Goal: Information Seeking & Learning: Find specific page/section

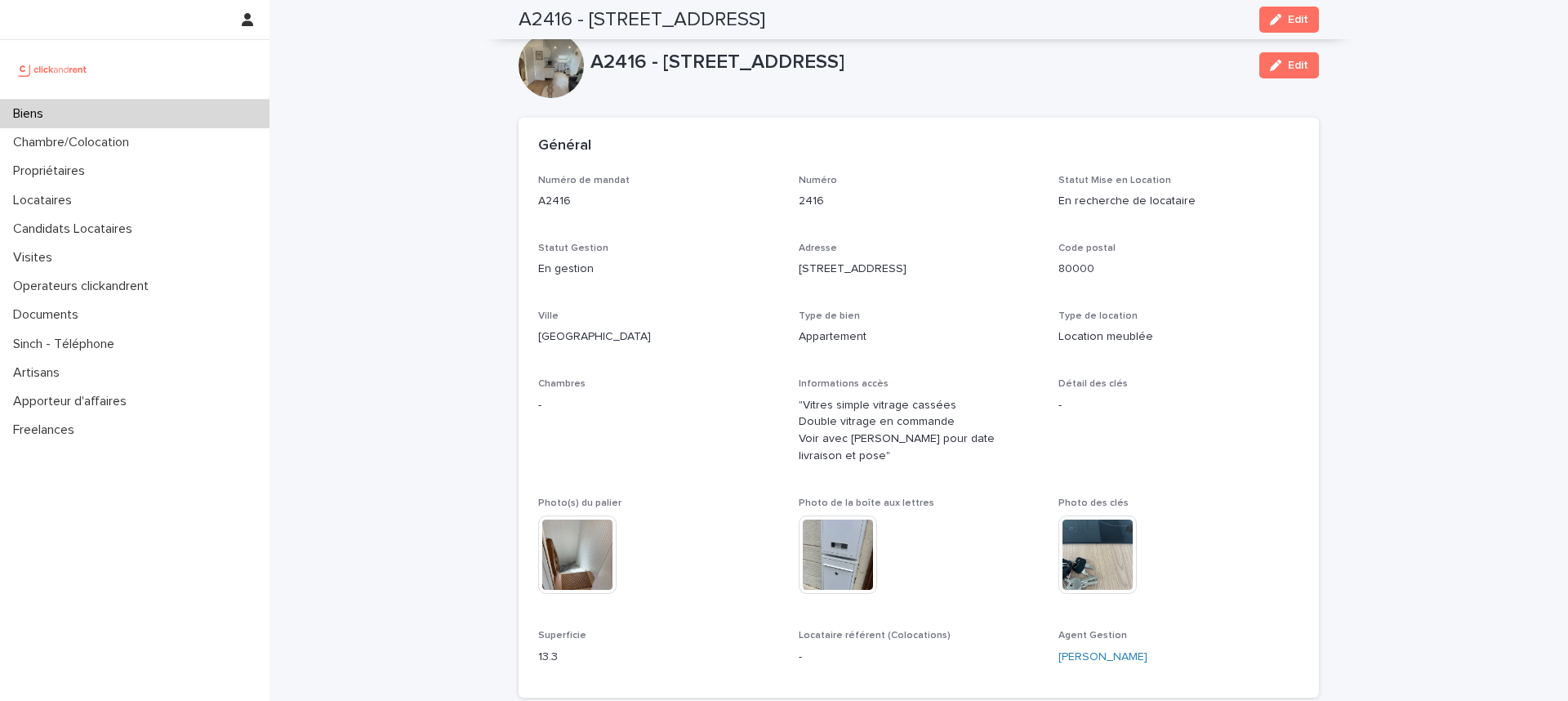
scroll to position [874, 0]
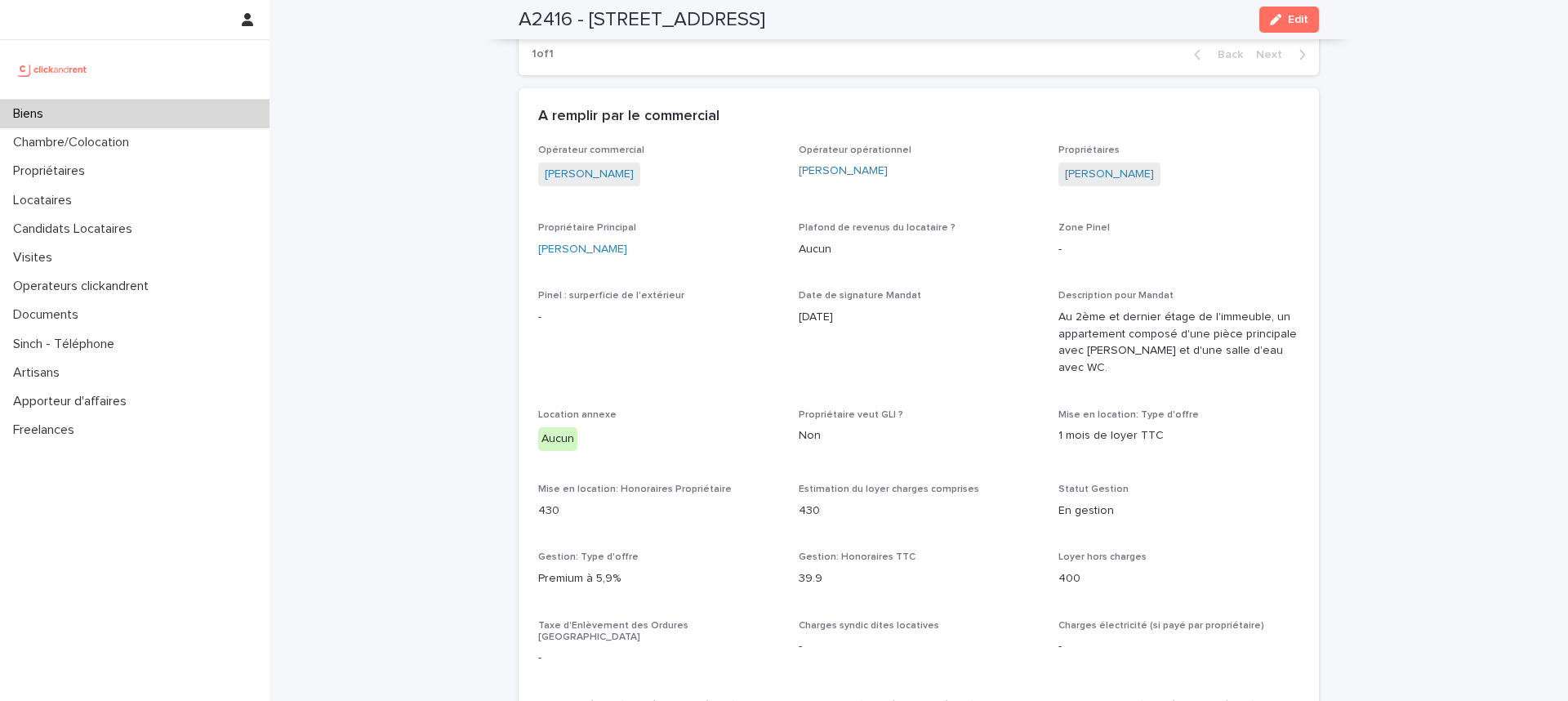
drag, startPoint x: 420, startPoint y: 73, endPoint x: 309, endPoint y: 63, distance: 111.4
click at [190, 119] on div "Biens" at bounding box center [134, 114] width 269 height 28
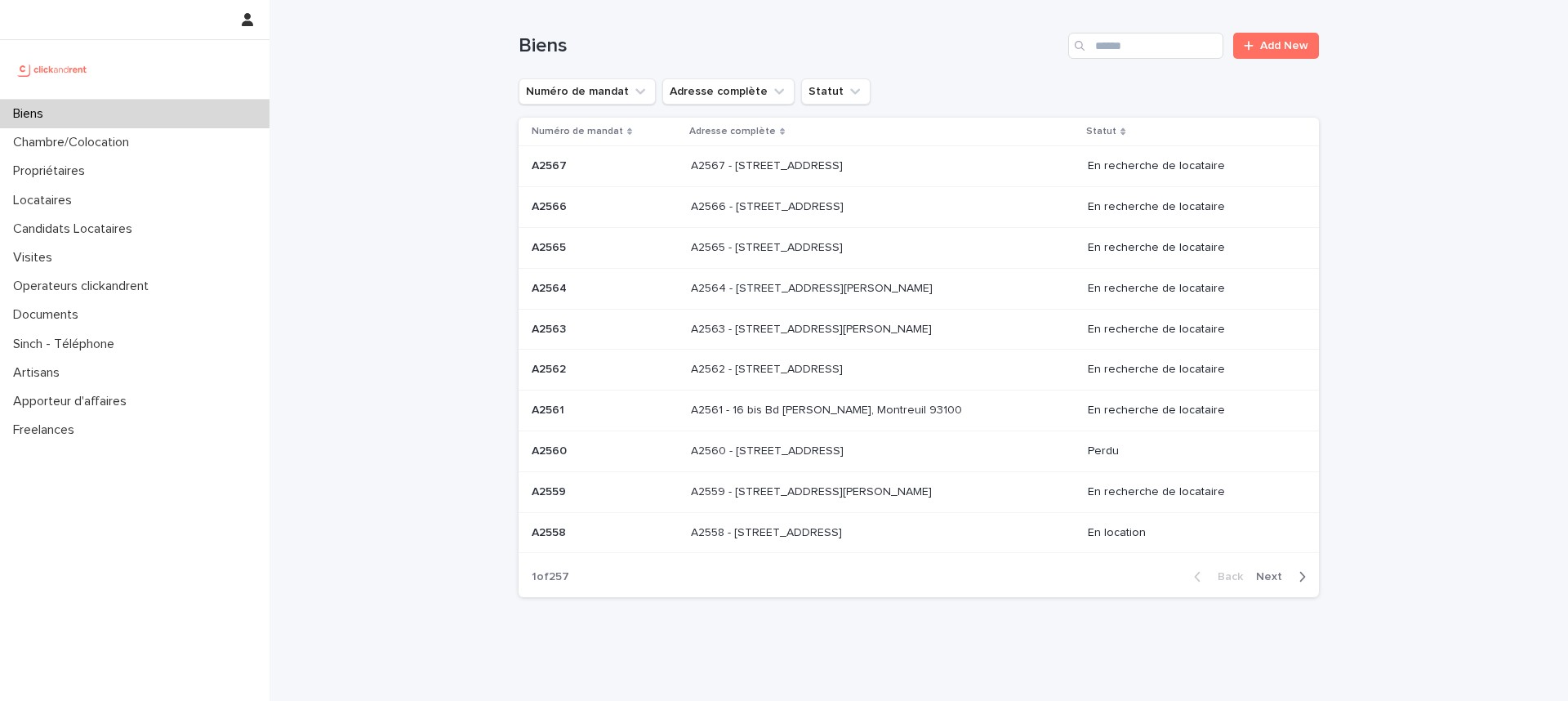
click at [359, 87] on div "Loading... Saving… Loading... Saving… Biens Add New Numéro de mandat Adresse co…" at bounding box center [919, 346] width 1299 height 692
click at [1124, 56] on input "Search" at bounding box center [1146, 45] width 155 height 26
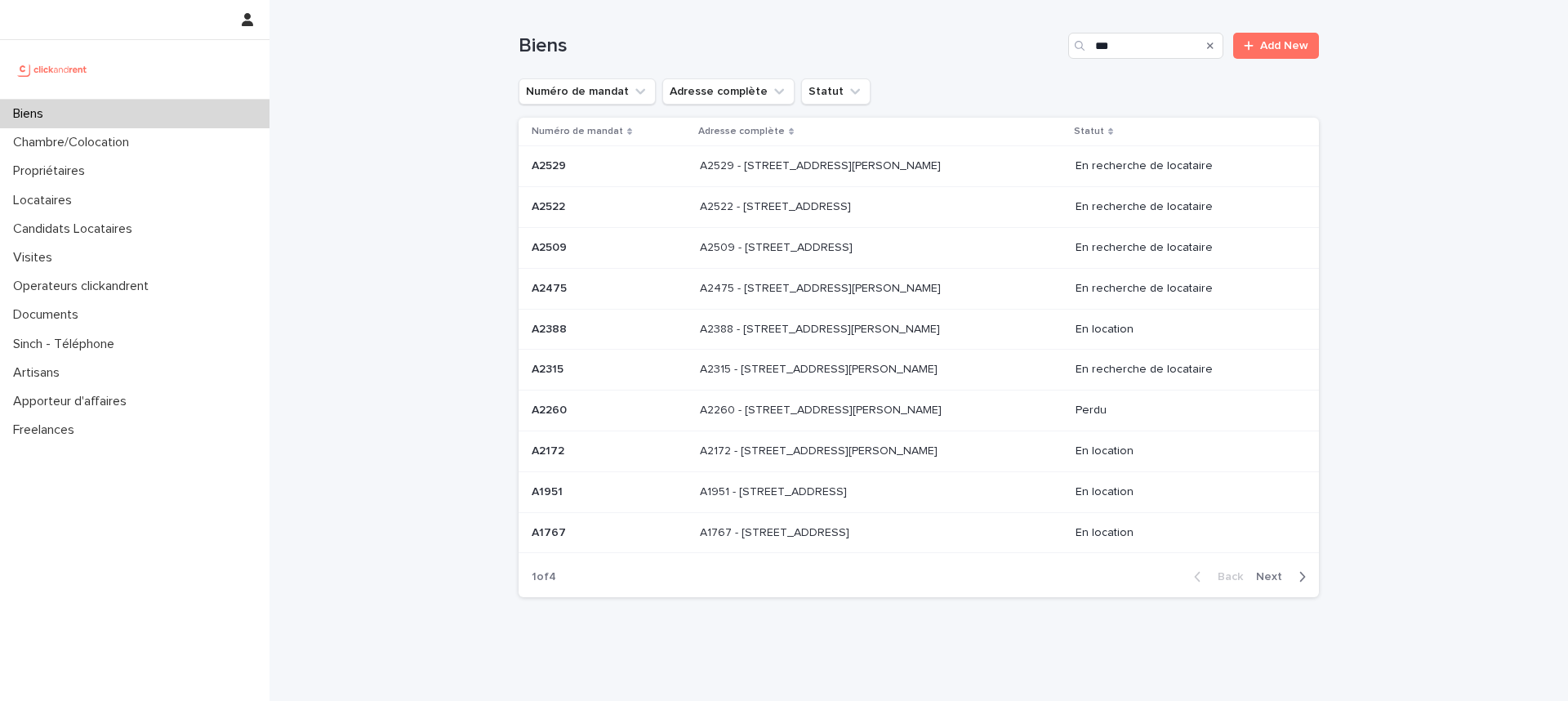
click at [1087, 47] on div "Search" at bounding box center [1081, 45] width 26 height 26
click at [1090, 48] on input "***" at bounding box center [1146, 45] width 155 height 26
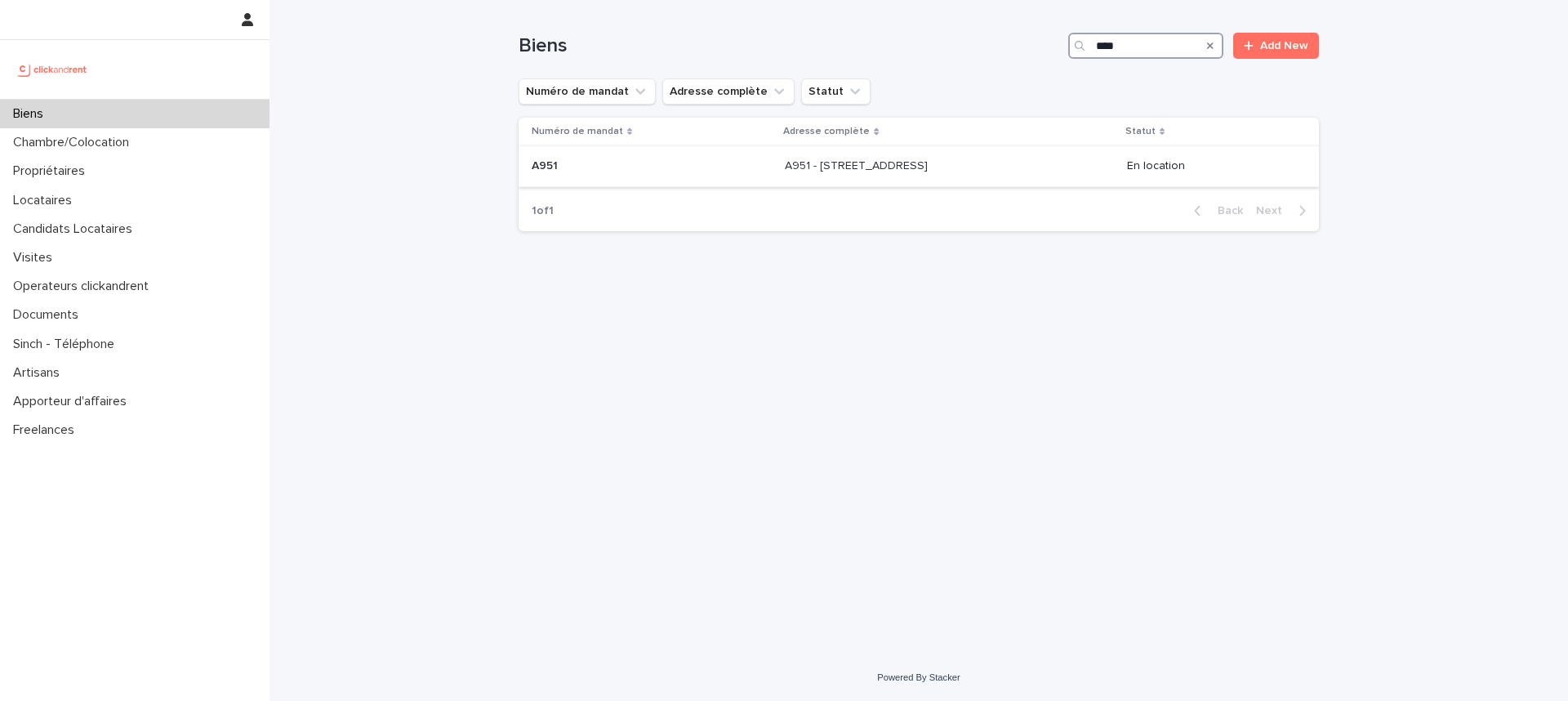
type input "****"
click at [997, 173] on p at bounding box center [921, 166] width 272 height 14
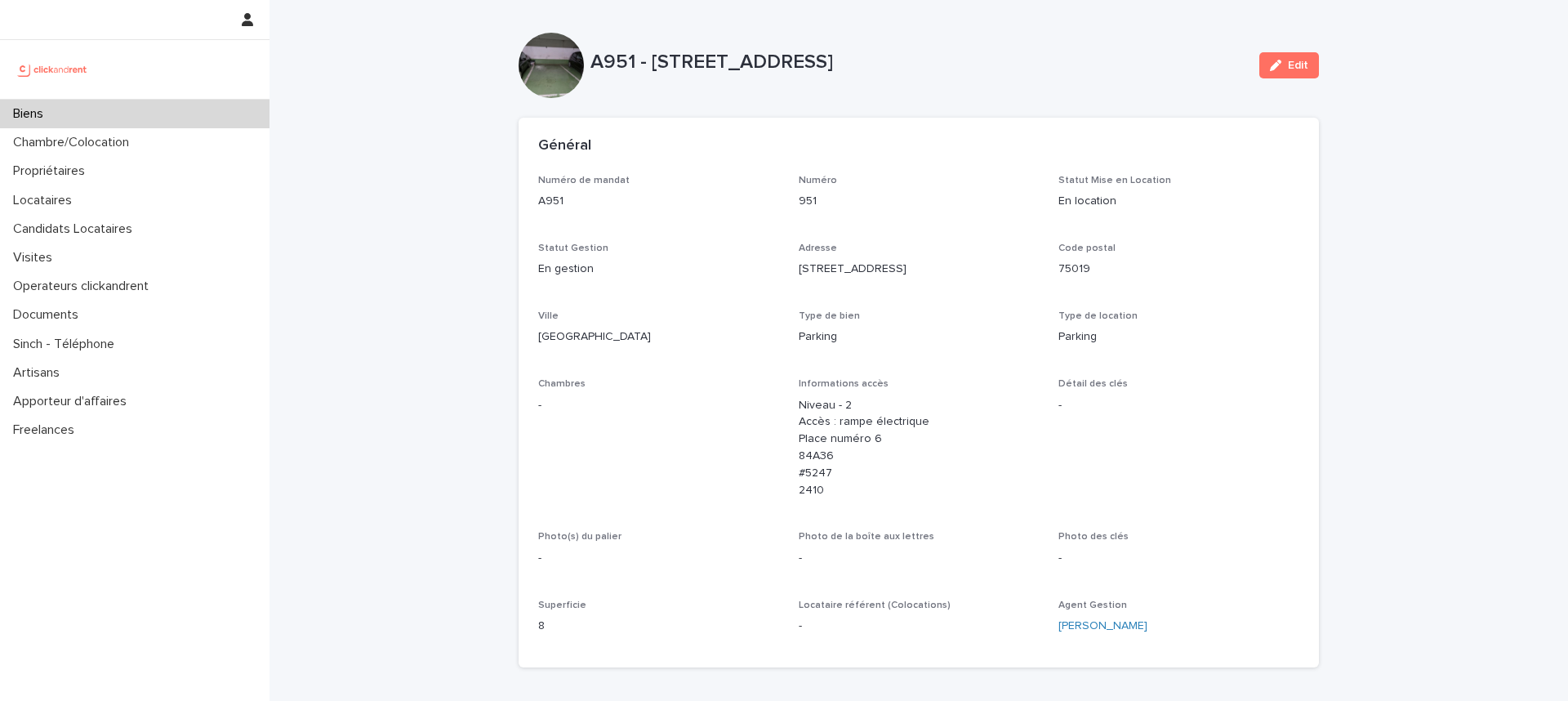
drag, startPoint x: 717, startPoint y: 158, endPoint x: 699, endPoint y: 168, distance: 20.6
click at [716, 158] on div "Général" at bounding box center [919, 146] width 800 height 58
click at [863, 216] on div "Numéro 951" at bounding box center [919, 199] width 241 height 48
drag, startPoint x: 423, startPoint y: 79, endPoint x: 416, endPoint y: 88, distance: 11.4
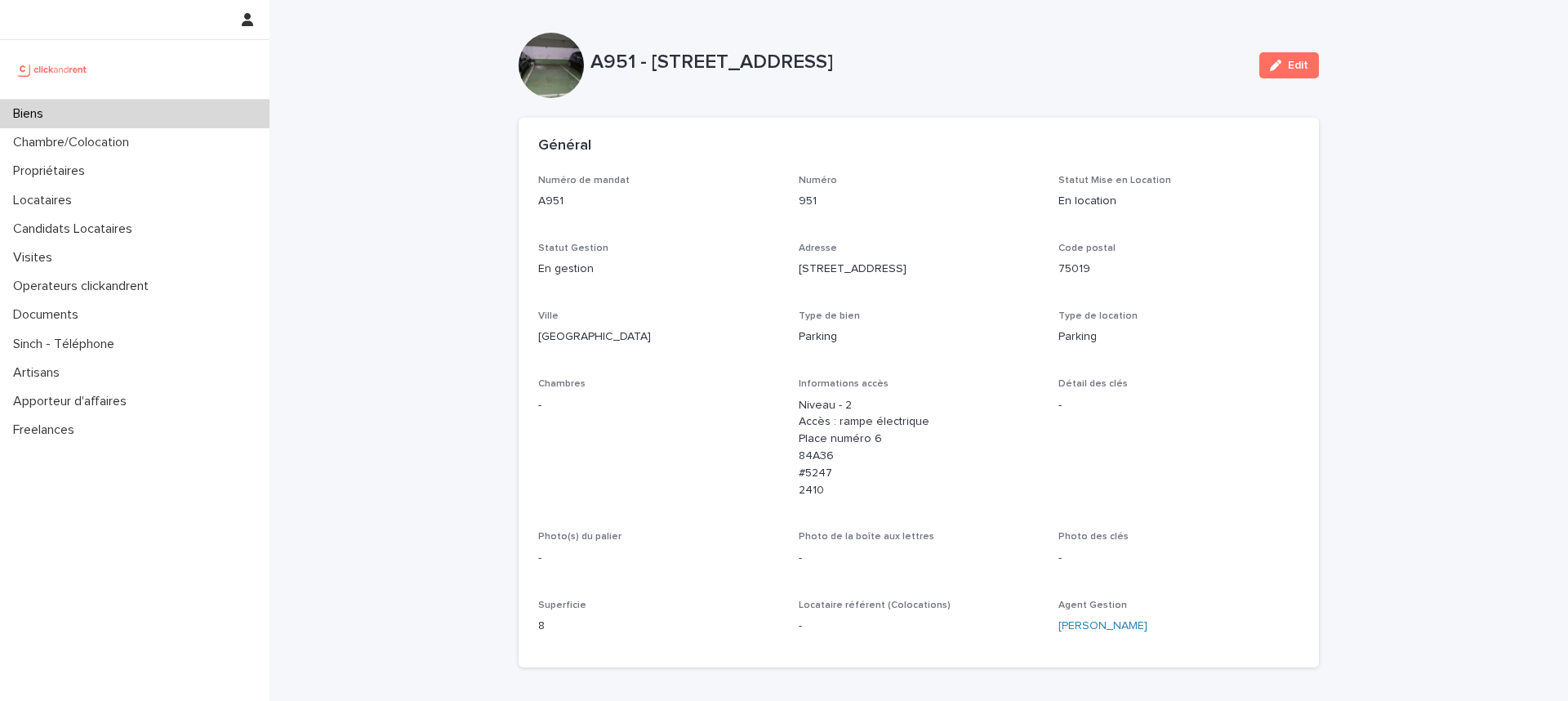
click at [544, 95] on div at bounding box center [551, 65] width 65 height 65
click at [540, 67] on div at bounding box center [551, 65] width 65 height 65
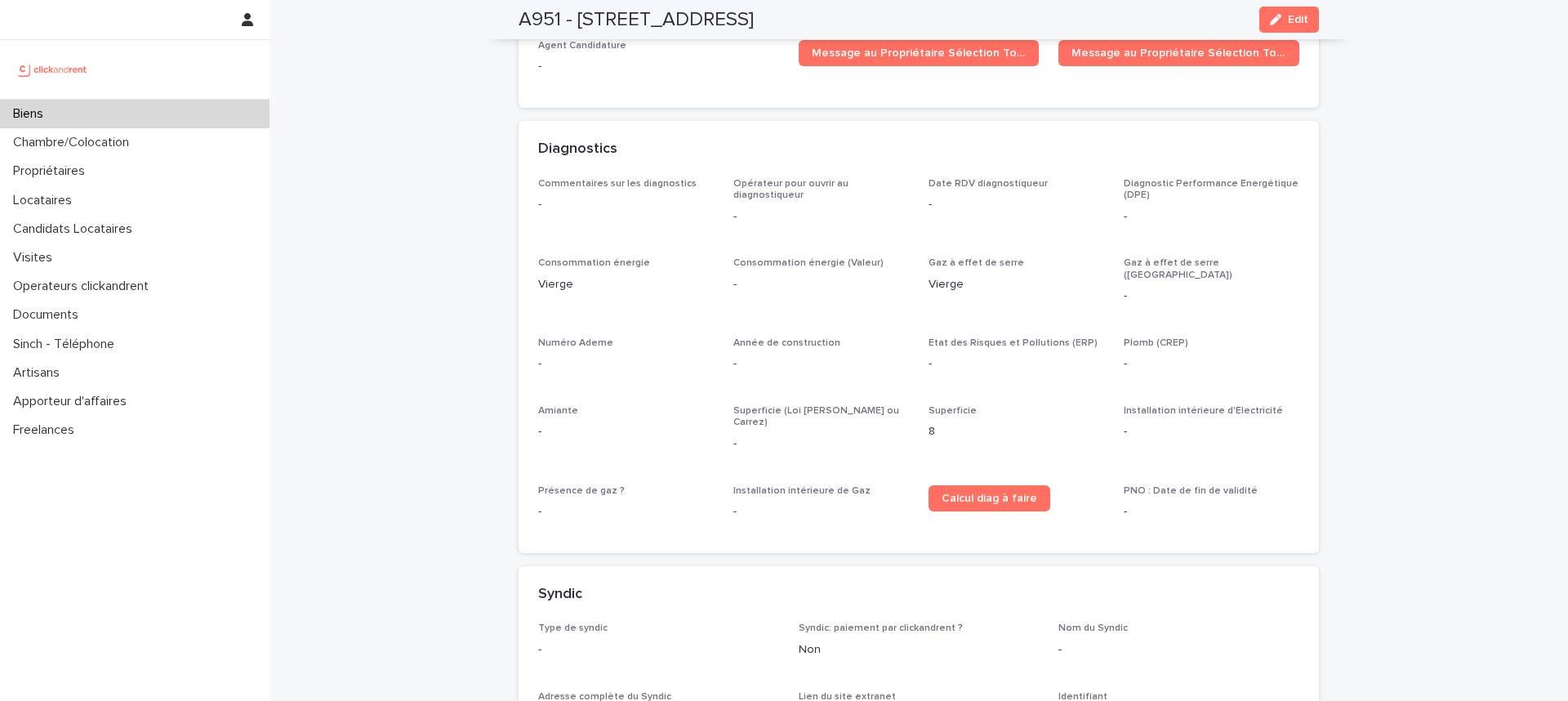
scroll to position [4344, 0]
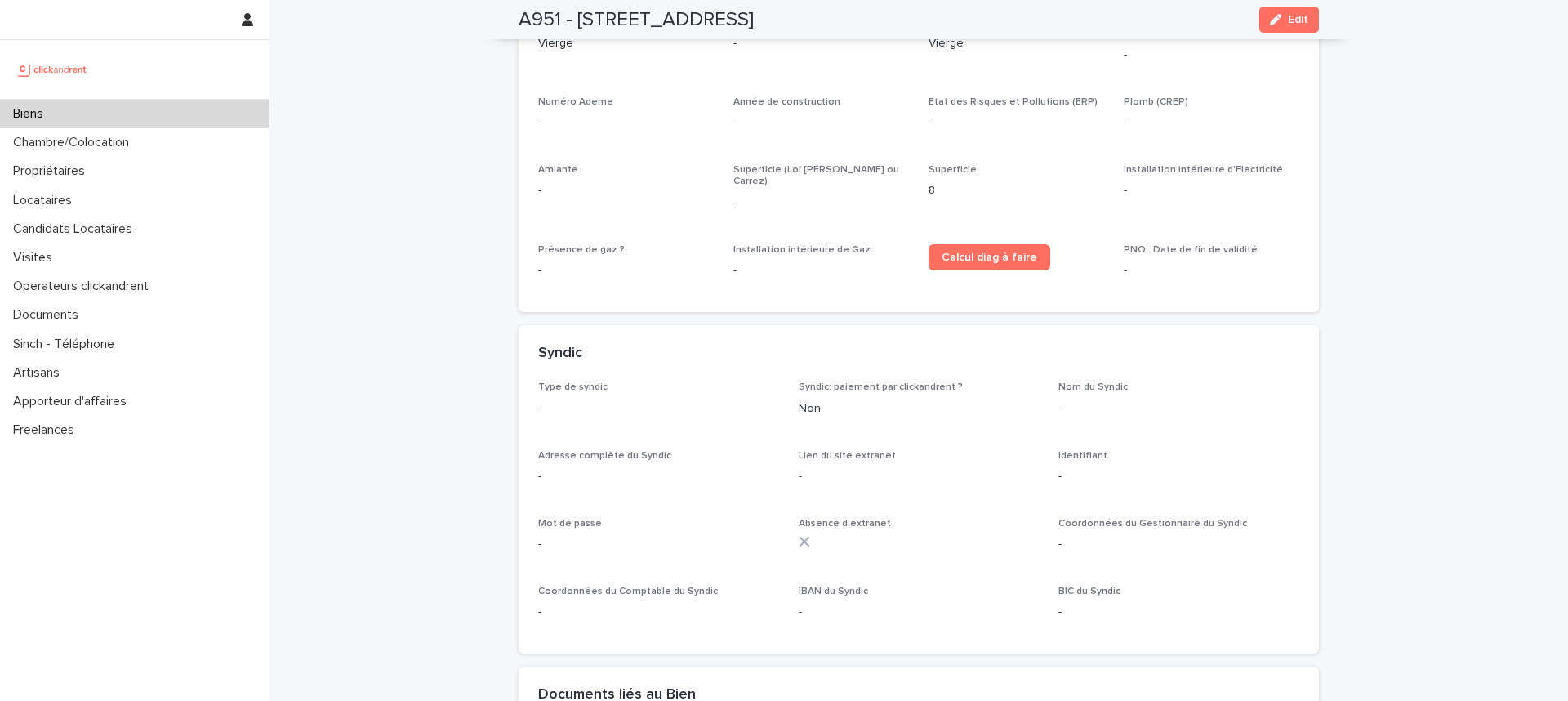
click at [671, 180] on div "Commentaires sur les diagnostics - Opérateur pour ouvrir au diagnostiqueur - Da…" at bounding box center [919, 115] width 761 height 355
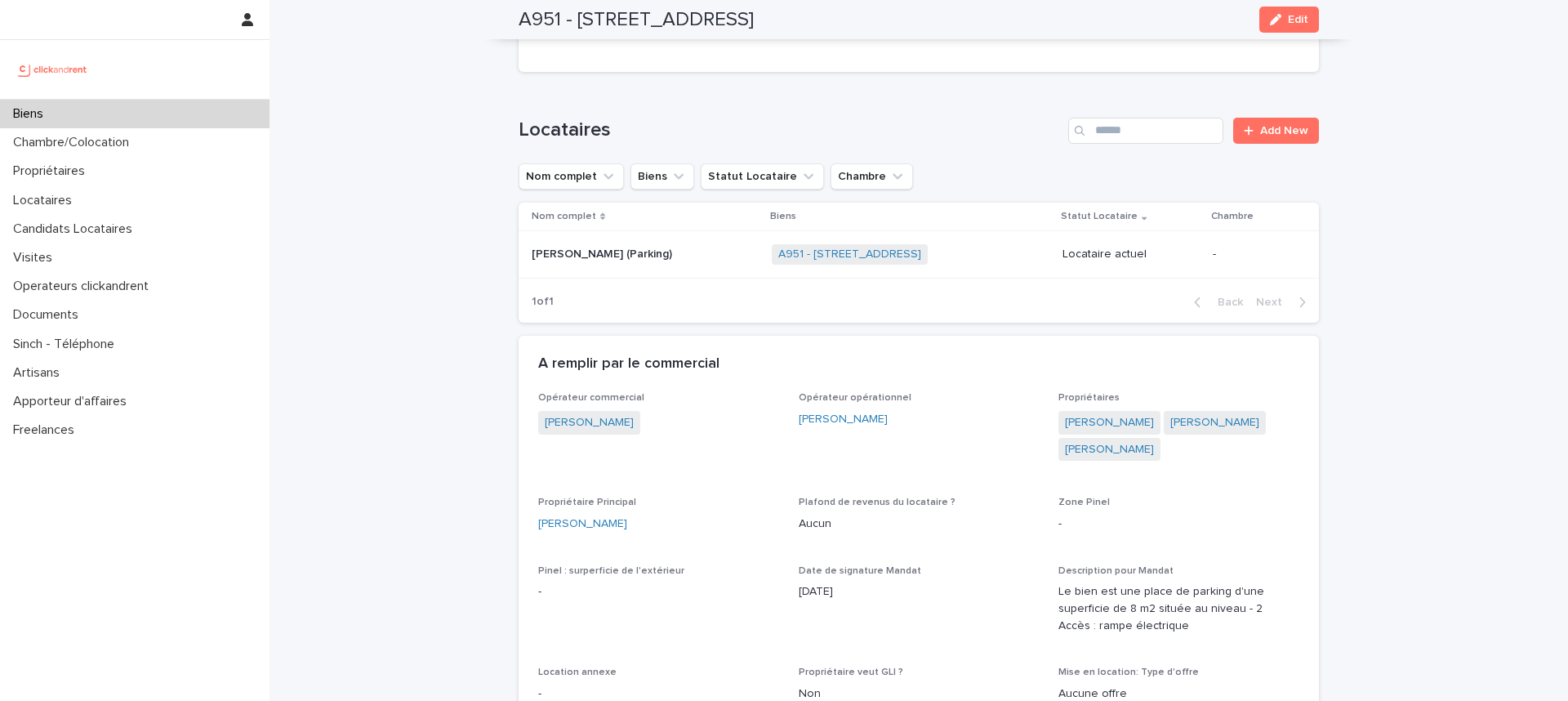
scroll to position [0, 0]
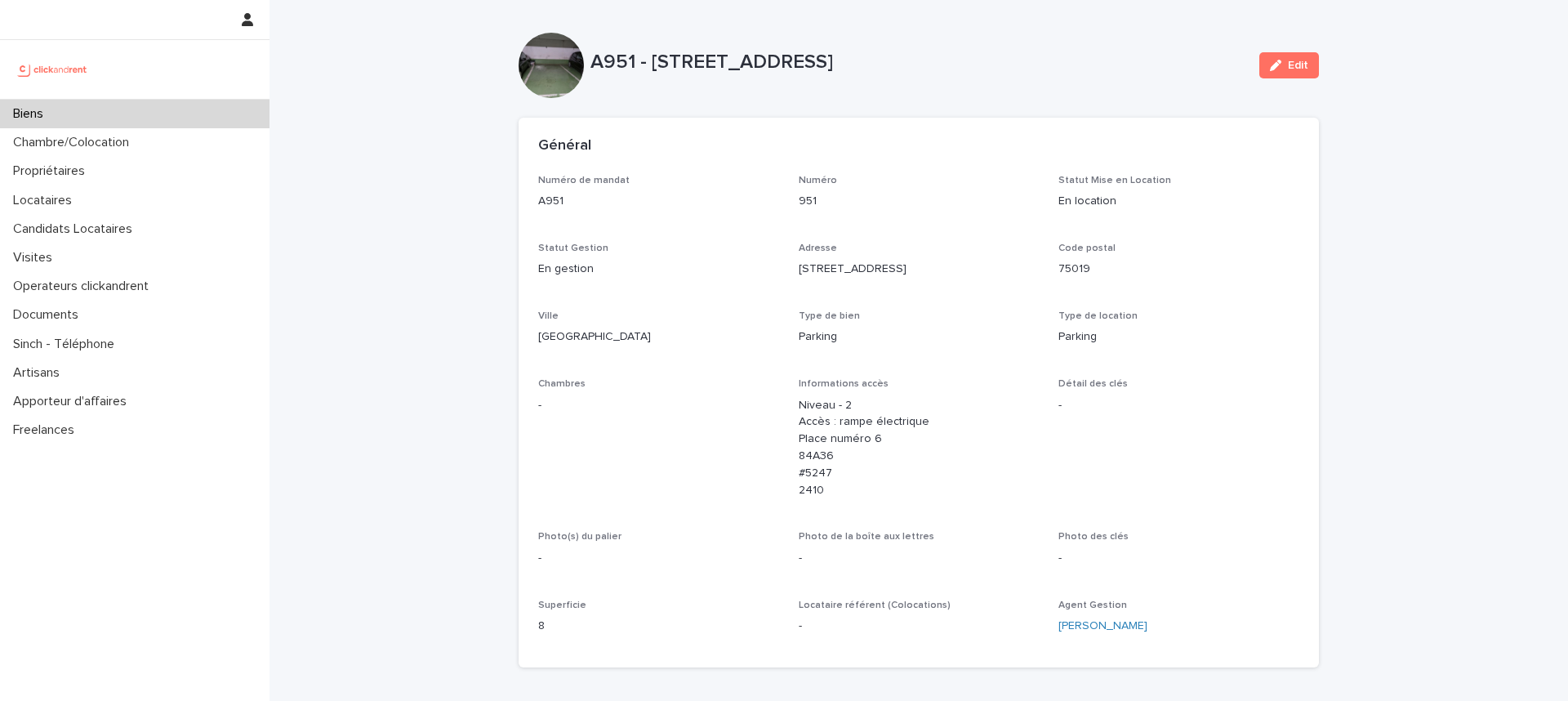
click at [153, 114] on div "Biens" at bounding box center [134, 114] width 269 height 28
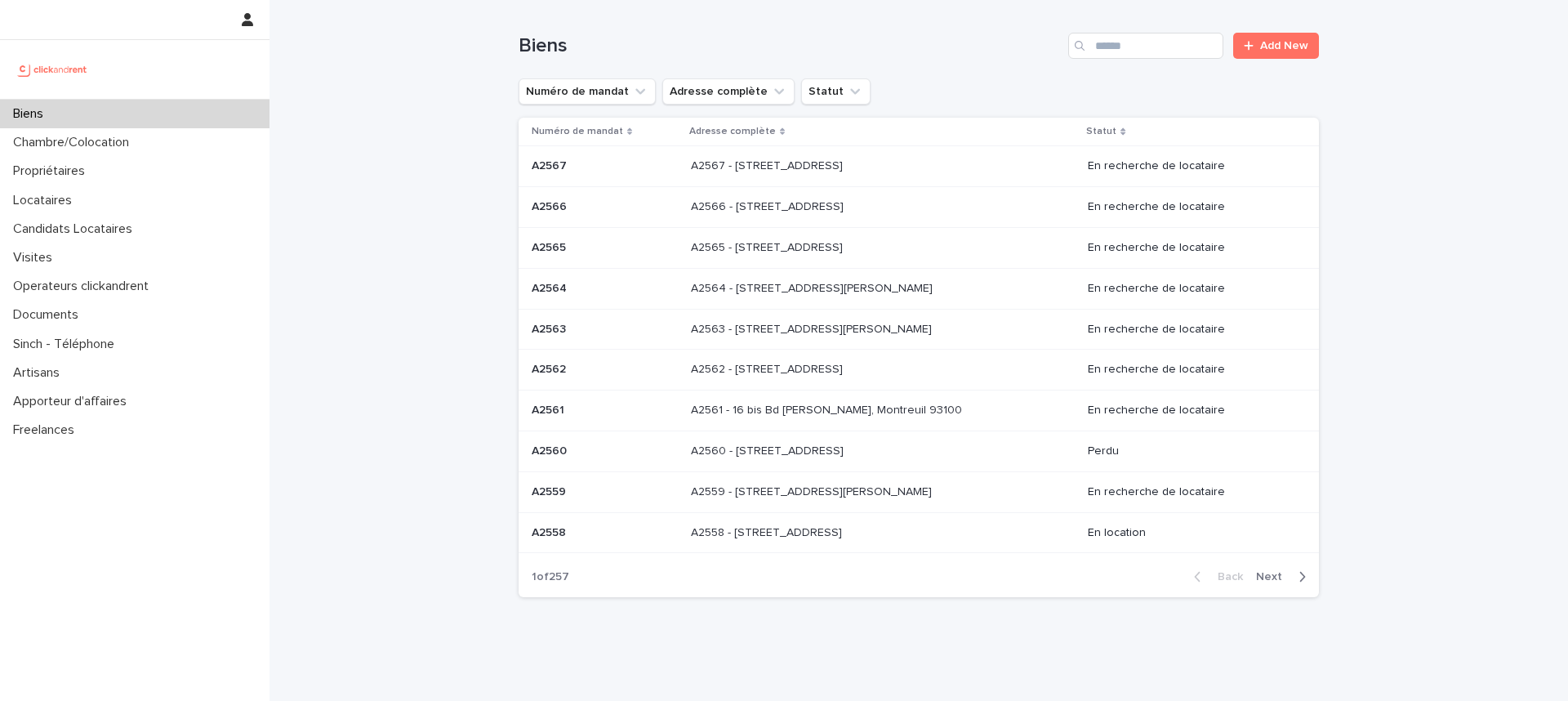
click at [394, 166] on div "Loading... Saving… Loading... Saving… Biens Add New Numéro de mandat Adresse co…" at bounding box center [919, 346] width 1299 height 692
drag, startPoint x: 1125, startPoint y: 29, endPoint x: 1135, endPoint y: 53, distance: 26.0
click at [1135, 53] on div "Biens Add New" at bounding box center [919, 39] width 800 height 78
click at [1135, 52] on input "Search" at bounding box center [1146, 45] width 155 height 26
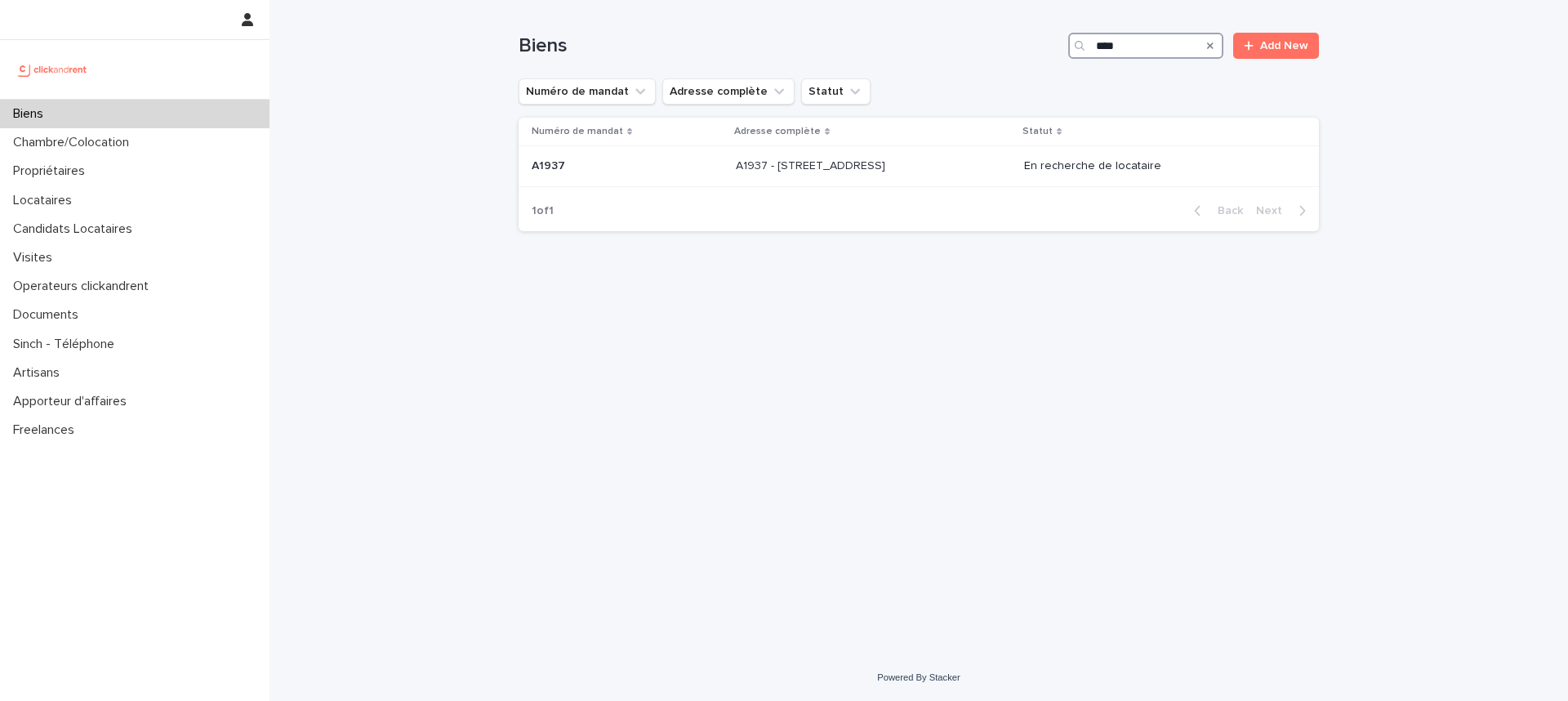
type input "****"
click at [999, 188] on div "Numéro de mandat Adresse complète Statut A1937 A1937 A1937 - 19 rue Lauriston, …" at bounding box center [919, 153] width 800 height 73
click at [971, 155] on div "A1937 - 19 rue Lauriston, Paris 75016 A1937 - 19 rue Lauriston, Paris 75016" at bounding box center [874, 166] width 275 height 27
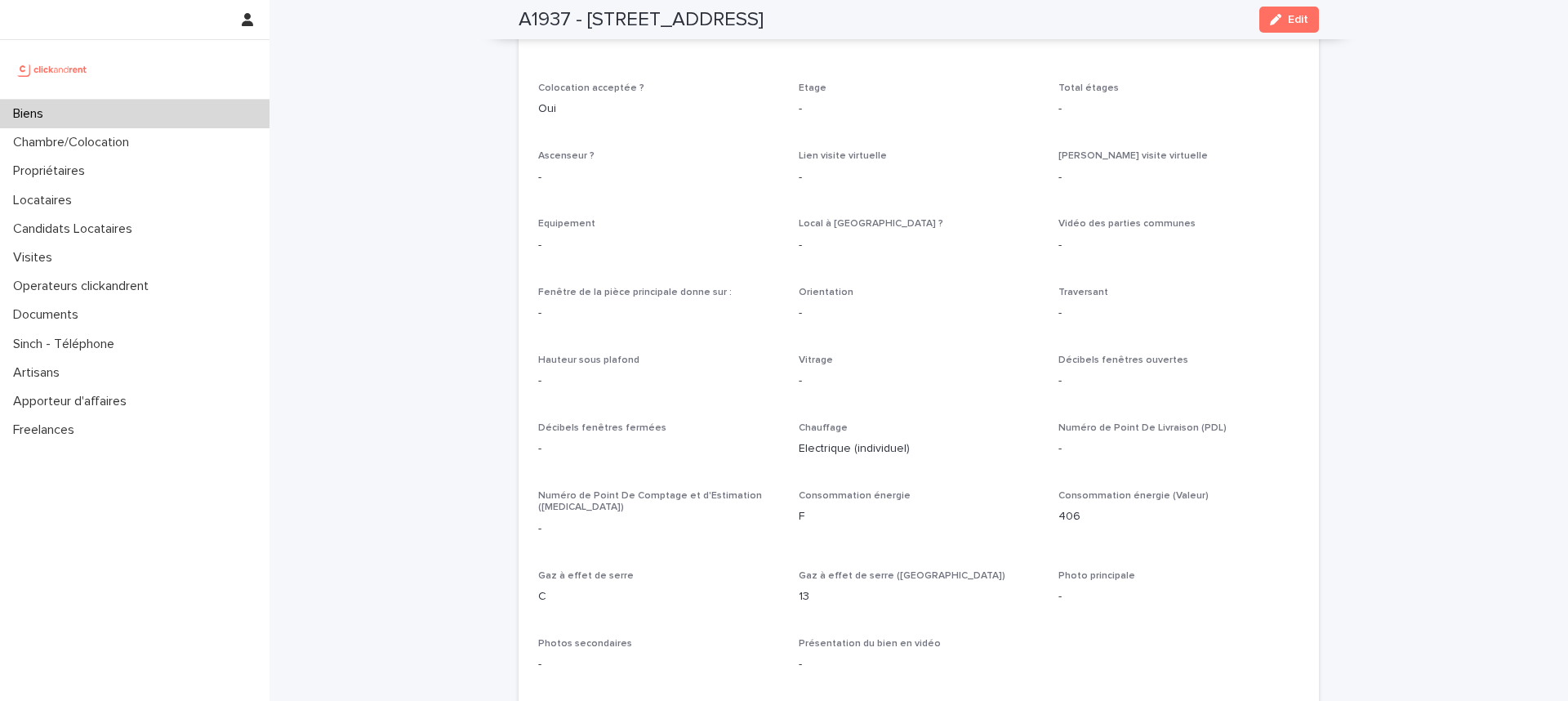
scroll to position [3042, 0]
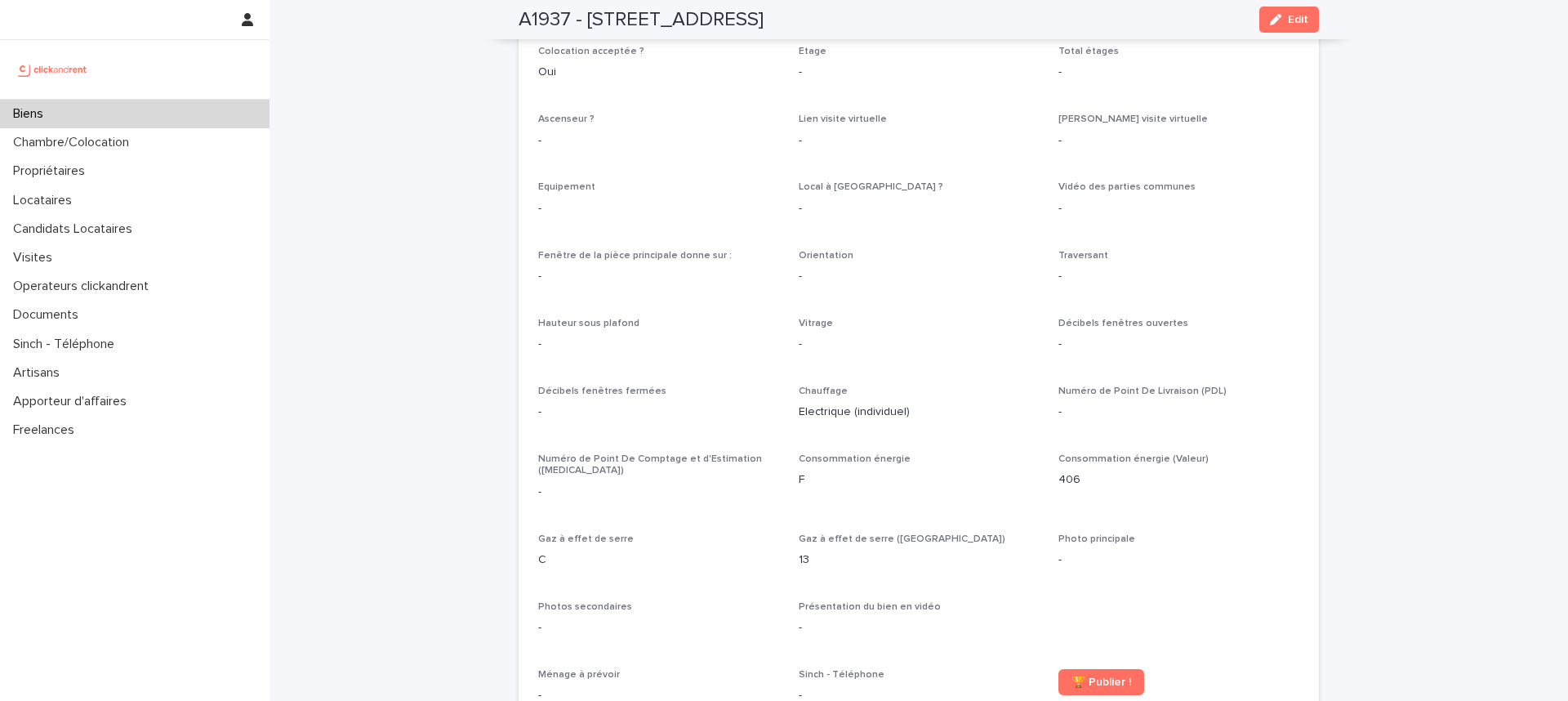
drag, startPoint x: 393, startPoint y: 106, endPoint x: 362, endPoint y: 61, distance: 54.6
click at [125, 118] on div "Biens" at bounding box center [134, 114] width 269 height 28
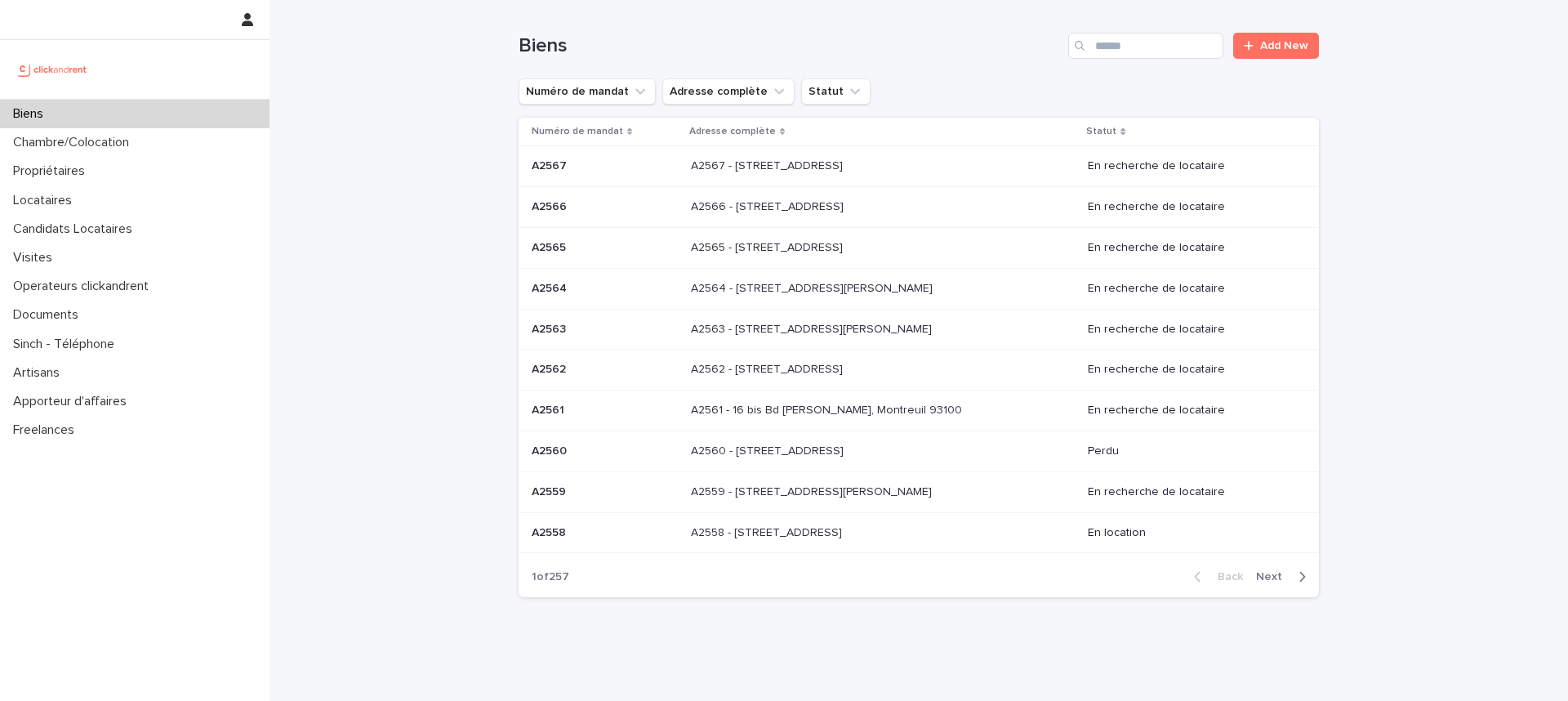
click at [1120, 63] on div "Biens Add New" at bounding box center [919, 39] width 800 height 78
click at [1119, 43] on input "Search" at bounding box center [1146, 45] width 155 height 26
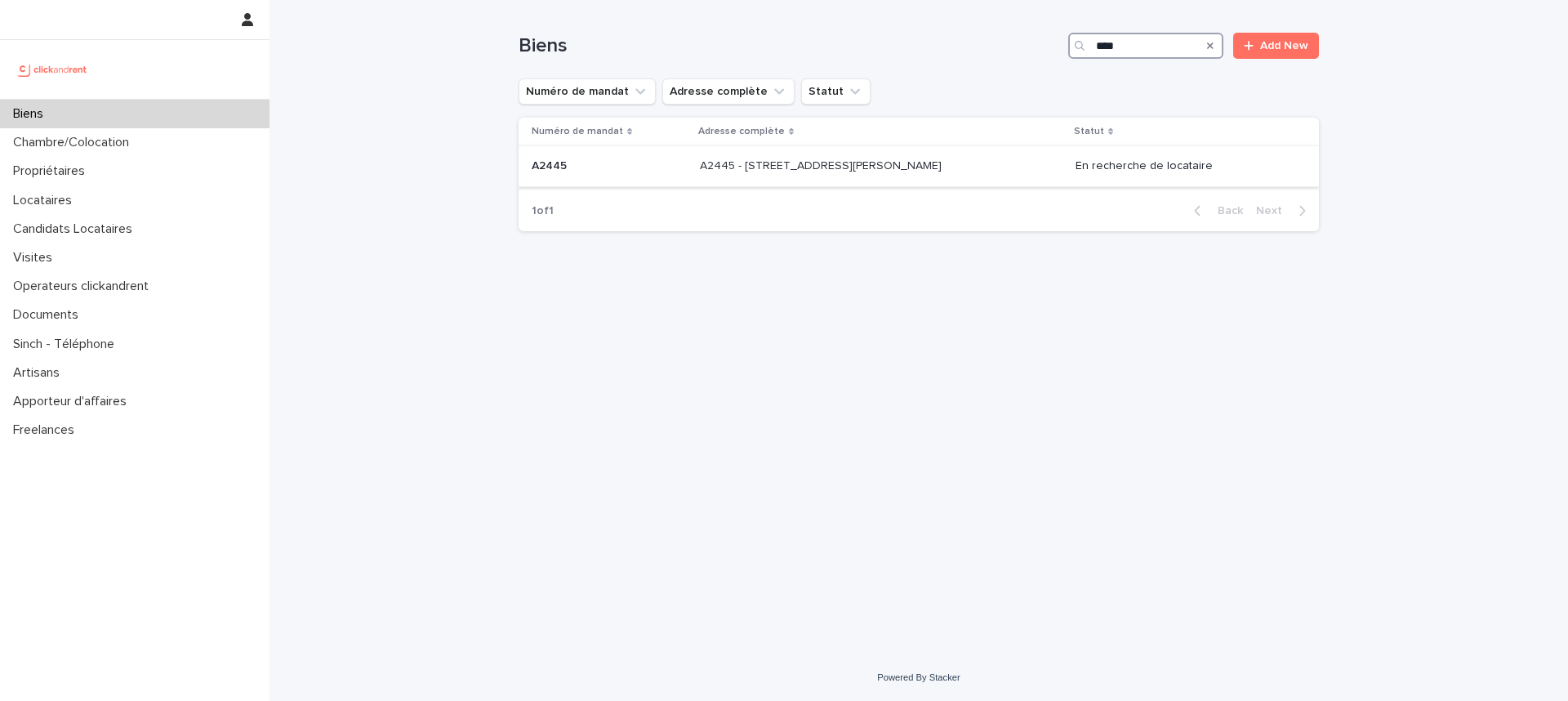
type input "****"
click at [1034, 164] on div "A2445 - 90 avenue Raymond Poincaré, Paris 75016 A2445 - 90 avenue Raymond Poinc…" at bounding box center [881, 166] width 363 height 27
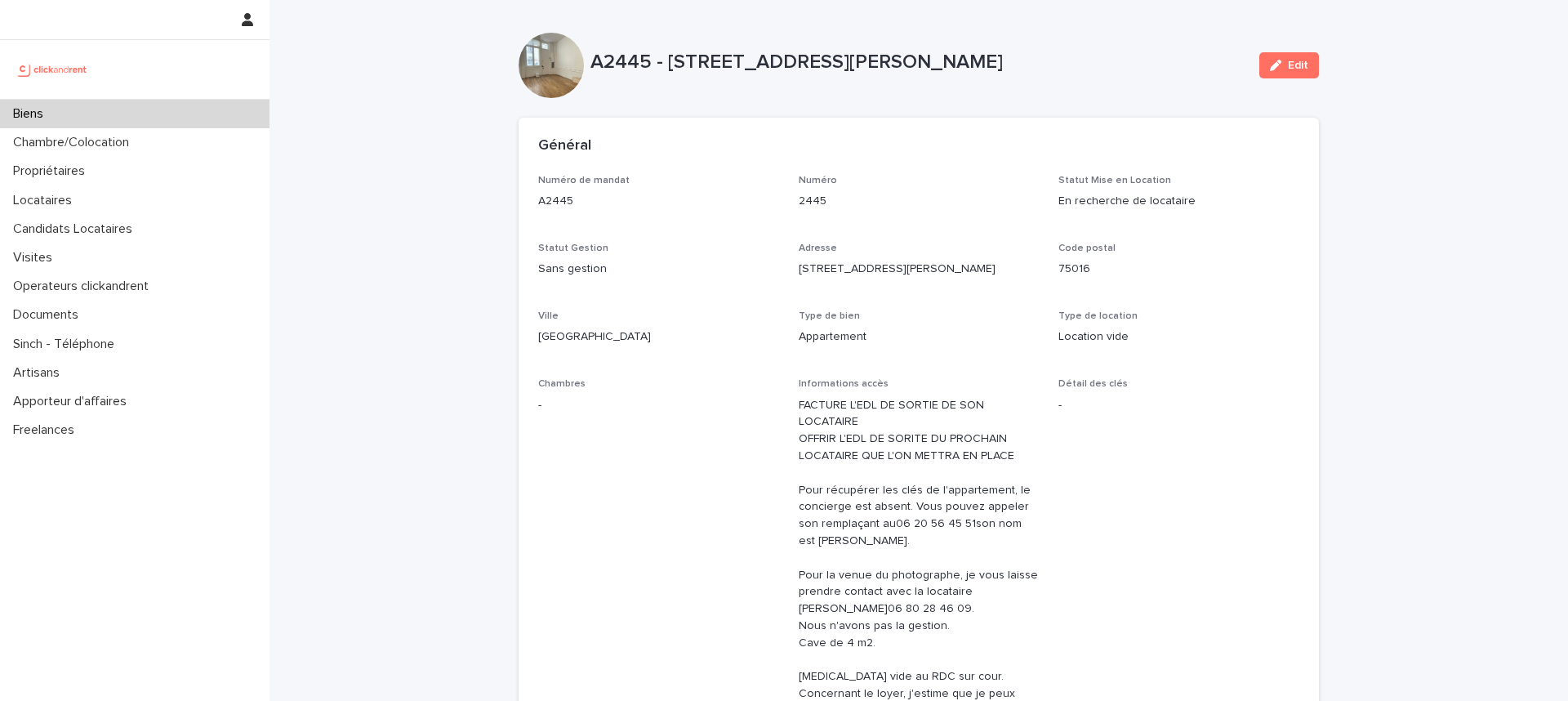
click at [734, 228] on div "Numéro de mandat A2445 Numéro 2445 Statut Mise en Location En recherche de loca…" at bounding box center [919, 664] width 761 height 979
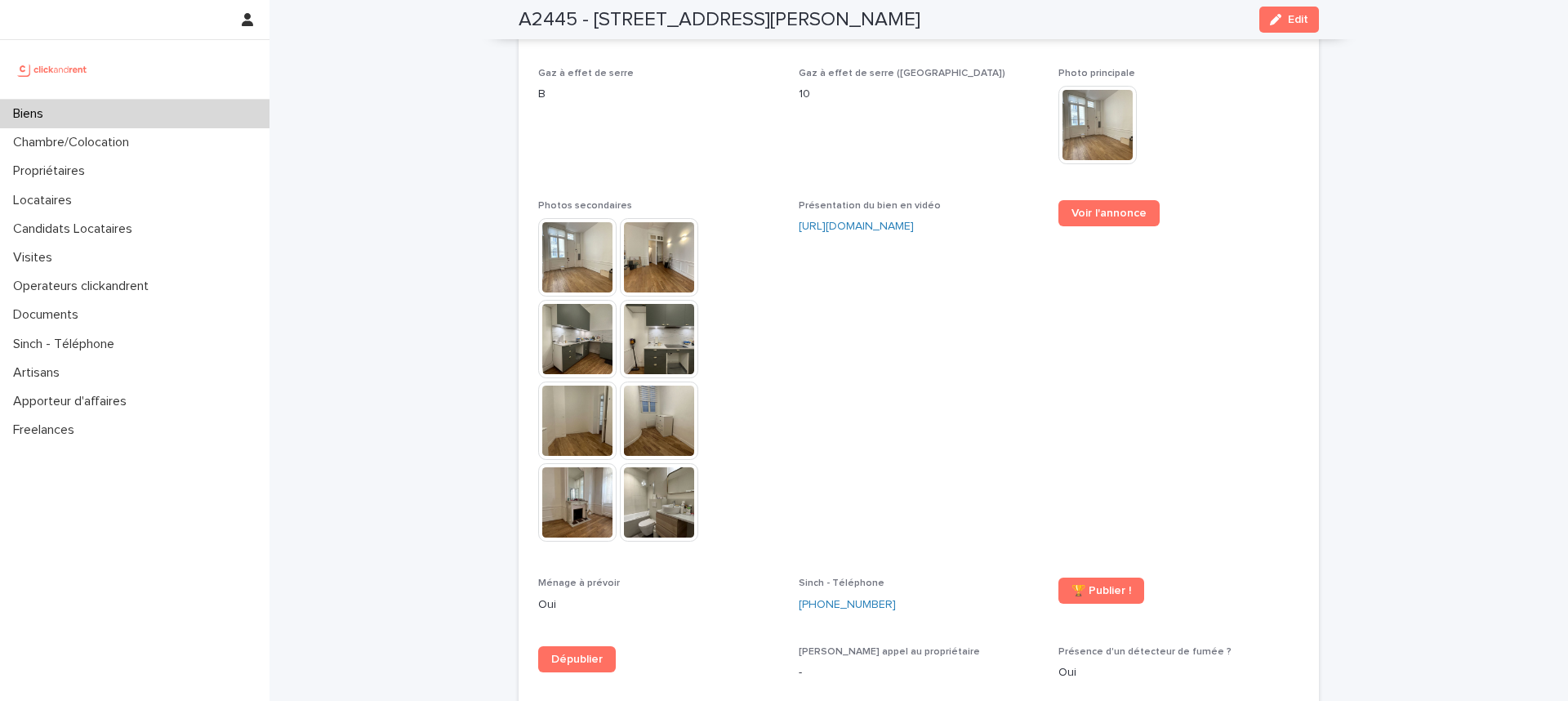
scroll to position [4568, 0]
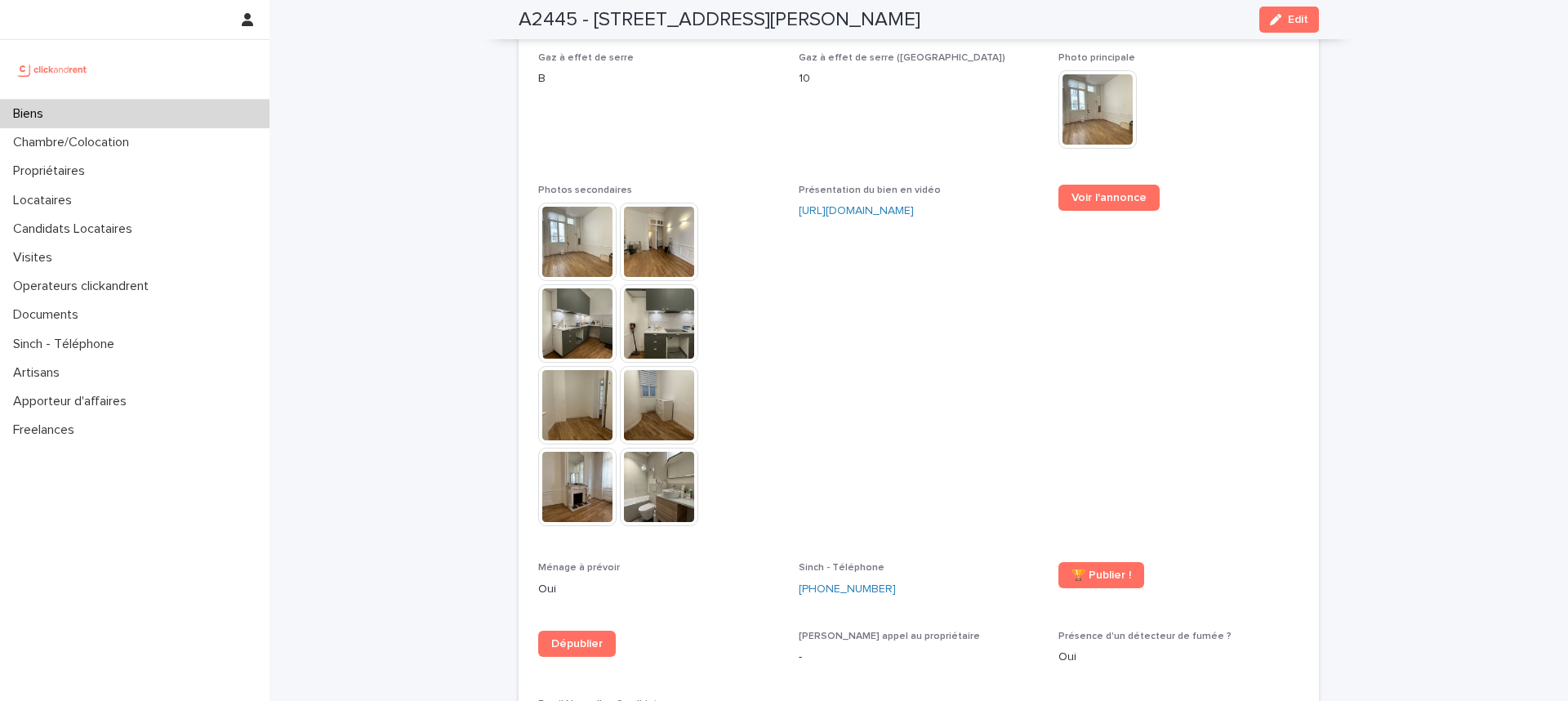
click at [553, 203] on img at bounding box center [578, 242] width 78 height 78
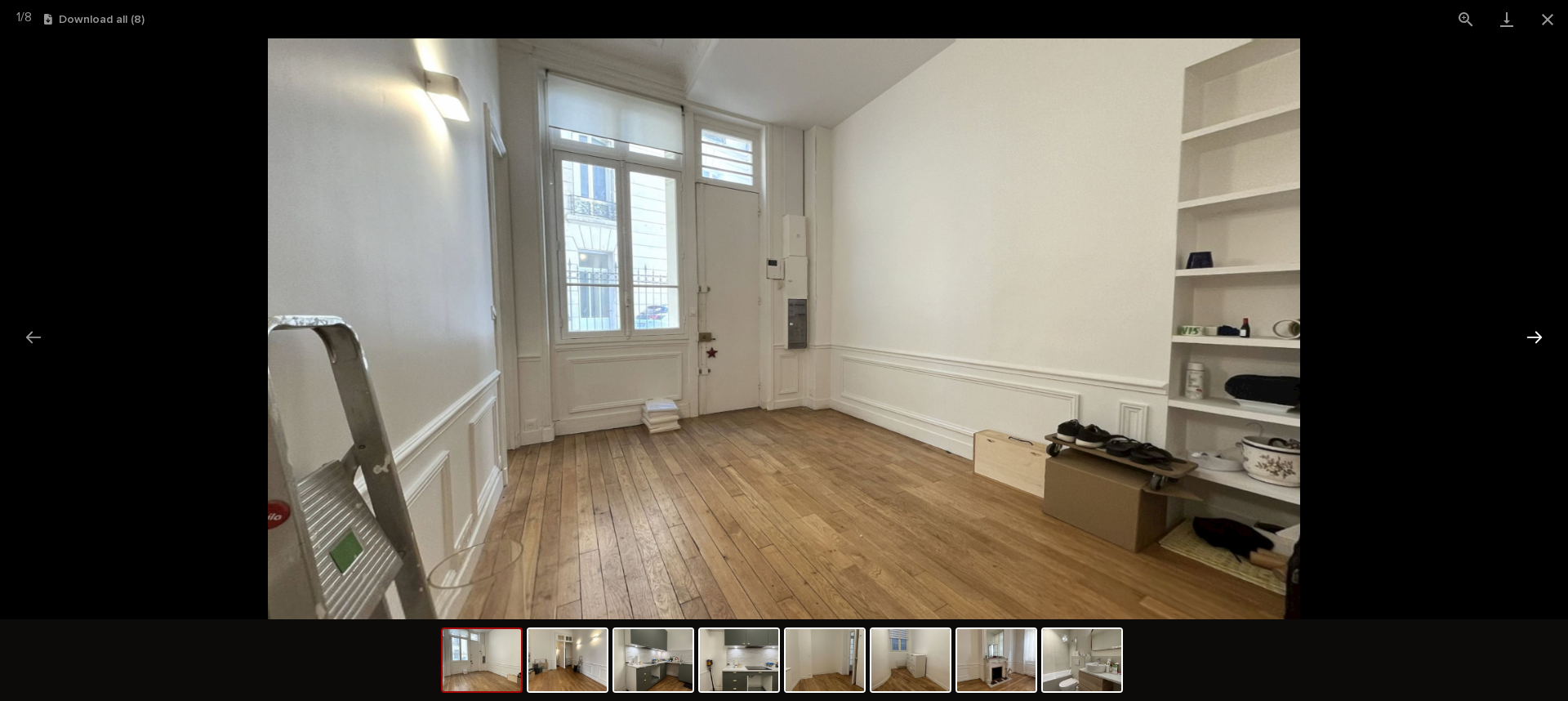
click at [1530, 330] on button "Next slide" at bounding box center [1535, 337] width 34 height 32
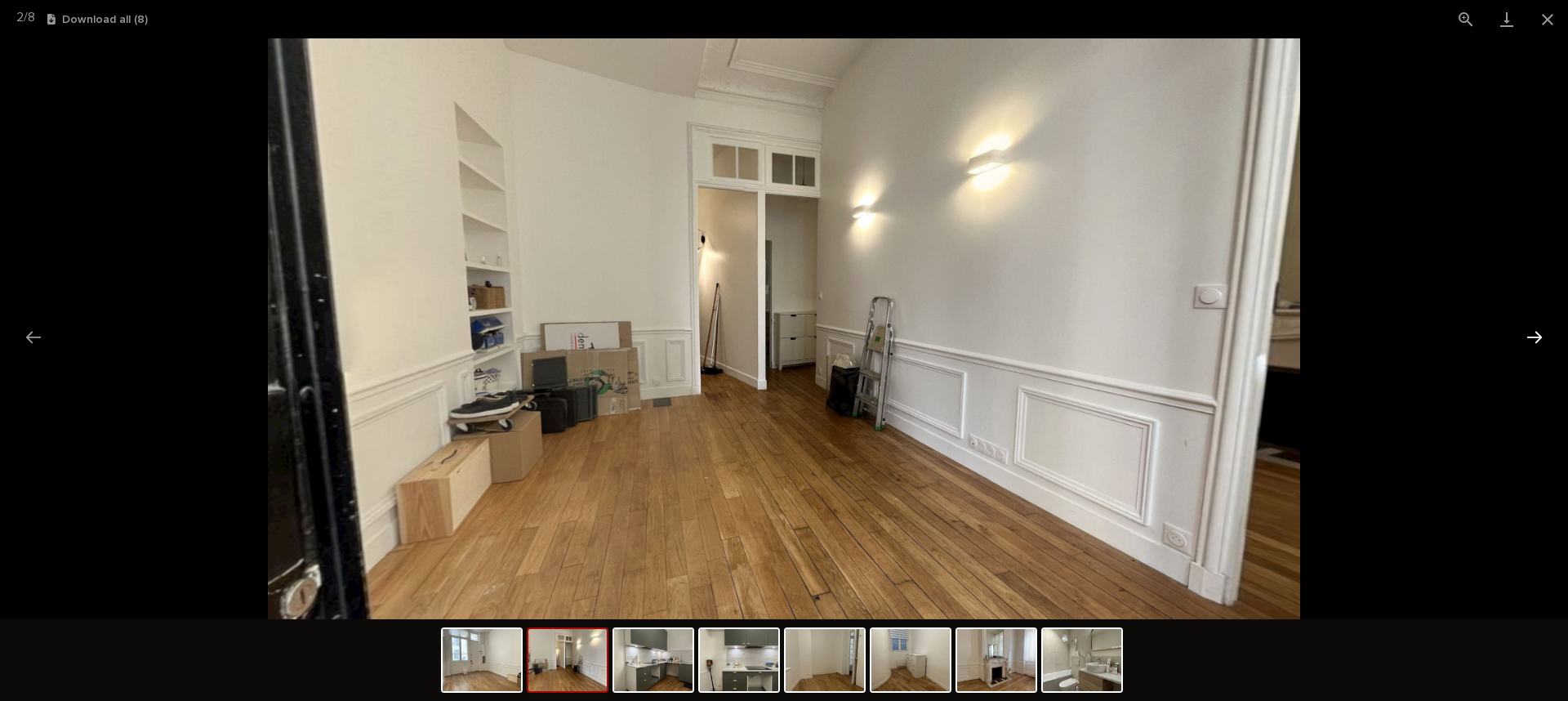
click at [1530, 330] on button "Next slide" at bounding box center [1535, 337] width 34 height 32
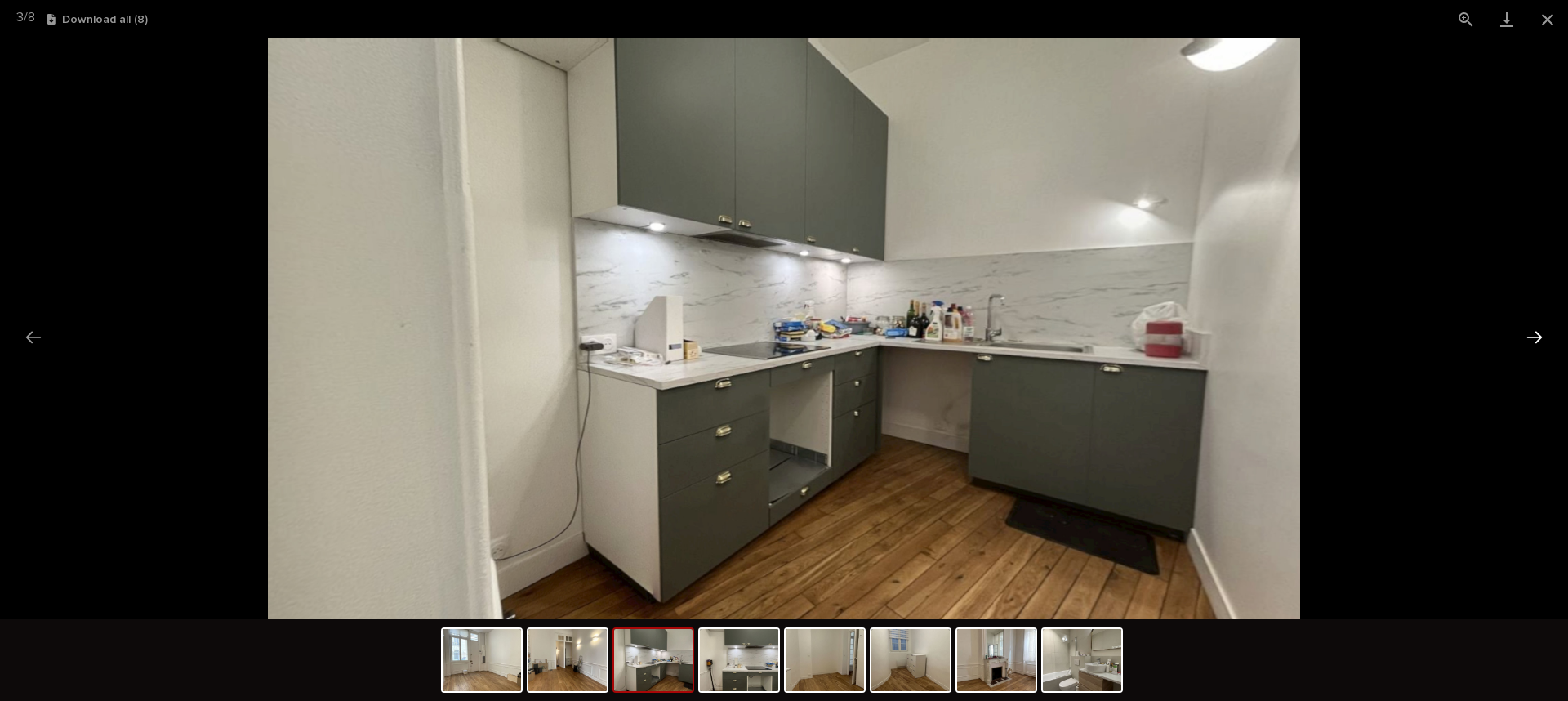
click at [1530, 330] on button "Next slide" at bounding box center [1535, 337] width 34 height 32
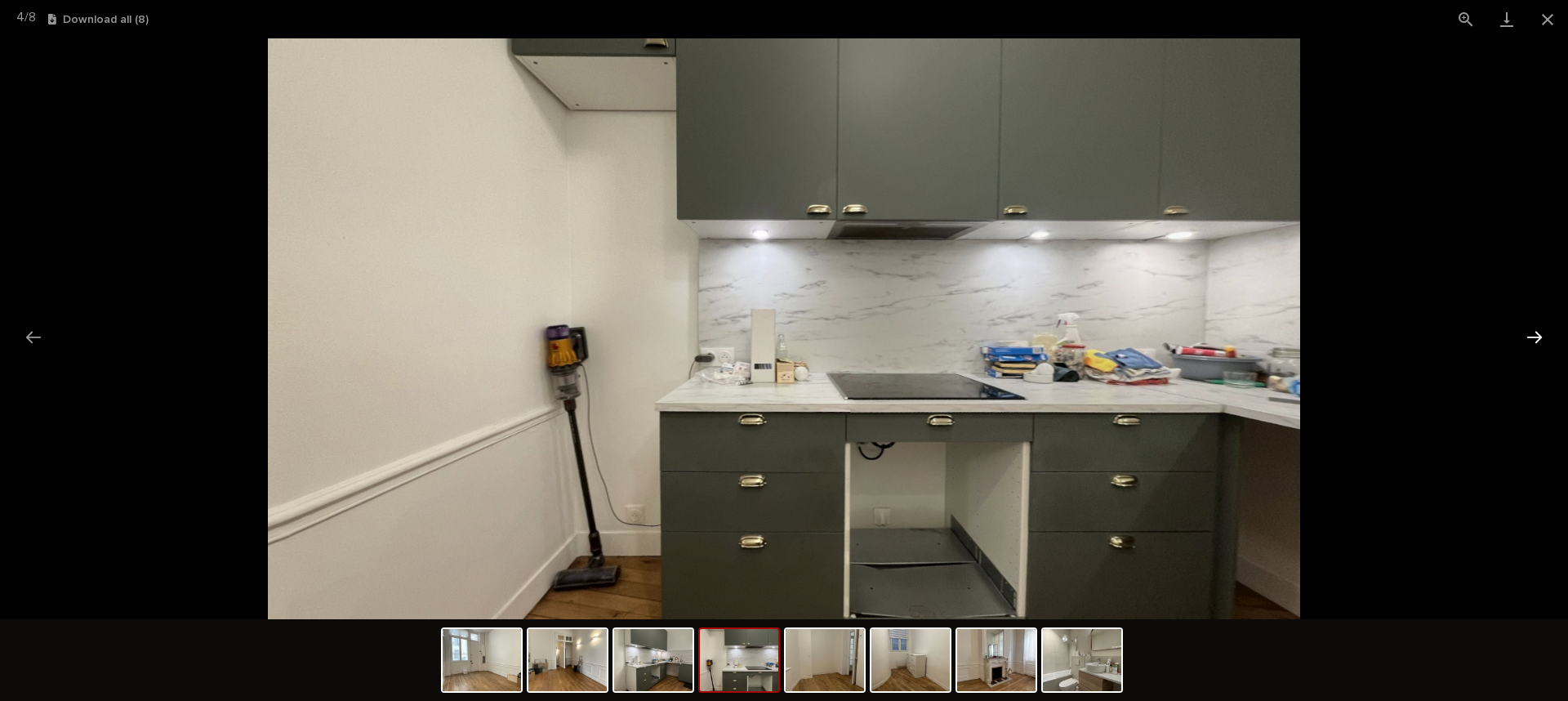
click at [1530, 330] on button "Next slide" at bounding box center [1535, 337] width 34 height 32
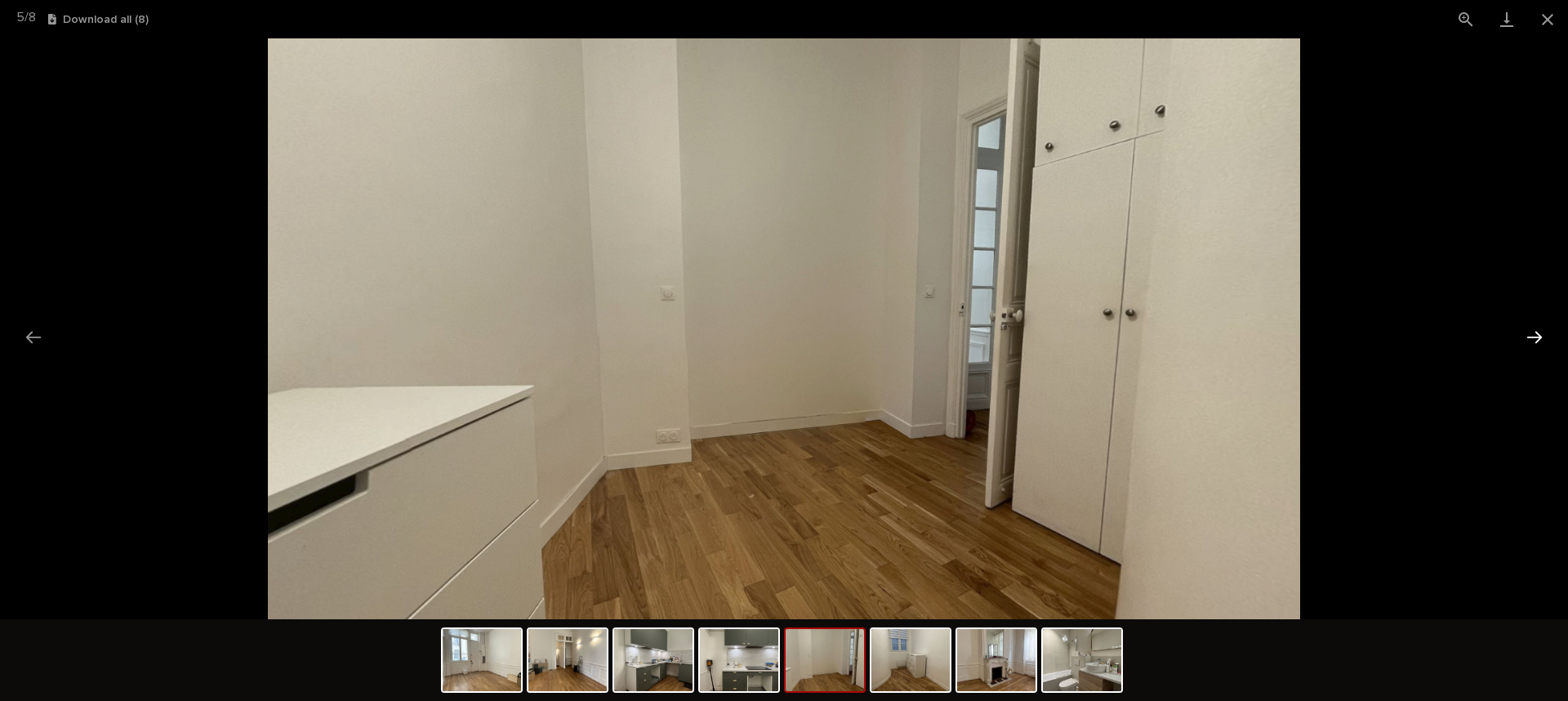
click at [1530, 330] on button "Next slide" at bounding box center [1535, 337] width 34 height 32
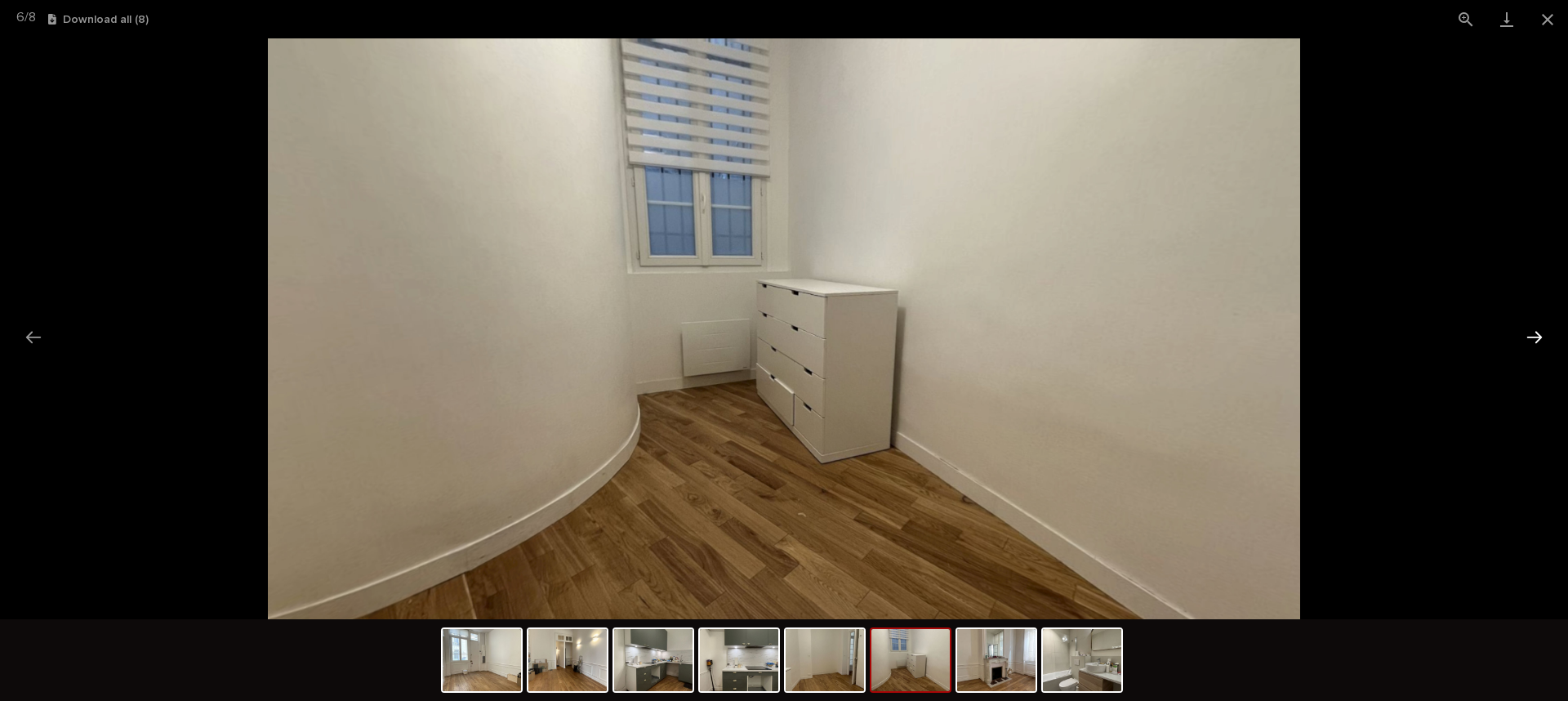
click at [1530, 330] on button "Next slide" at bounding box center [1535, 337] width 34 height 32
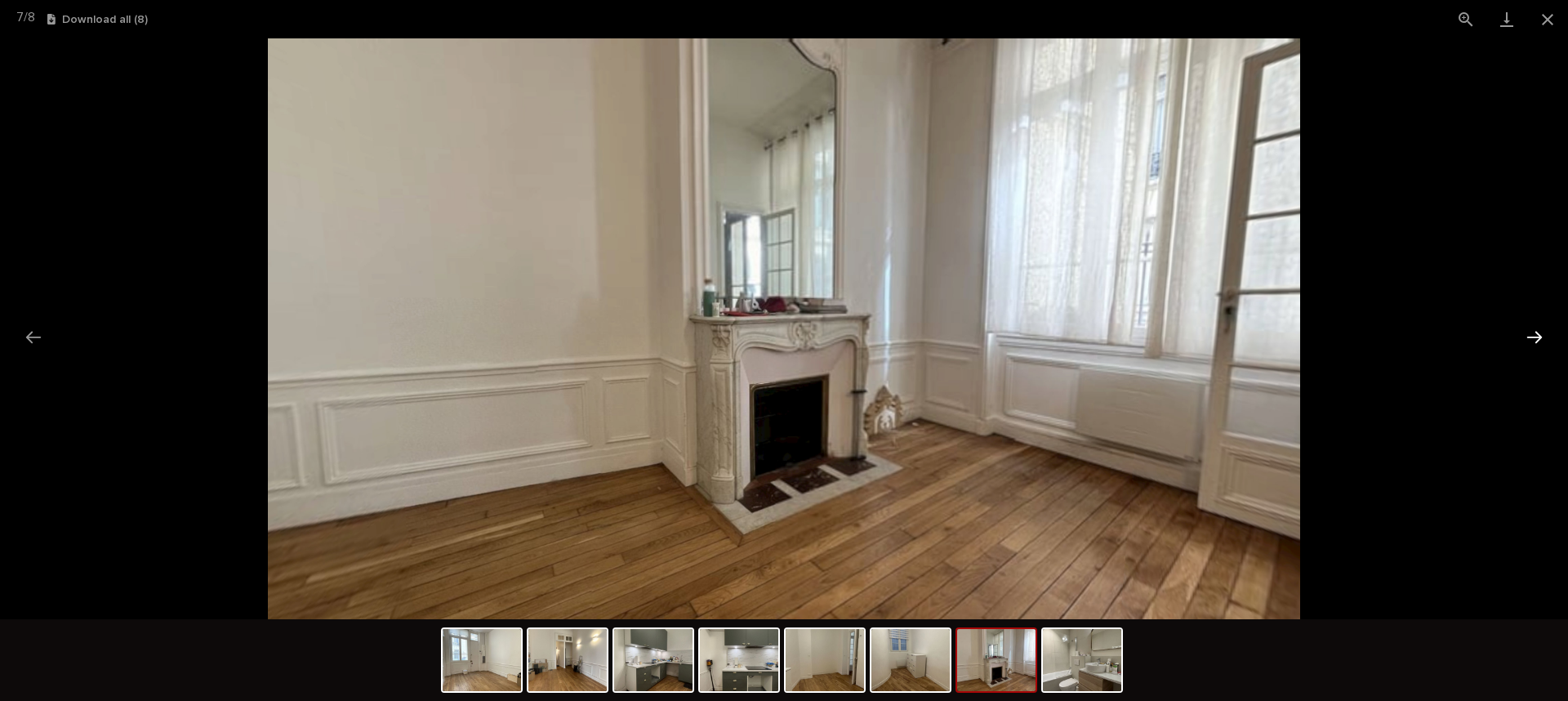
click at [1530, 330] on button "Next slide" at bounding box center [1535, 337] width 34 height 32
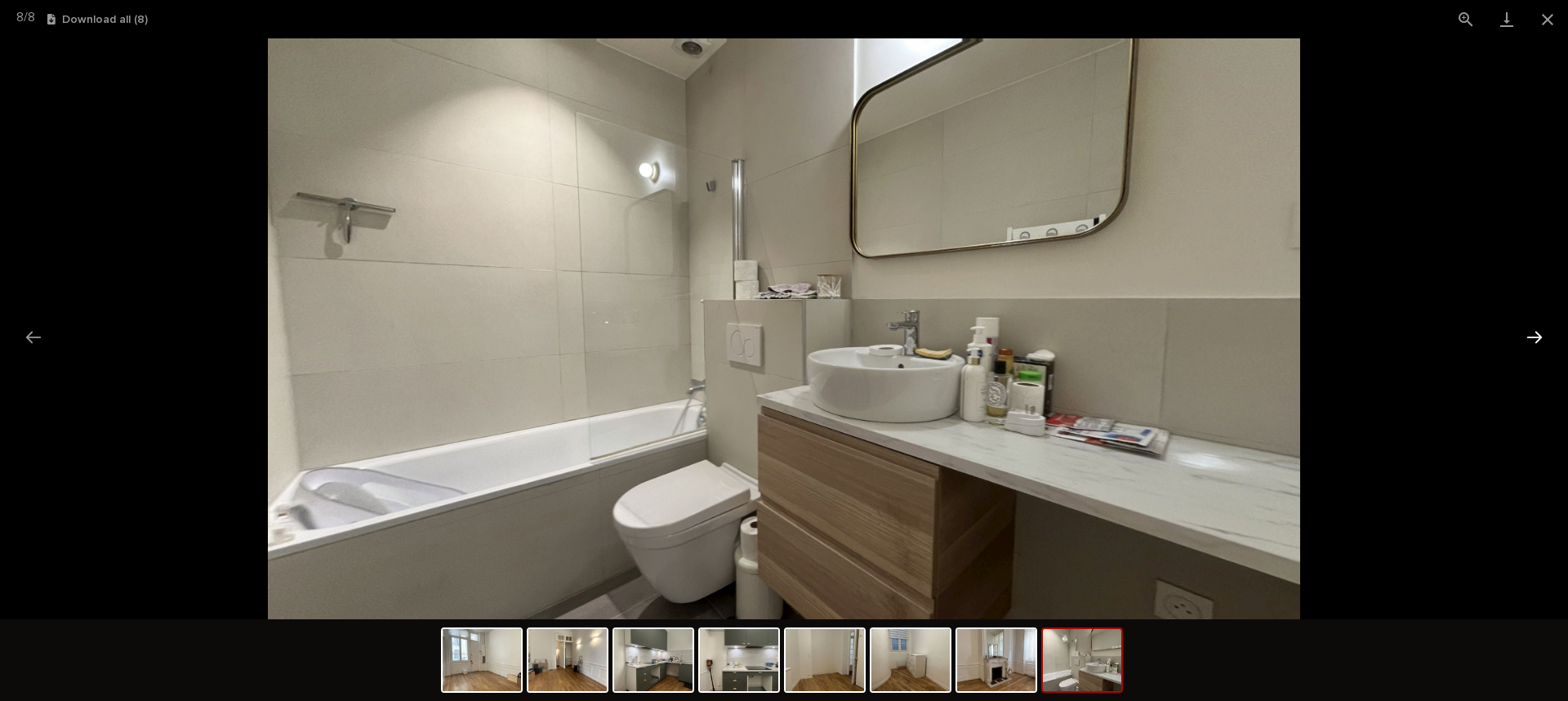
click at [1530, 330] on button "Next slide" at bounding box center [1535, 337] width 34 height 32
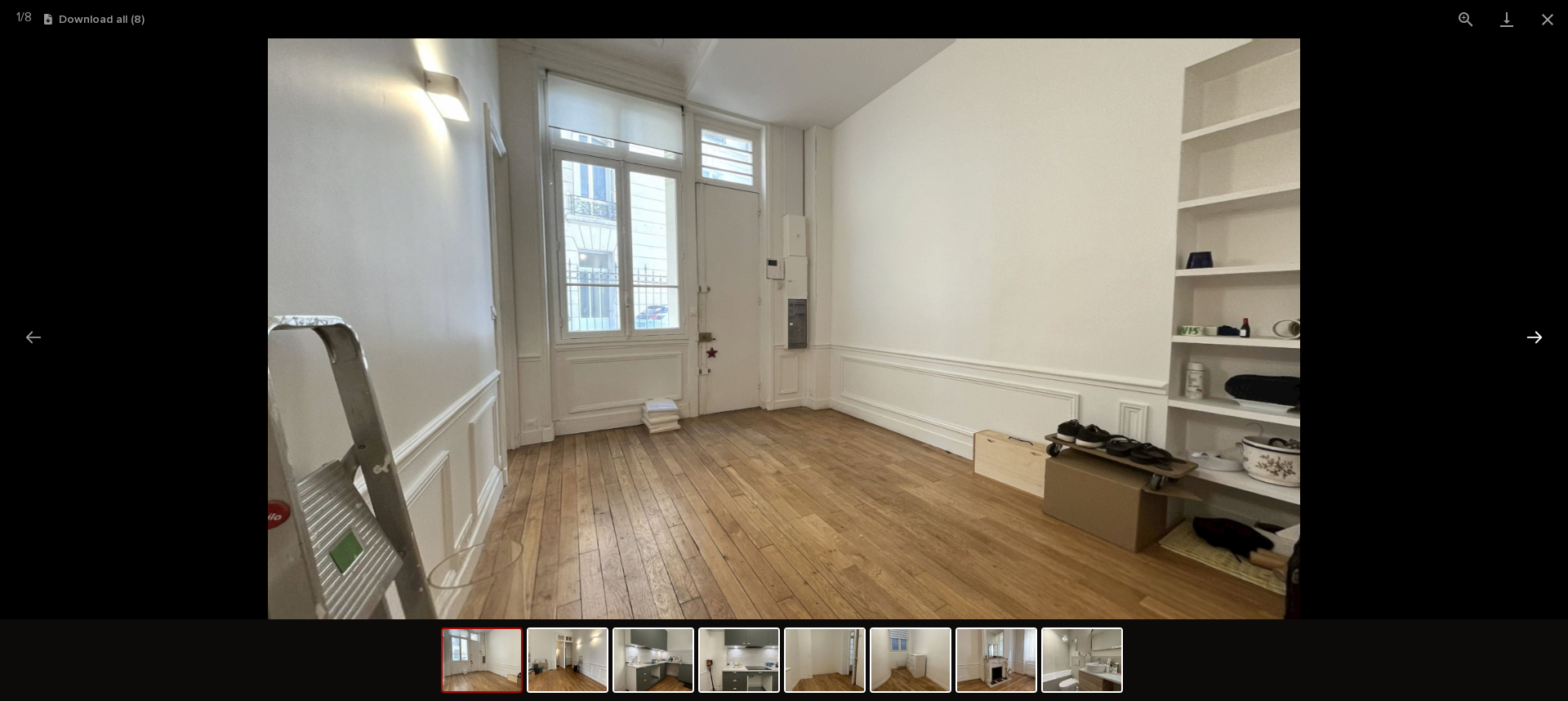
click at [1530, 330] on button "Next slide" at bounding box center [1535, 337] width 34 height 32
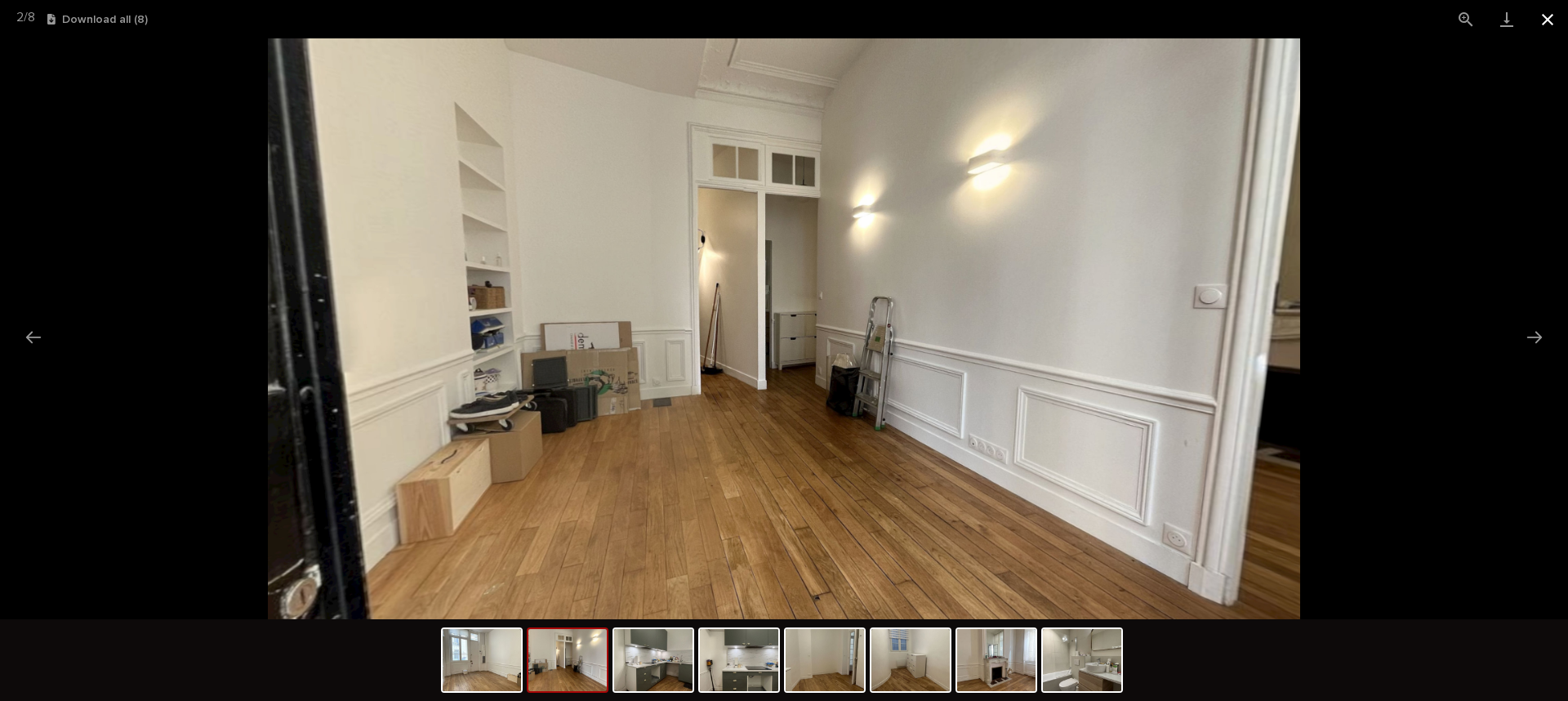
click at [1540, 20] on button "Close gallery" at bounding box center [1547, 19] width 41 height 38
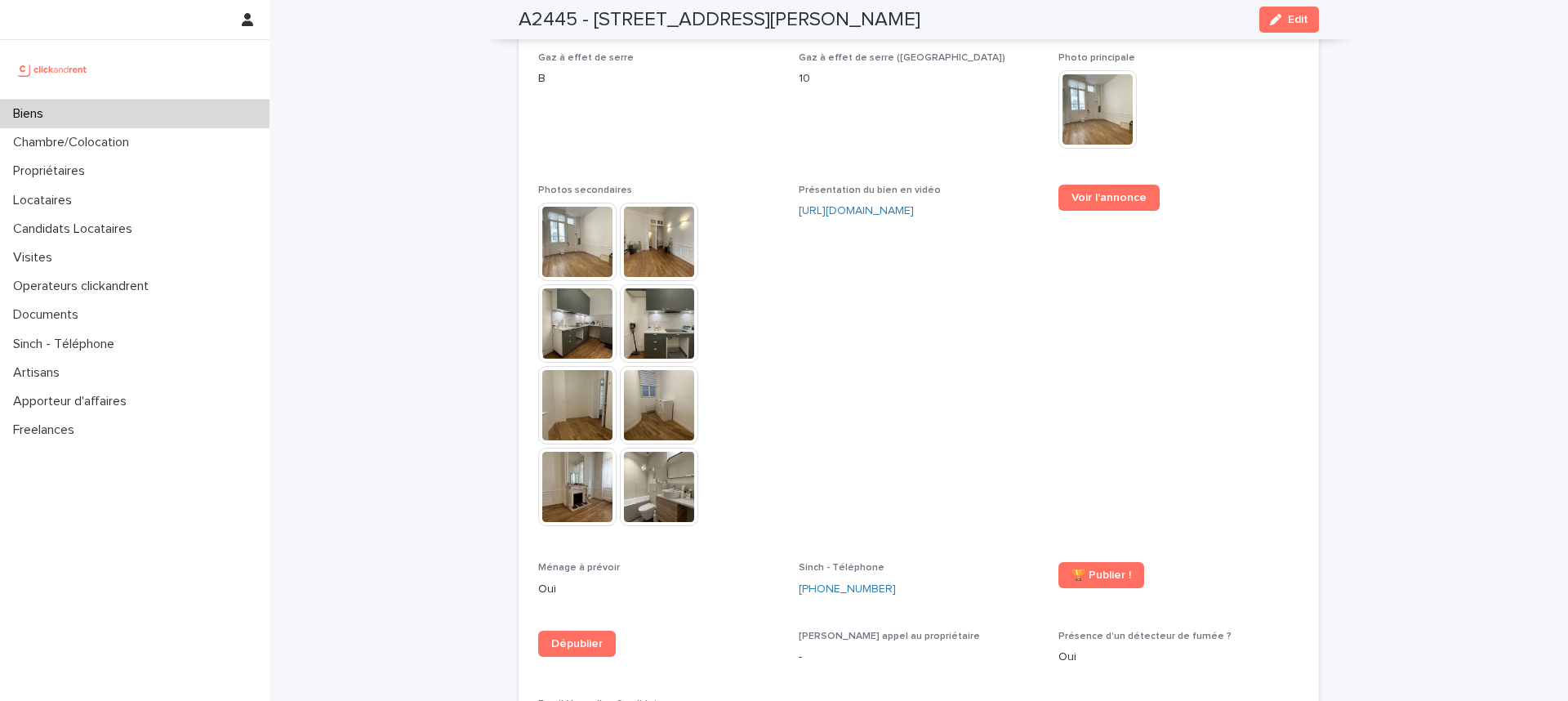
drag, startPoint x: 979, startPoint y: 263, endPoint x: 941, endPoint y: 276, distance: 40.2
click at [974, 266] on span "Présentation du bien en vidéo https://vimeo.com/1096545566?share=copy" at bounding box center [919, 363] width 241 height 358
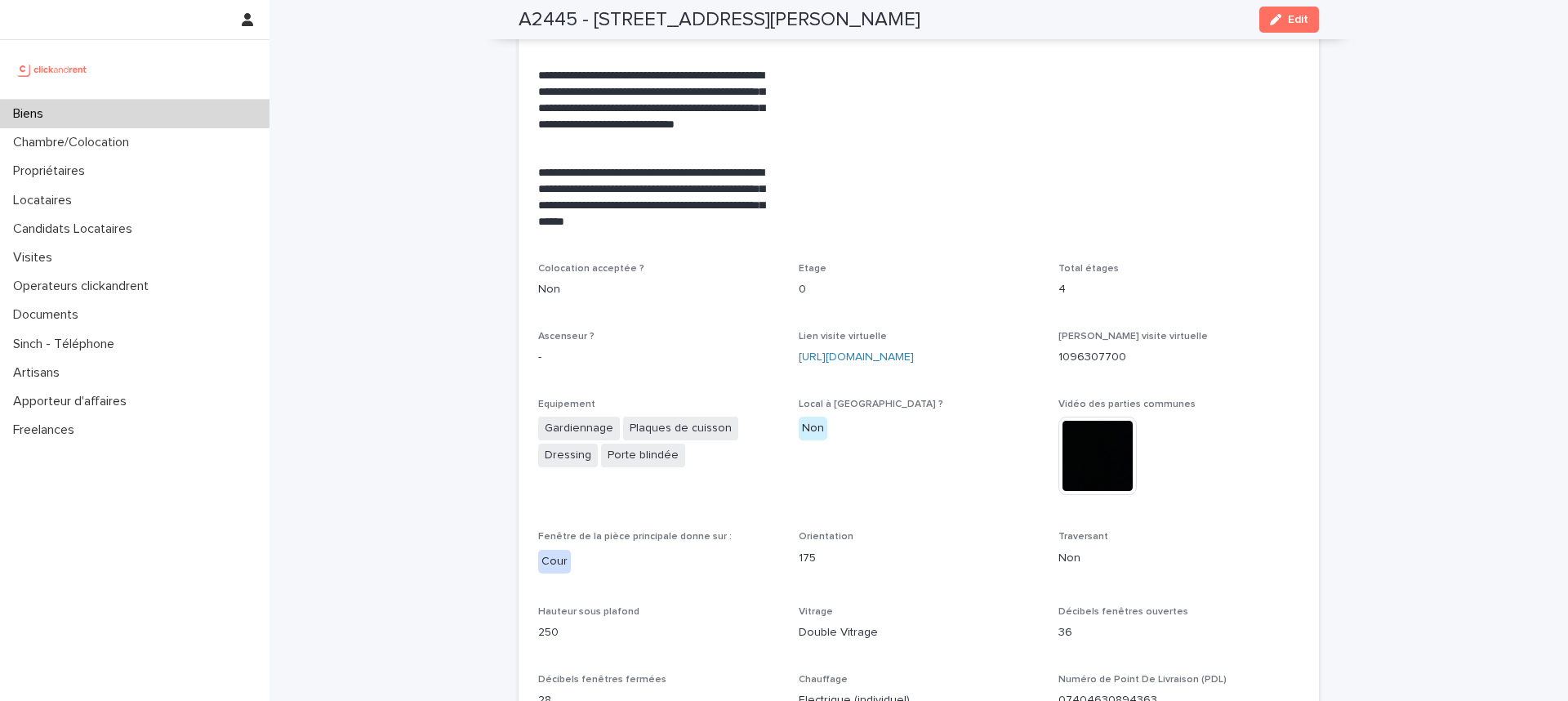
scroll to position [4444, 0]
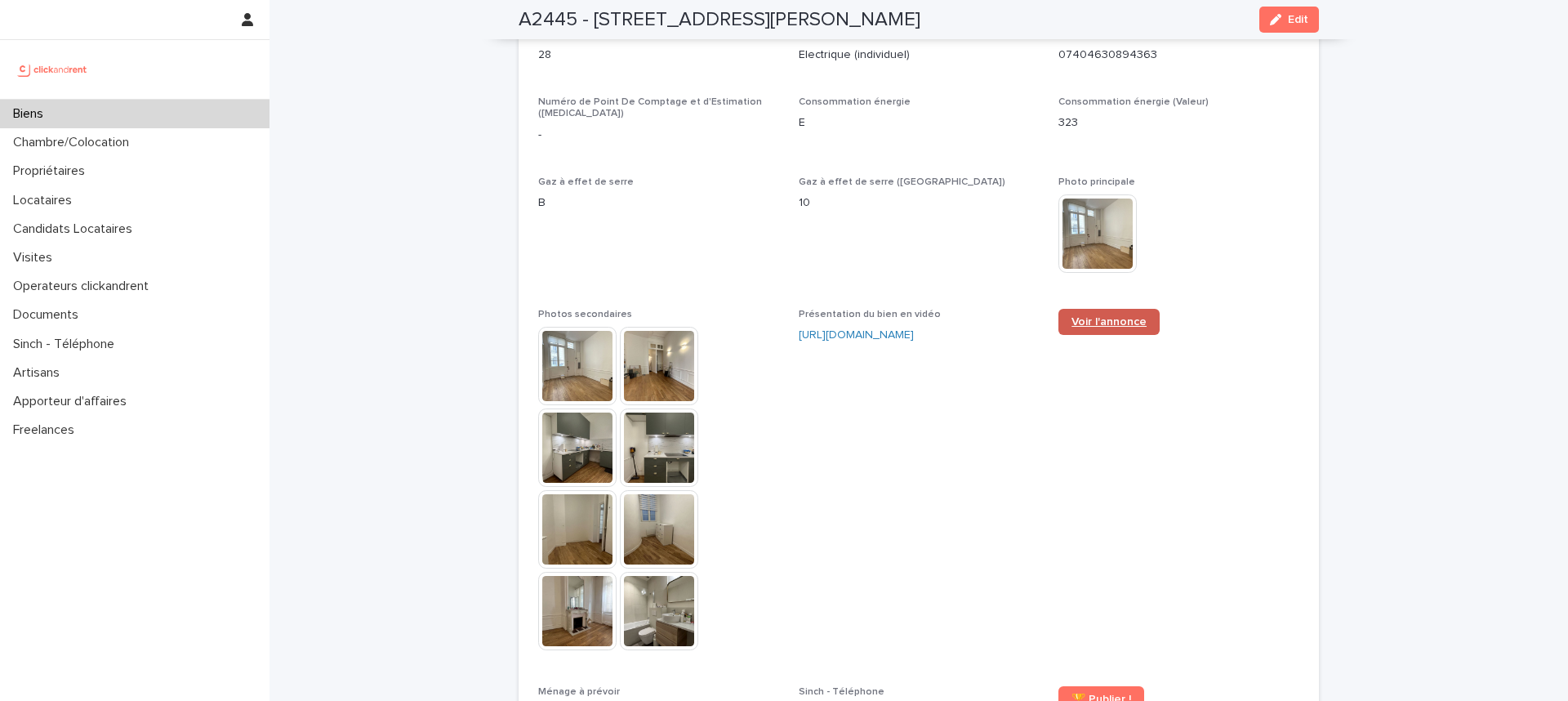
click at [1091, 316] on span "Voir l'annonce" at bounding box center [1110, 322] width 75 height 12
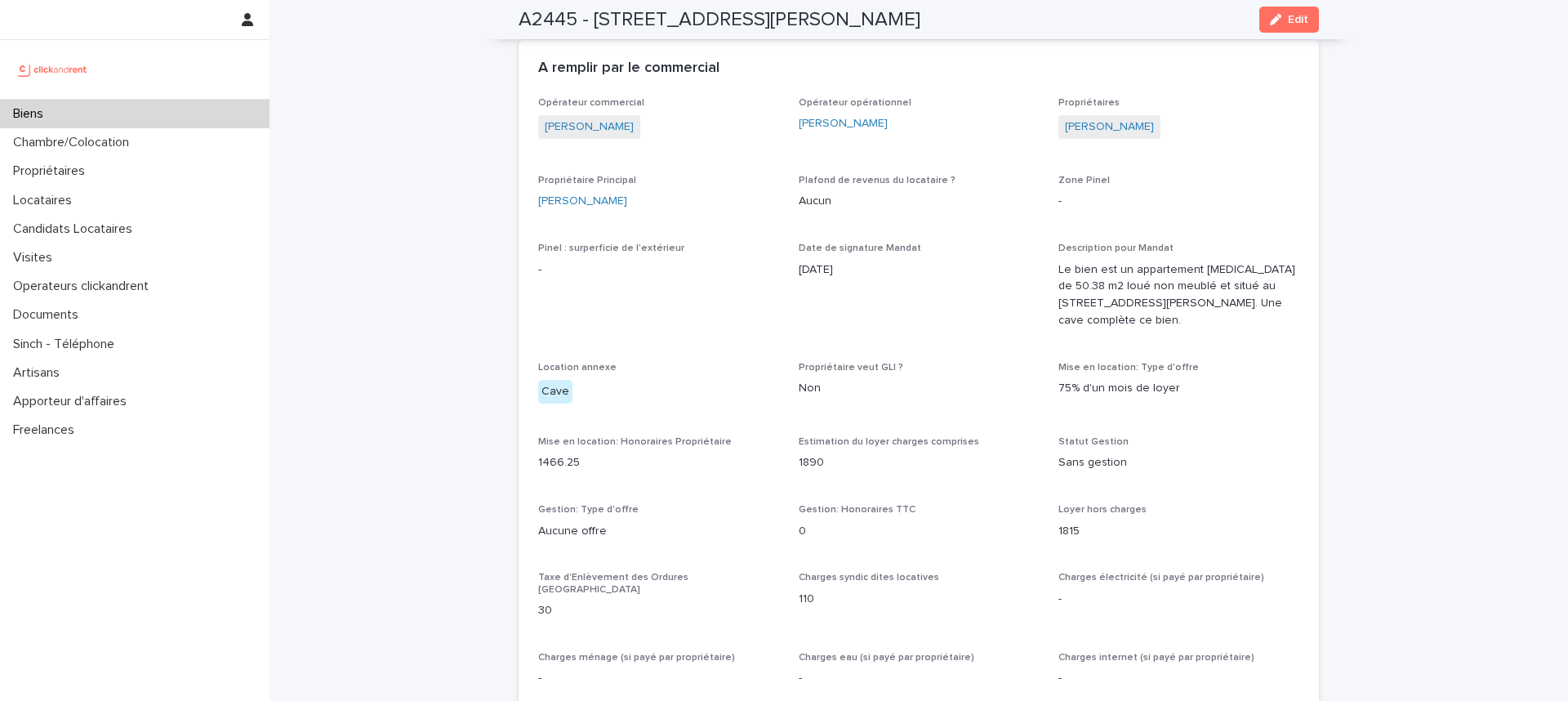
scroll to position [1465, 0]
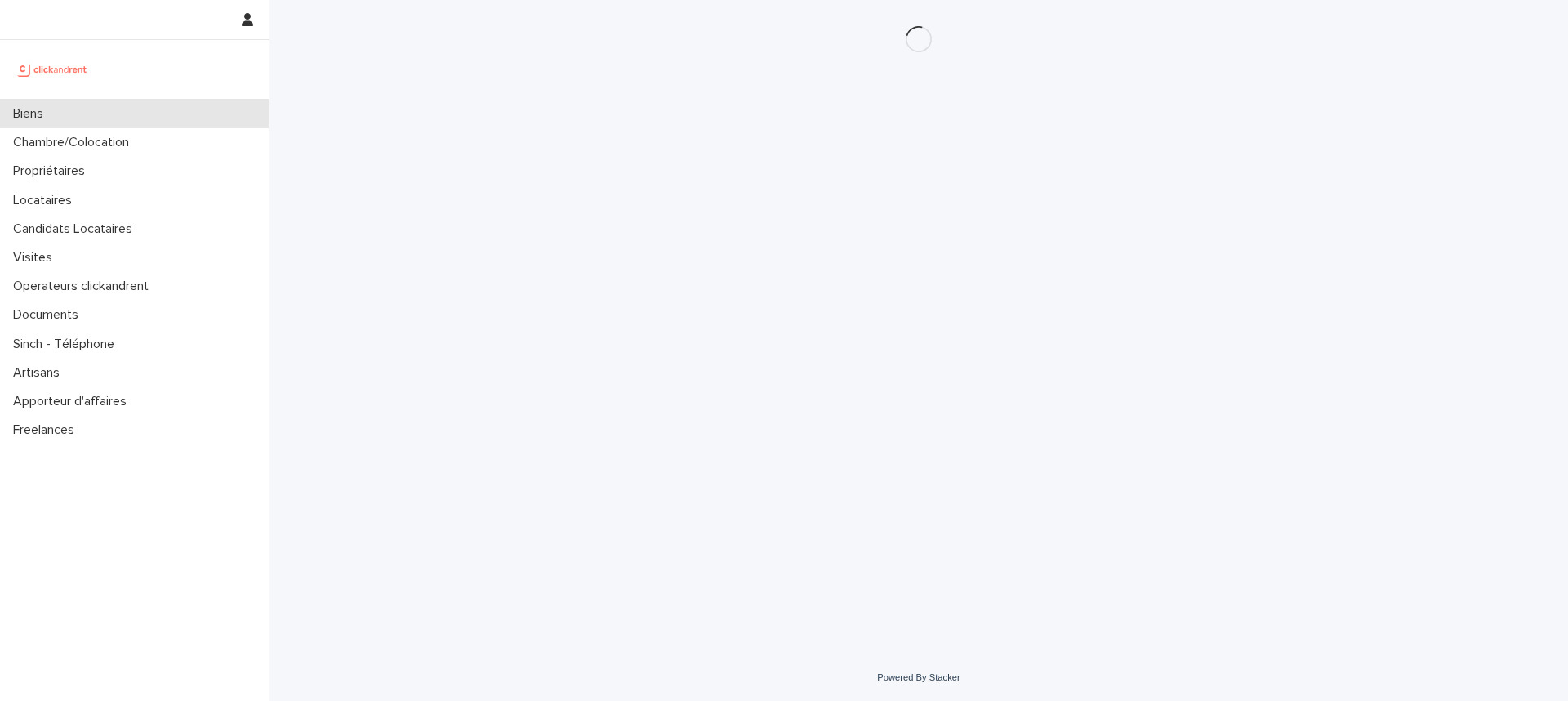
click at [102, 120] on div "Biens" at bounding box center [134, 114] width 269 height 28
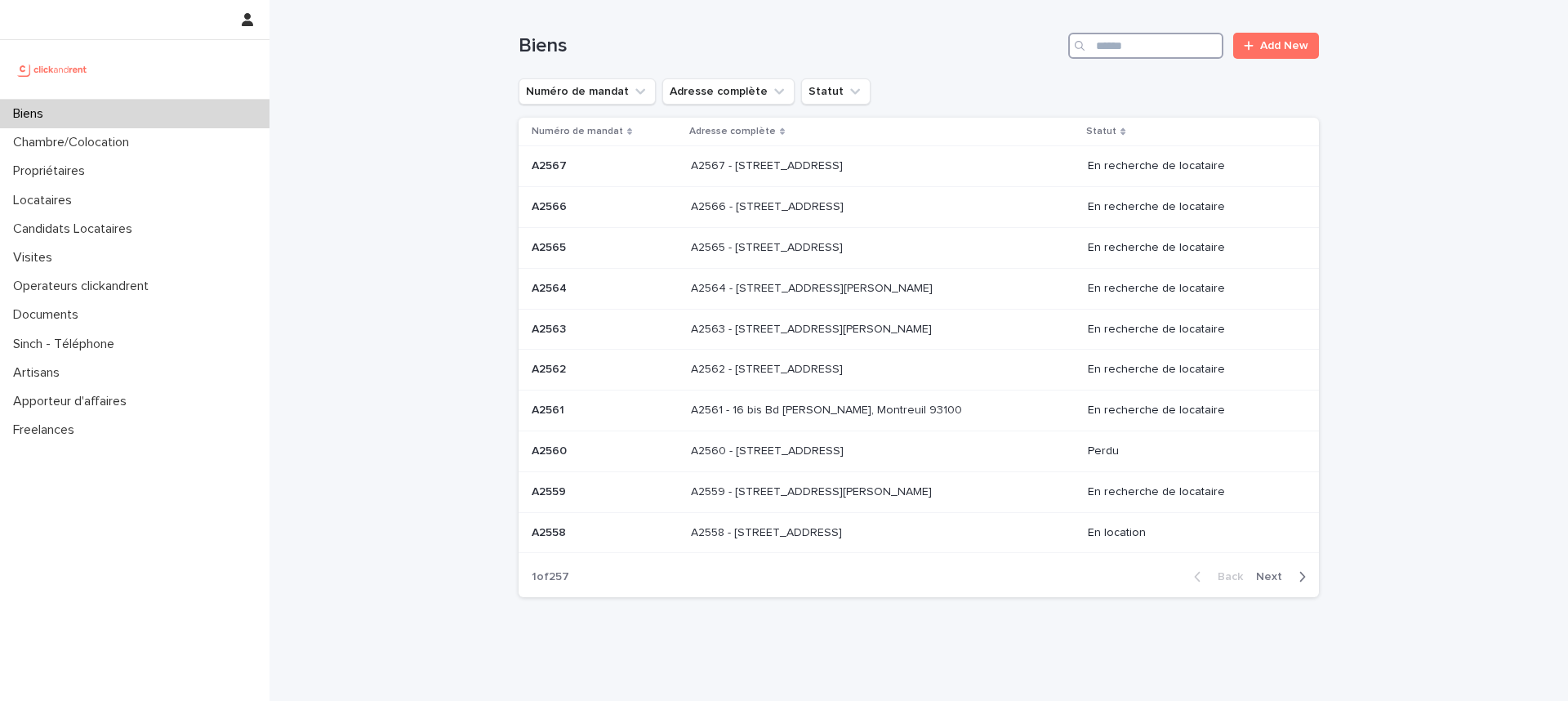
click at [1102, 42] on input "Search" at bounding box center [1146, 45] width 155 height 26
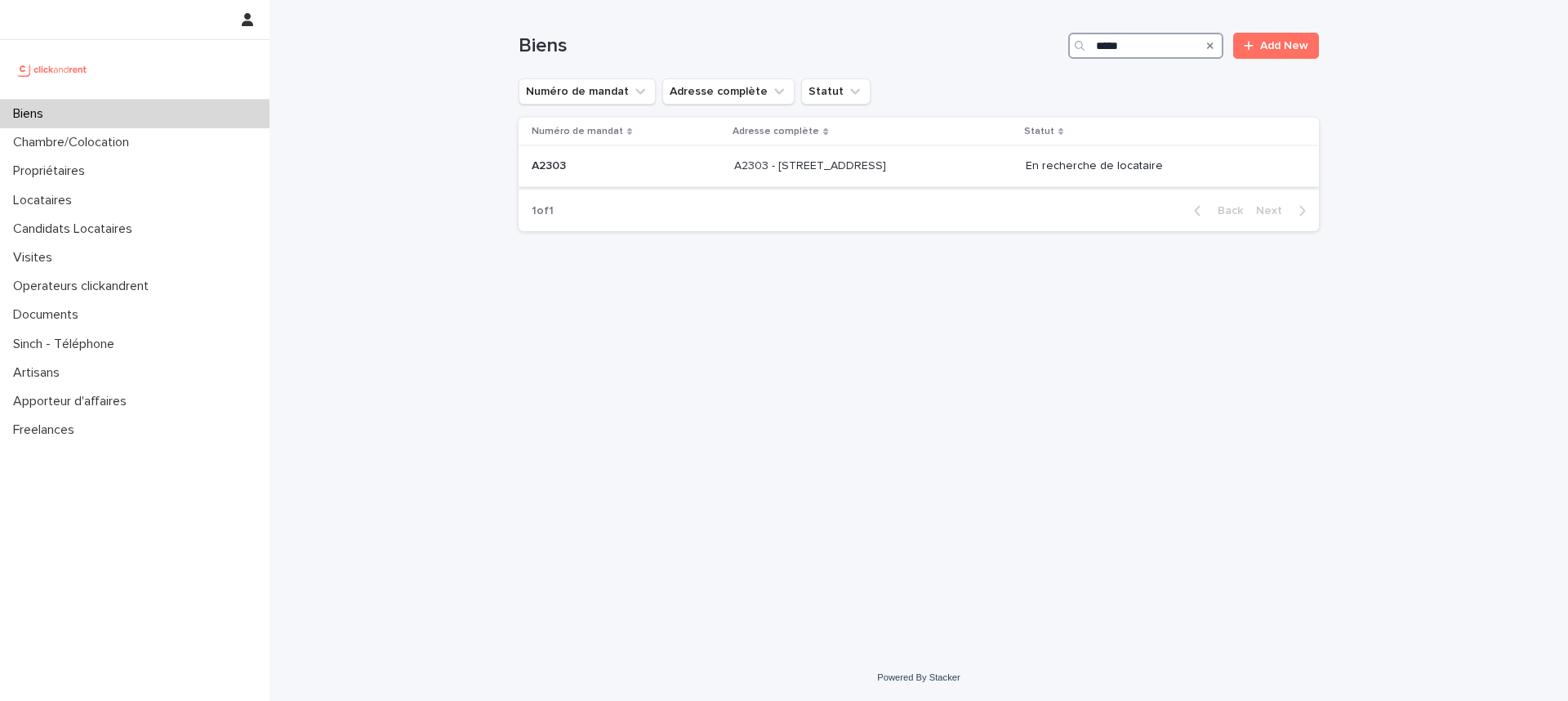
type input "*****"
click at [939, 170] on p at bounding box center [870, 166] width 272 height 14
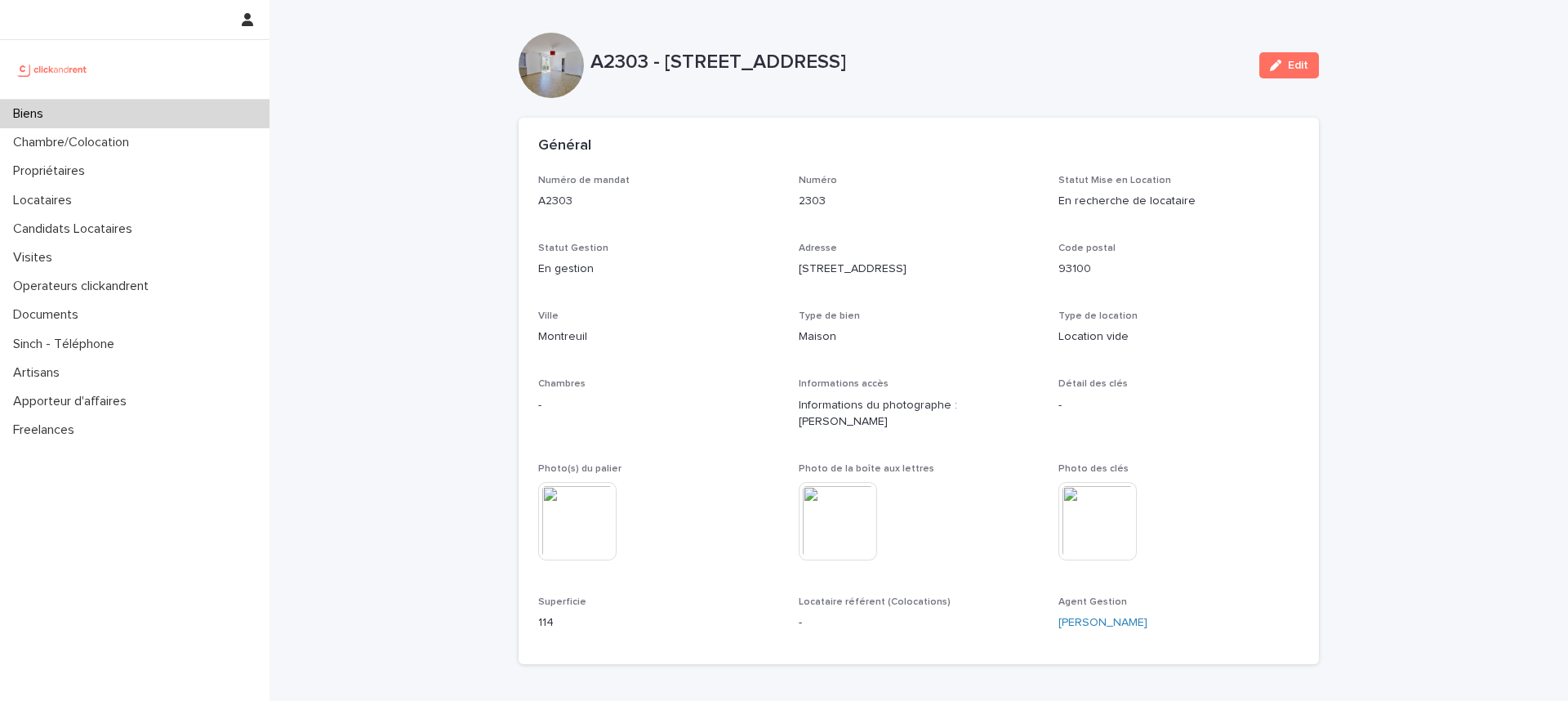
scroll to position [989, 0]
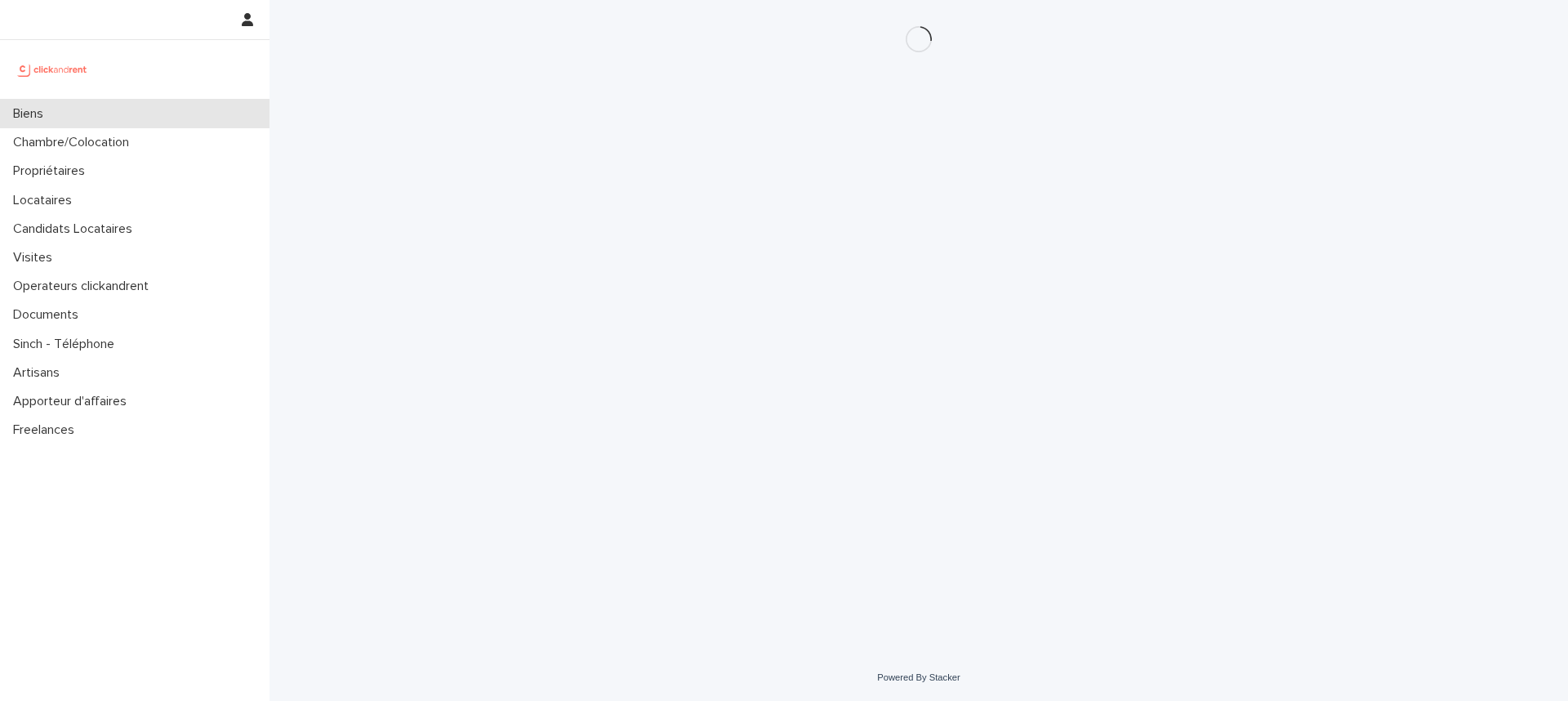
click at [165, 122] on div "Biens" at bounding box center [134, 114] width 269 height 28
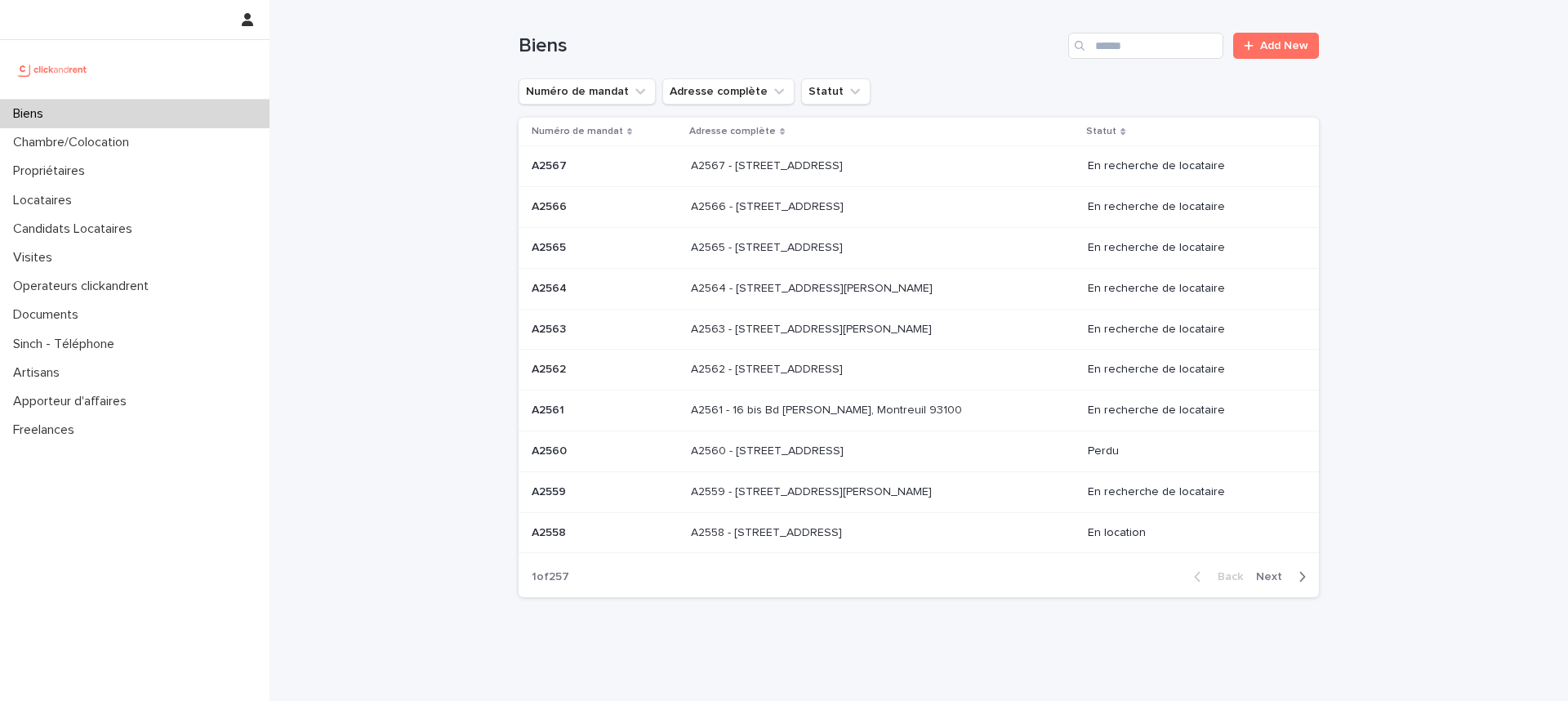
click at [1077, 44] on icon "Search" at bounding box center [1080, 46] width 10 height 10
click at [1114, 42] on input "Search" at bounding box center [1146, 45] width 155 height 26
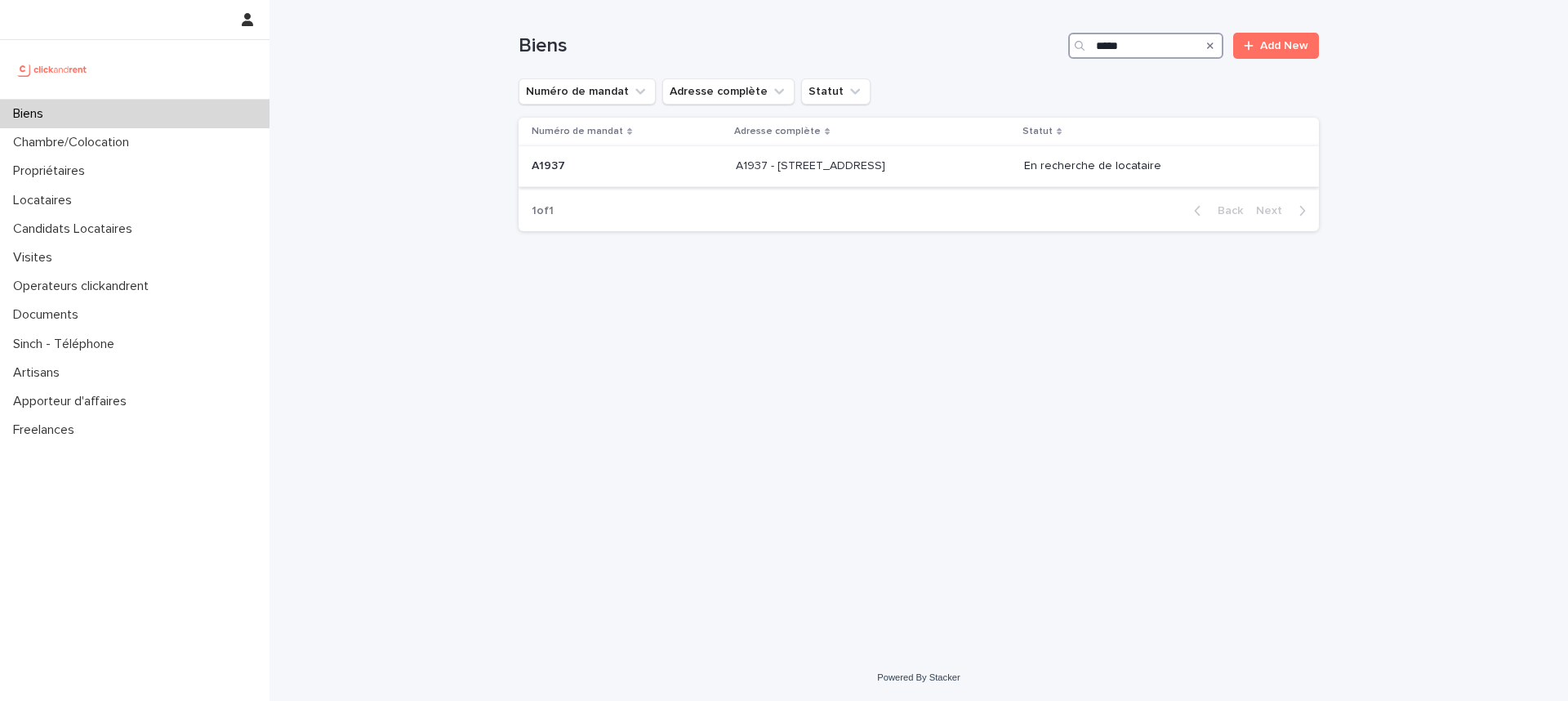
type input "*****"
click at [977, 148] on td "A1937 - 19 rue Lauriston, Paris 75016 A1937 - 19 rue Lauriston, Paris 75016" at bounding box center [874, 166] width 288 height 41
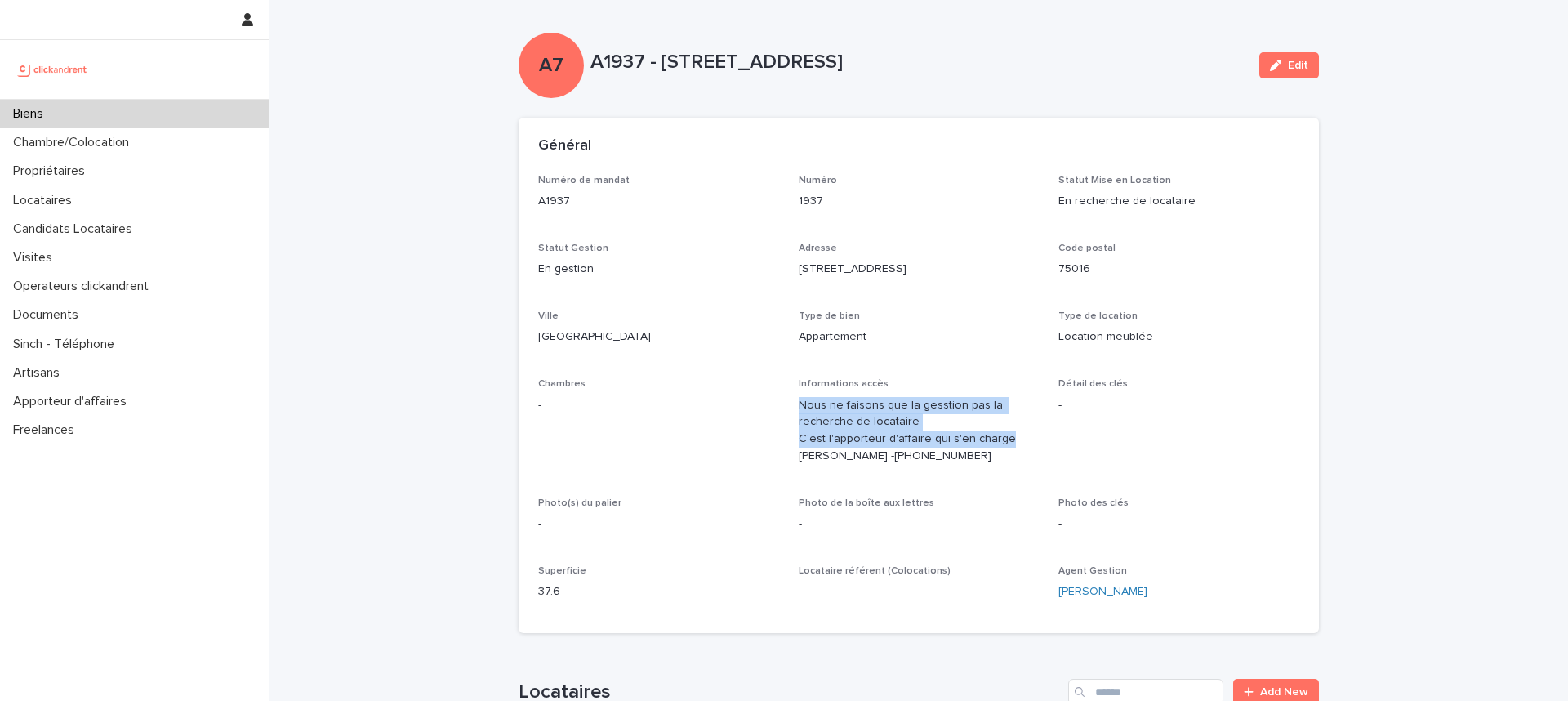
drag, startPoint x: 991, startPoint y: 444, endPoint x: 785, endPoint y: 402, distance: 210.2
click at [786, 402] on div "Numéro de mandat A1937 Numéro 1937 Statut Mise en Location En recherche de loca…" at bounding box center [919, 394] width 761 height 439
click at [783, 402] on div "Numéro de mandat A1937 Numéro 1937 Statut Mise en Location En recherche de loca…" at bounding box center [919, 394] width 761 height 439
drag, startPoint x: 896, startPoint y: 448, endPoint x: 795, endPoint y: 368, distance: 128.8
click at [785, 400] on div "Numéro de mandat A1937 Numéro 1937 Statut Mise en Location En recherche de loca…" at bounding box center [919, 394] width 761 height 439
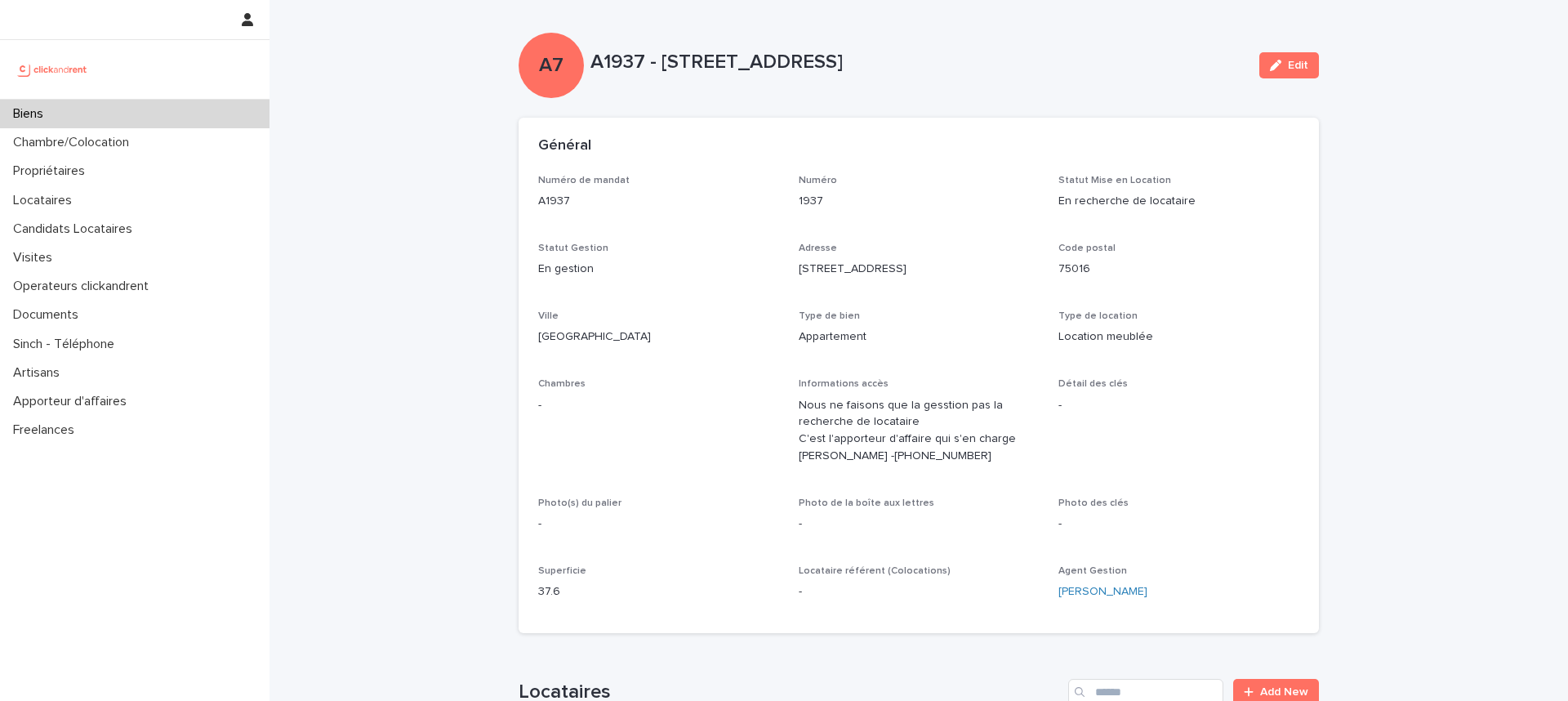
copy ringover-84e06f14122c "Nous ne faisons que la gesstion pas la recherche de locataire C'est l'apporteur…"
click at [716, 170] on div "Général" at bounding box center [919, 146] width 800 height 58
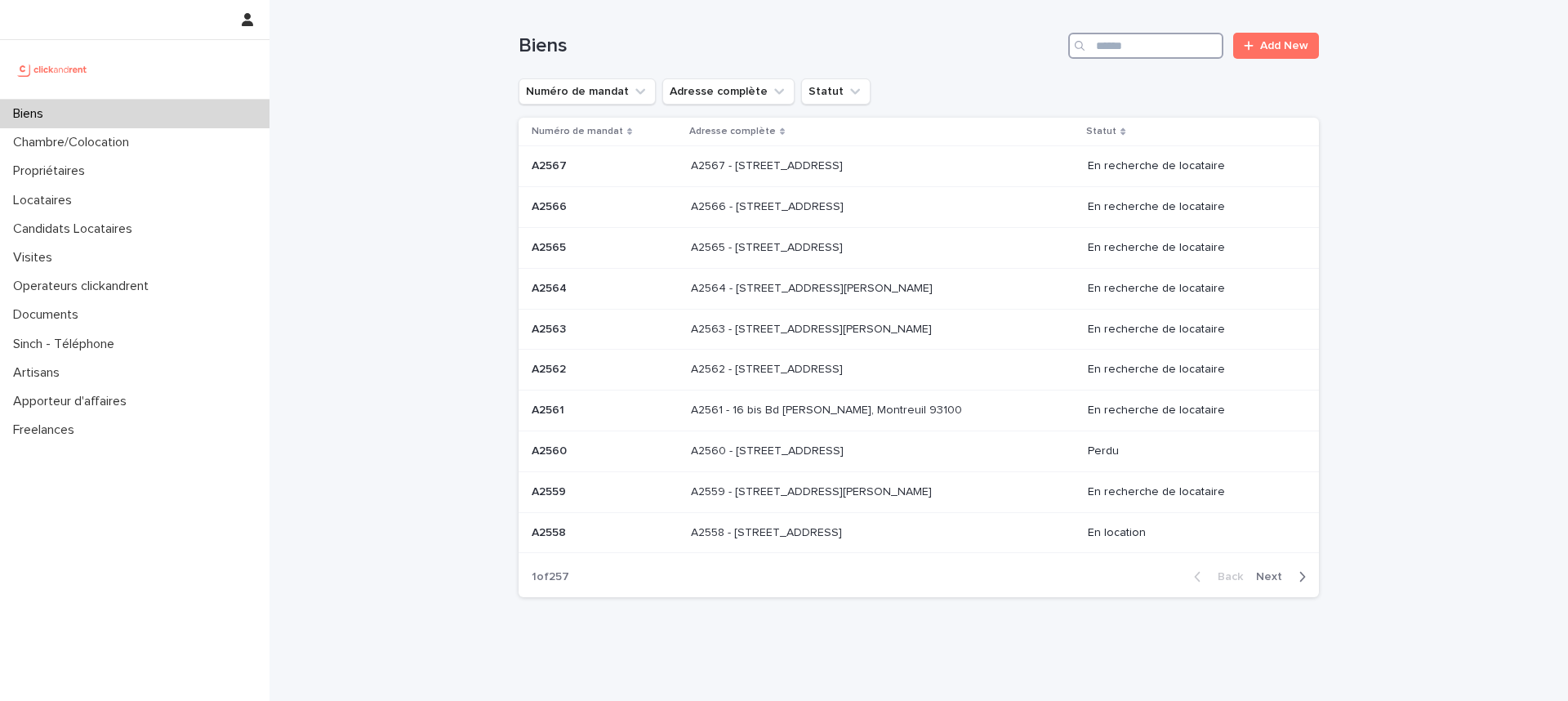
click at [1138, 36] on input "Search" at bounding box center [1146, 45] width 155 height 26
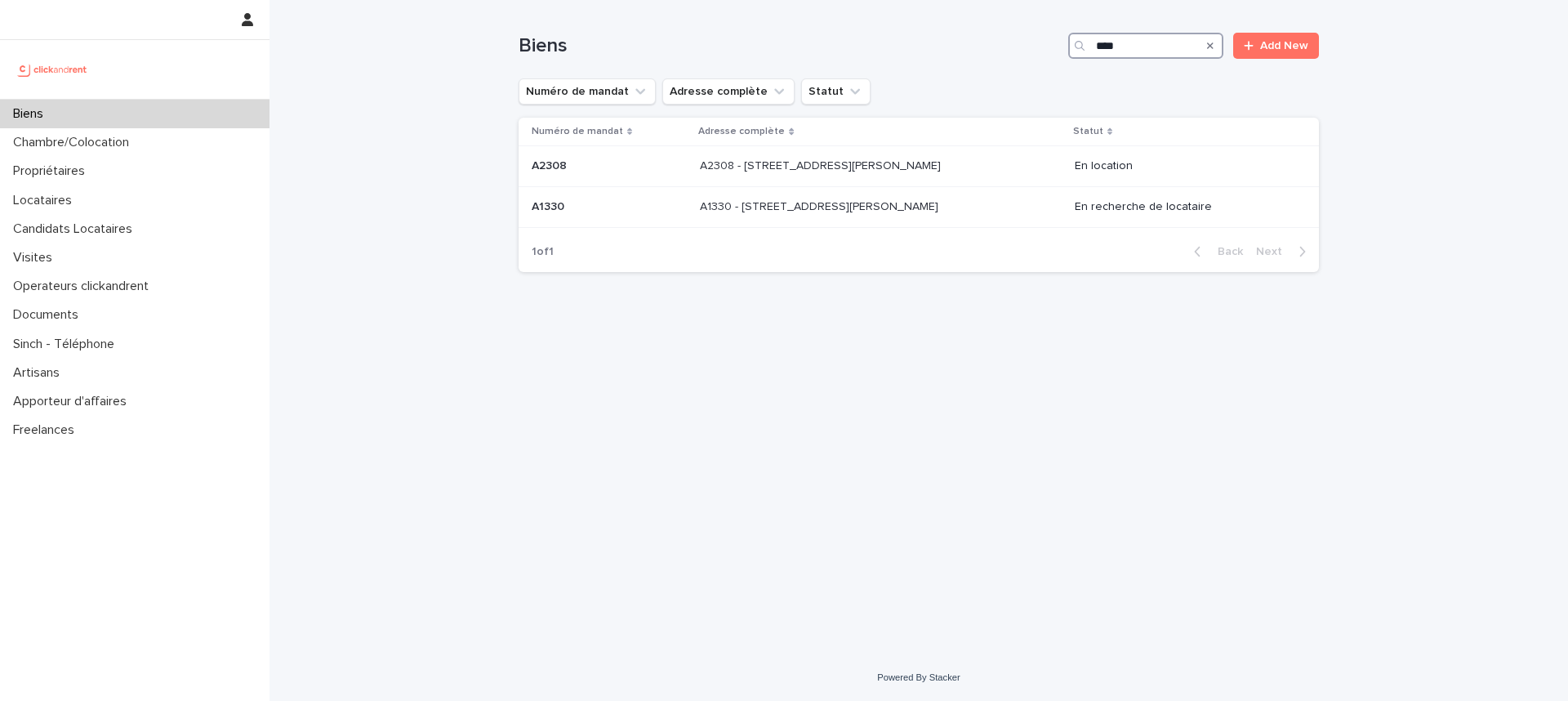
type input "****"
click at [959, 205] on p at bounding box center [836, 207] width 272 height 14
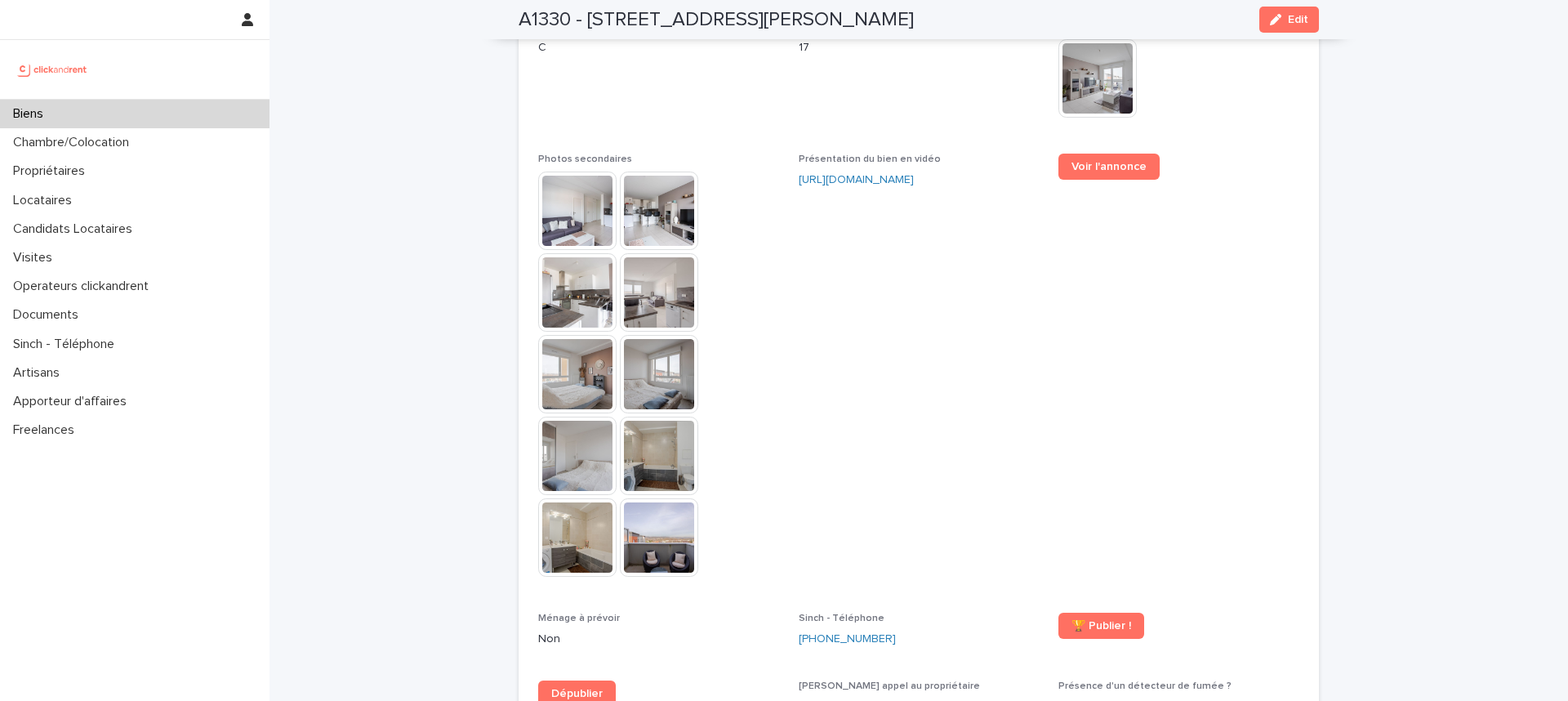
scroll to position [4829, 0]
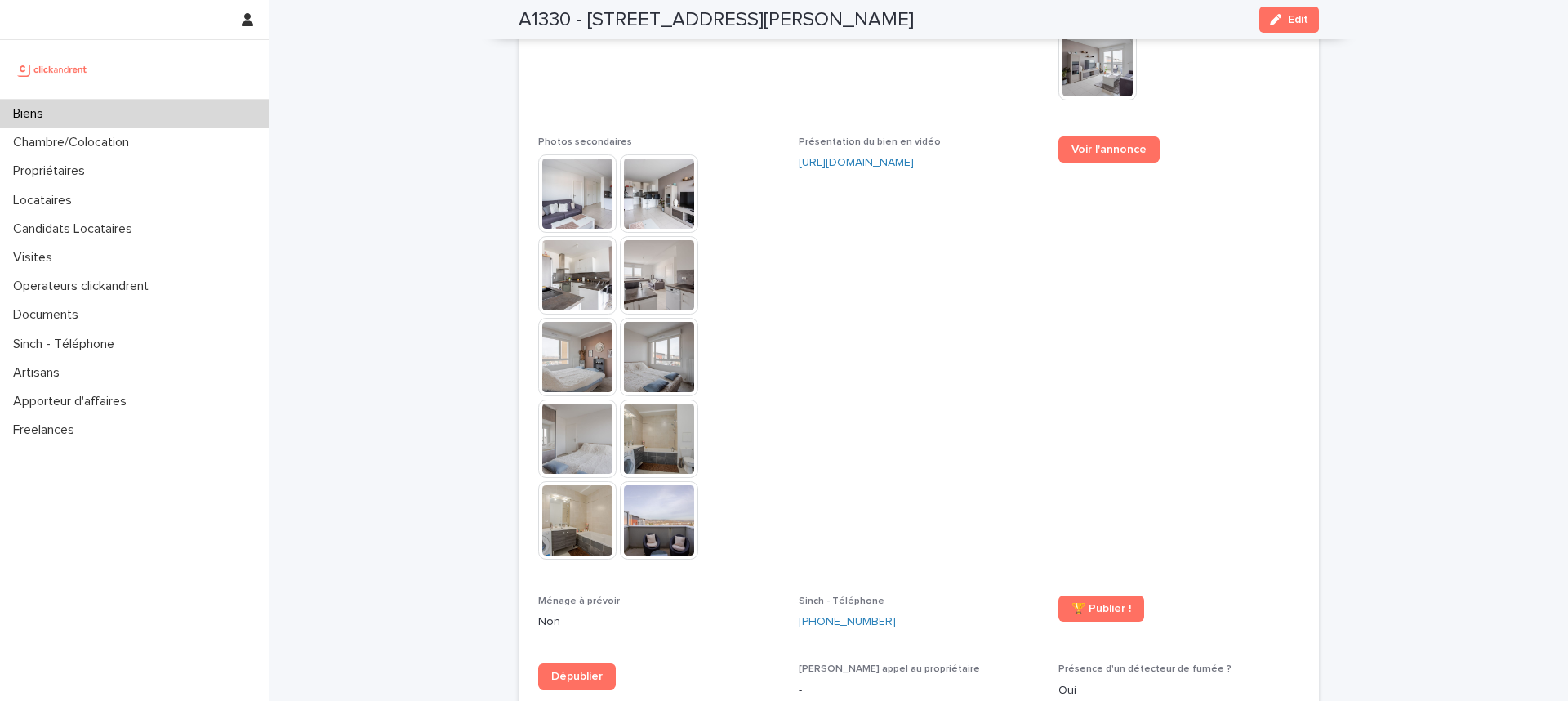
click at [1085, 137] on div "Voir l'annonce" at bounding box center [1179, 156] width 241 height 39
click at [1080, 143] on span "Voir l'annonce" at bounding box center [1110, 149] width 75 height 12
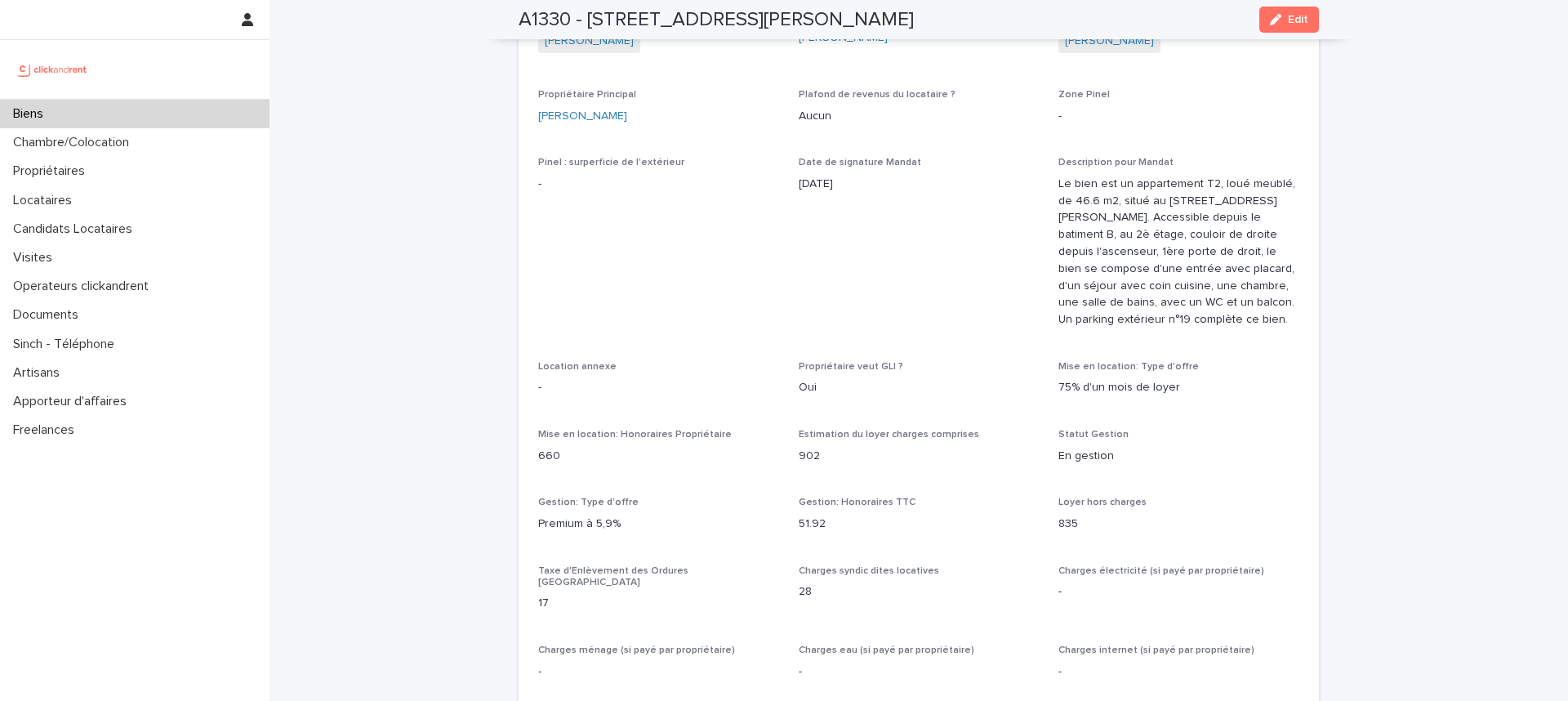
click at [58, 115] on div "Biens" at bounding box center [134, 114] width 269 height 28
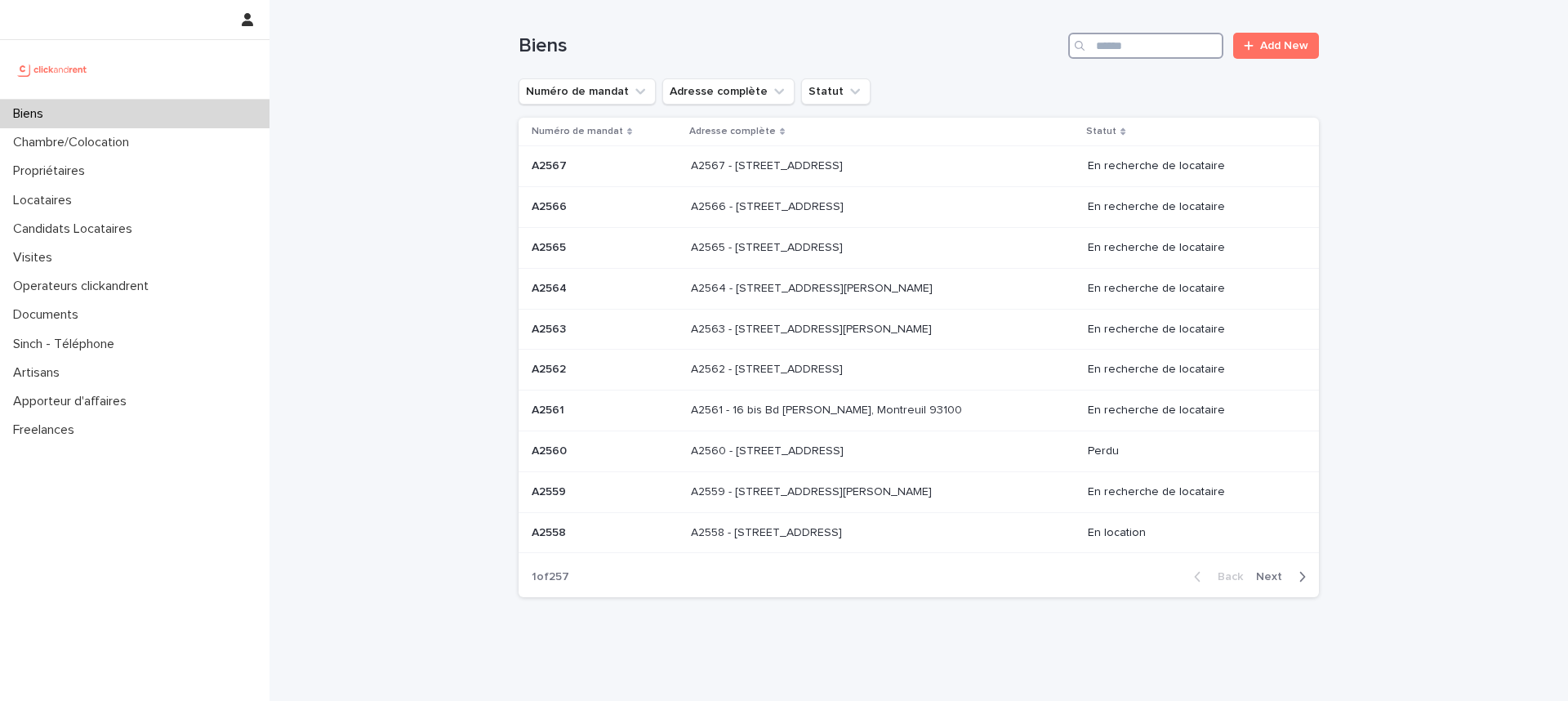
click at [1150, 57] on input "Search" at bounding box center [1146, 45] width 155 height 26
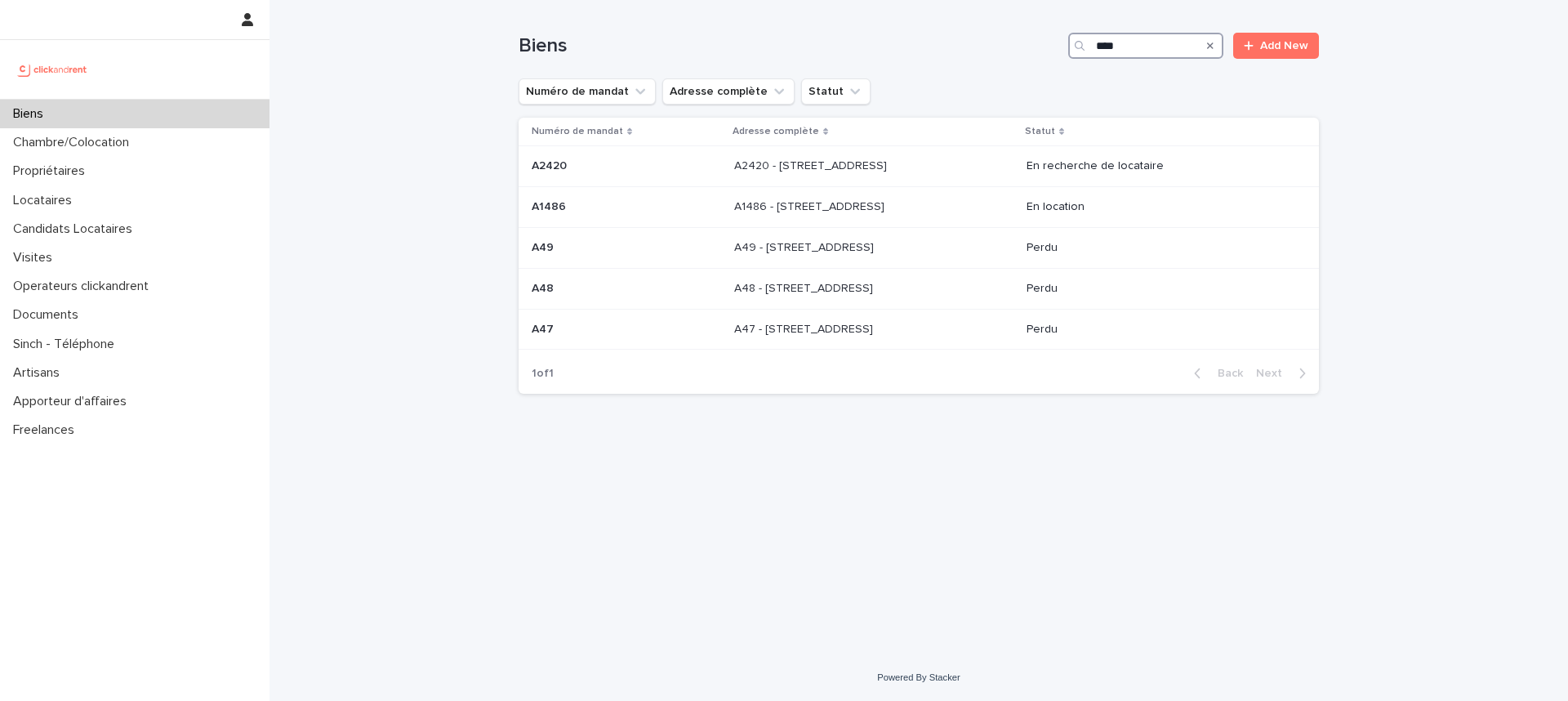
type input "****"
click at [969, 164] on div "A2420 - 64 boulevard Pasteur, Amiens 80000 A2420 - 64 boulevard Pasteur, Amiens…" at bounding box center [874, 166] width 279 height 27
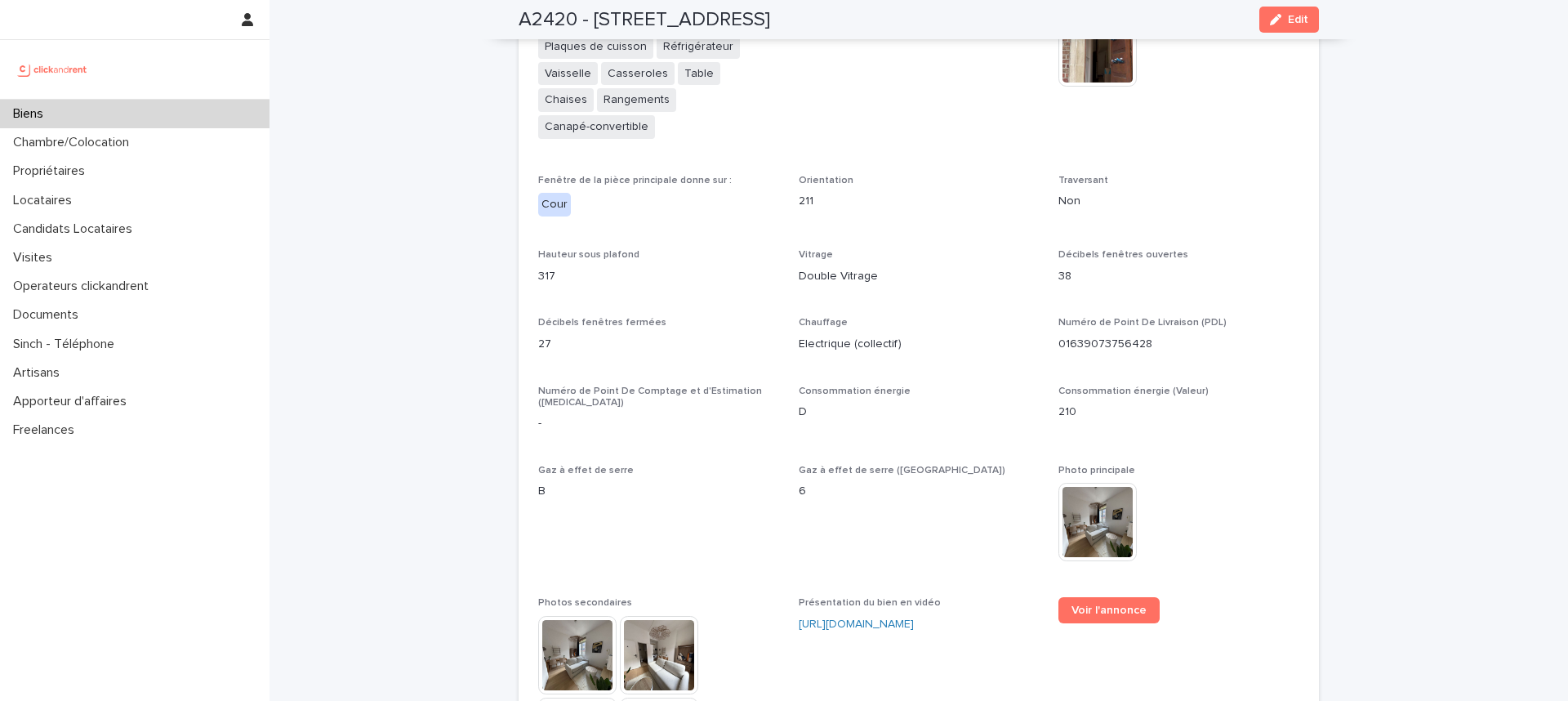
scroll to position [3946, 0]
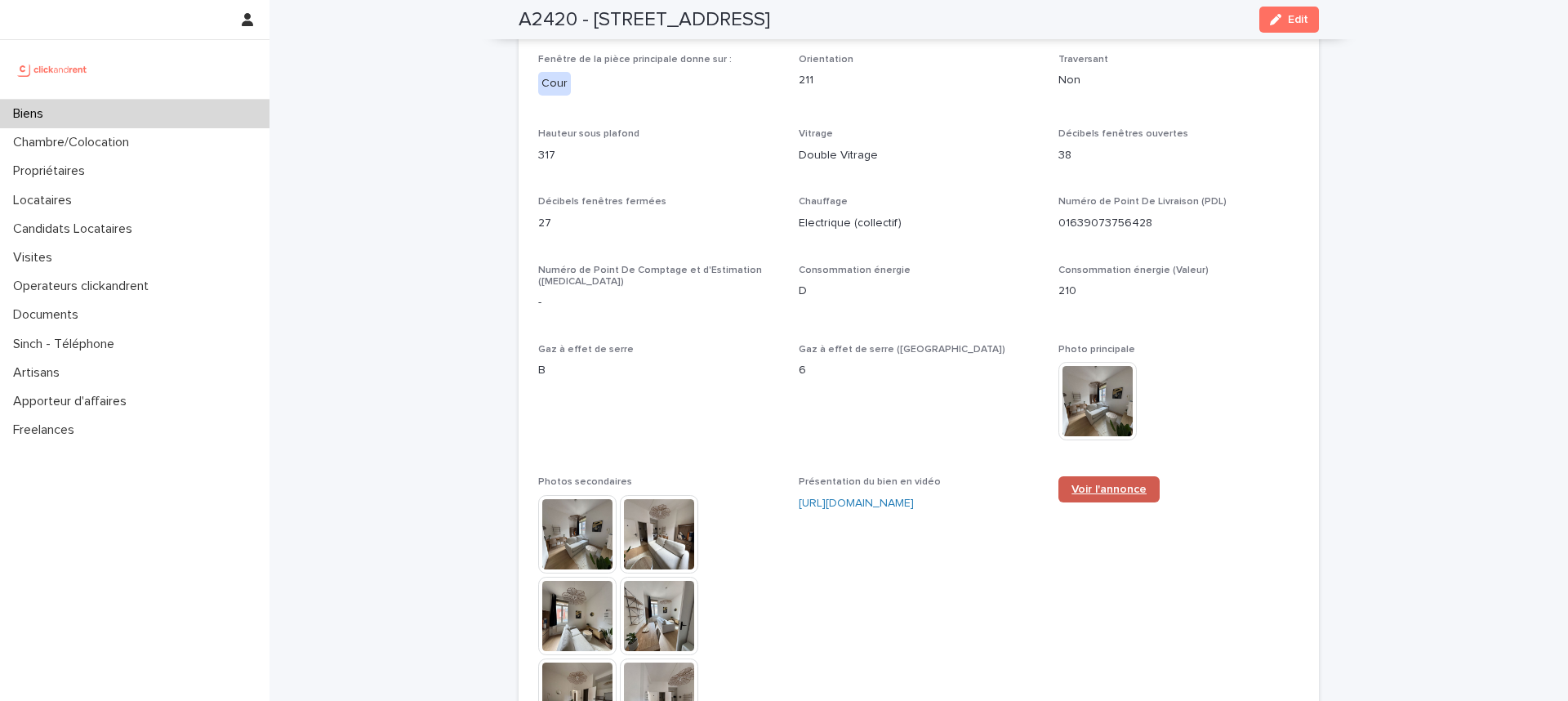
click at [1086, 483] on span "Voir l'annonce" at bounding box center [1110, 489] width 75 height 12
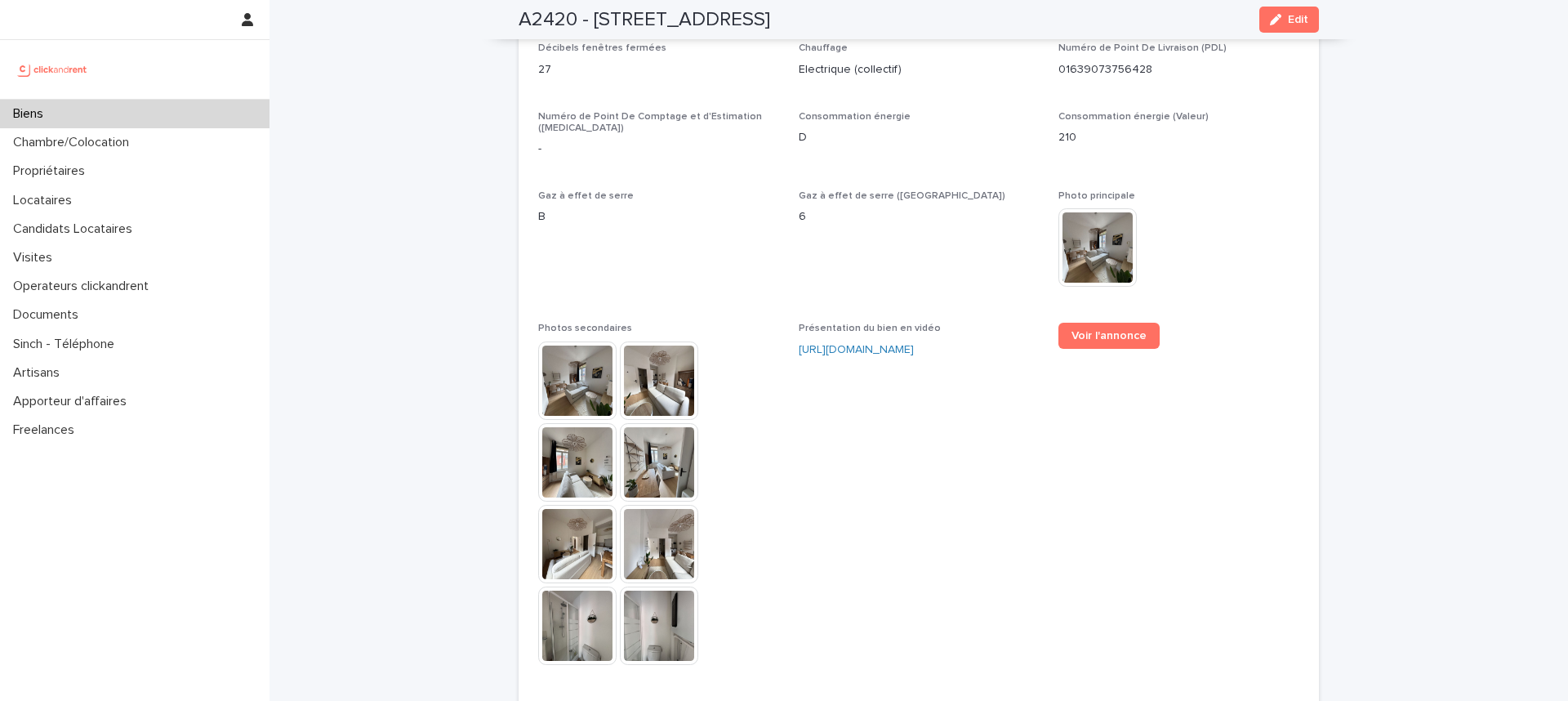
scroll to position [4219, 0]
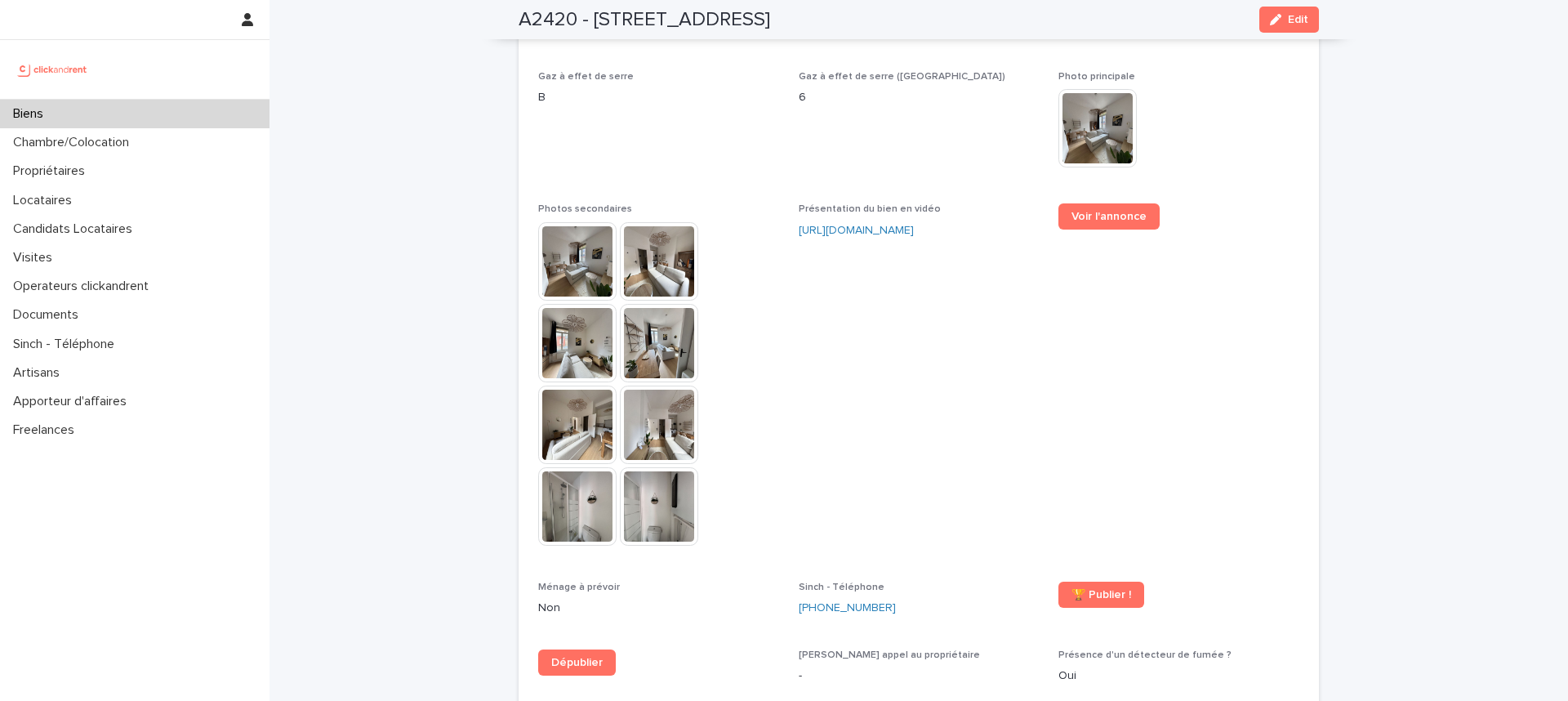
click at [589, 223] on img at bounding box center [578, 262] width 78 height 78
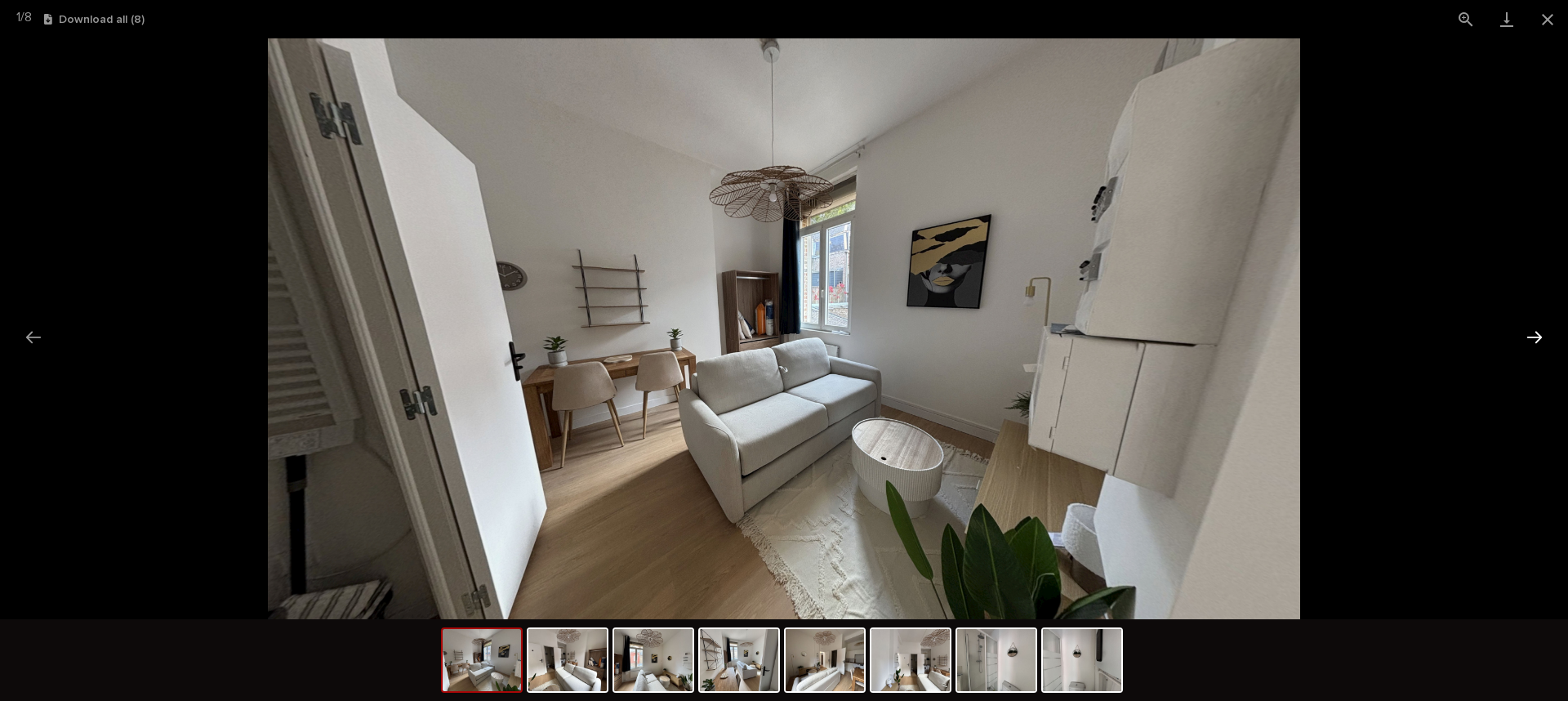
click at [1545, 334] on button "Next slide" at bounding box center [1535, 337] width 34 height 32
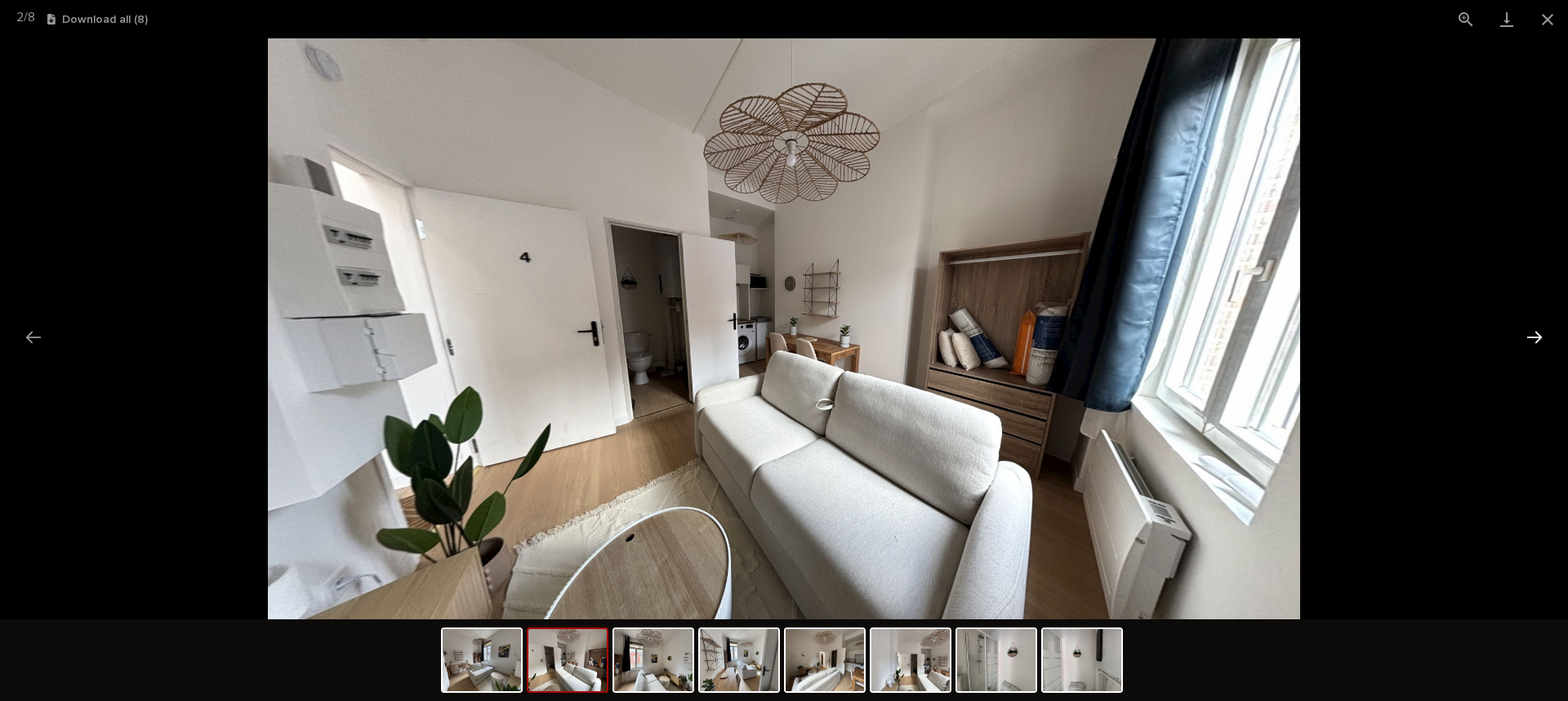
click at [1537, 333] on button "Next slide" at bounding box center [1535, 337] width 34 height 32
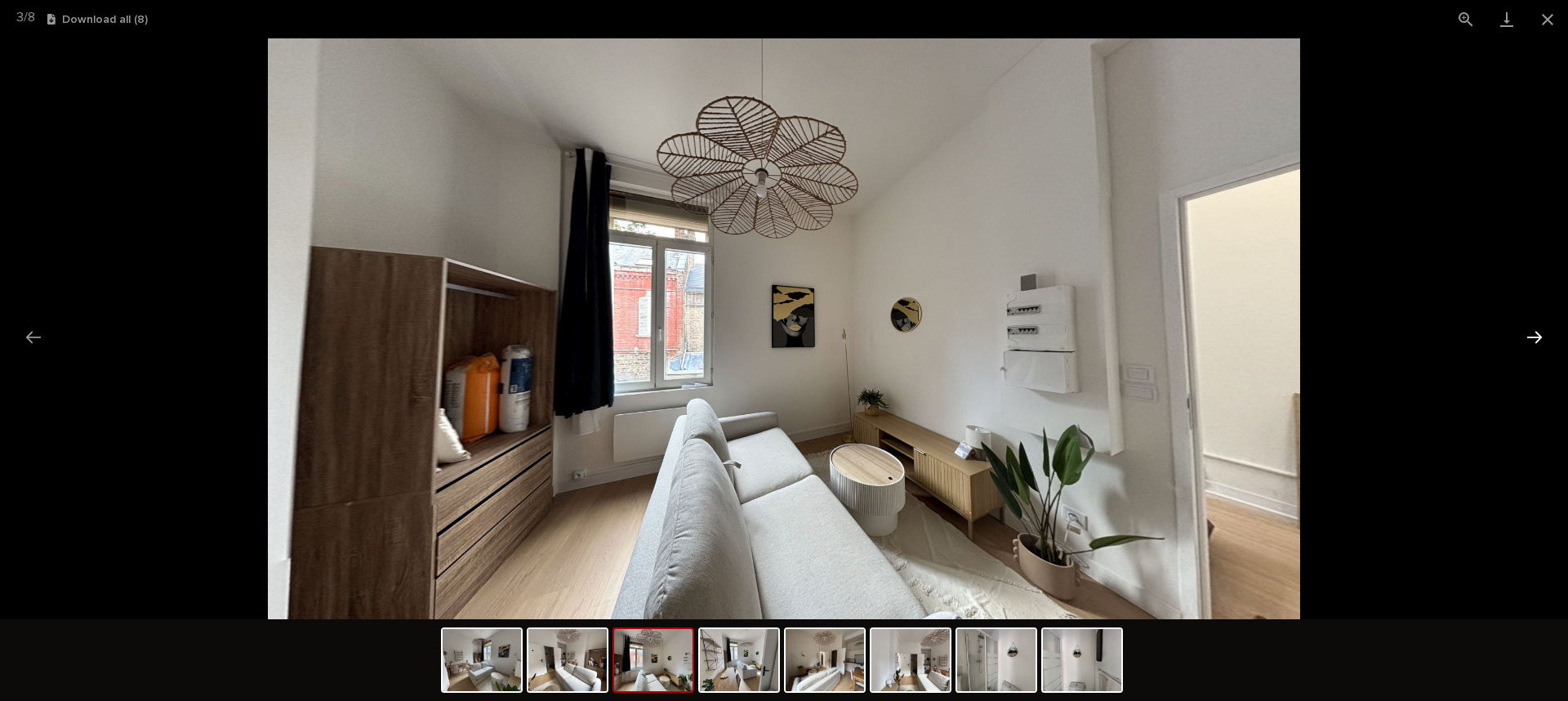
click at [1535, 333] on button "Next slide" at bounding box center [1535, 337] width 34 height 32
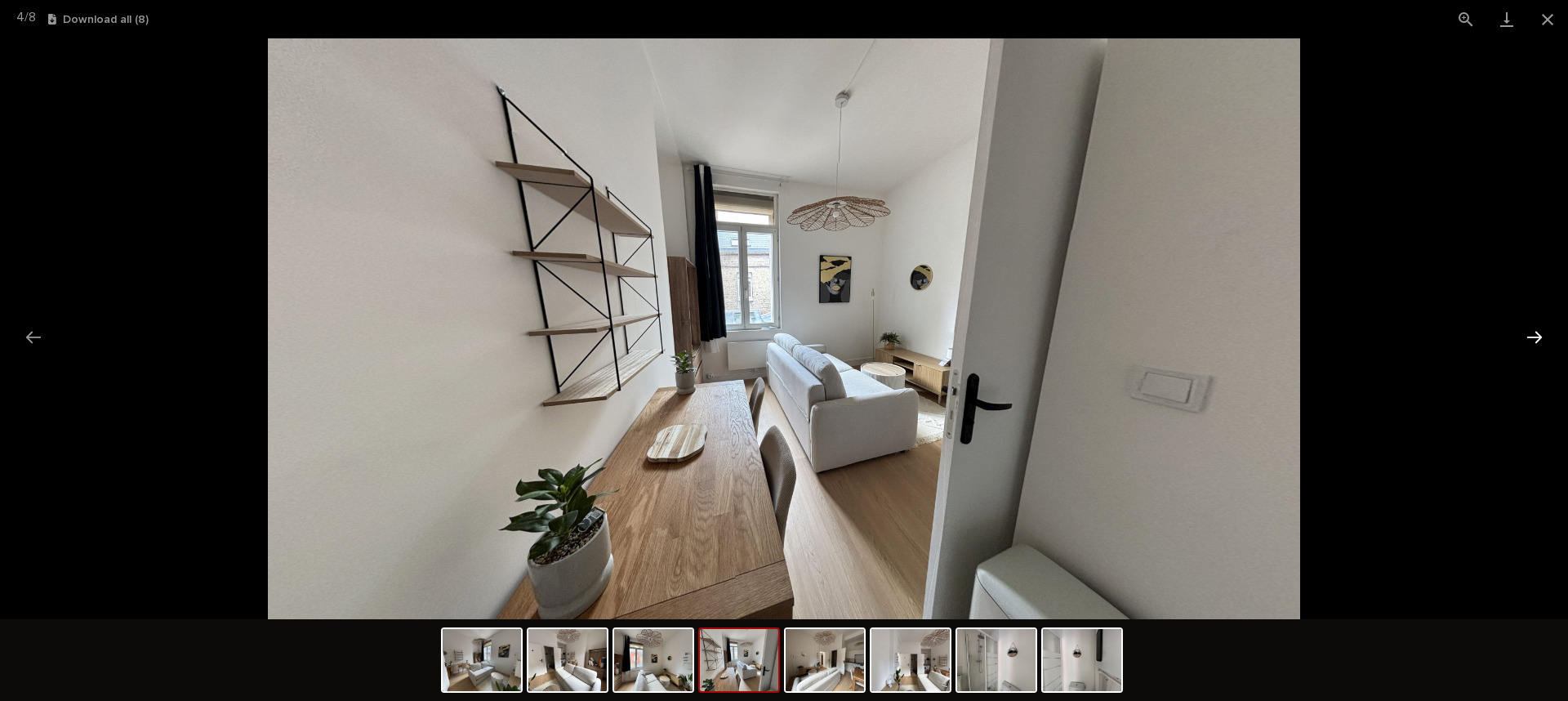
click at [1530, 328] on button "Next slide" at bounding box center [1535, 337] width 34 height 32
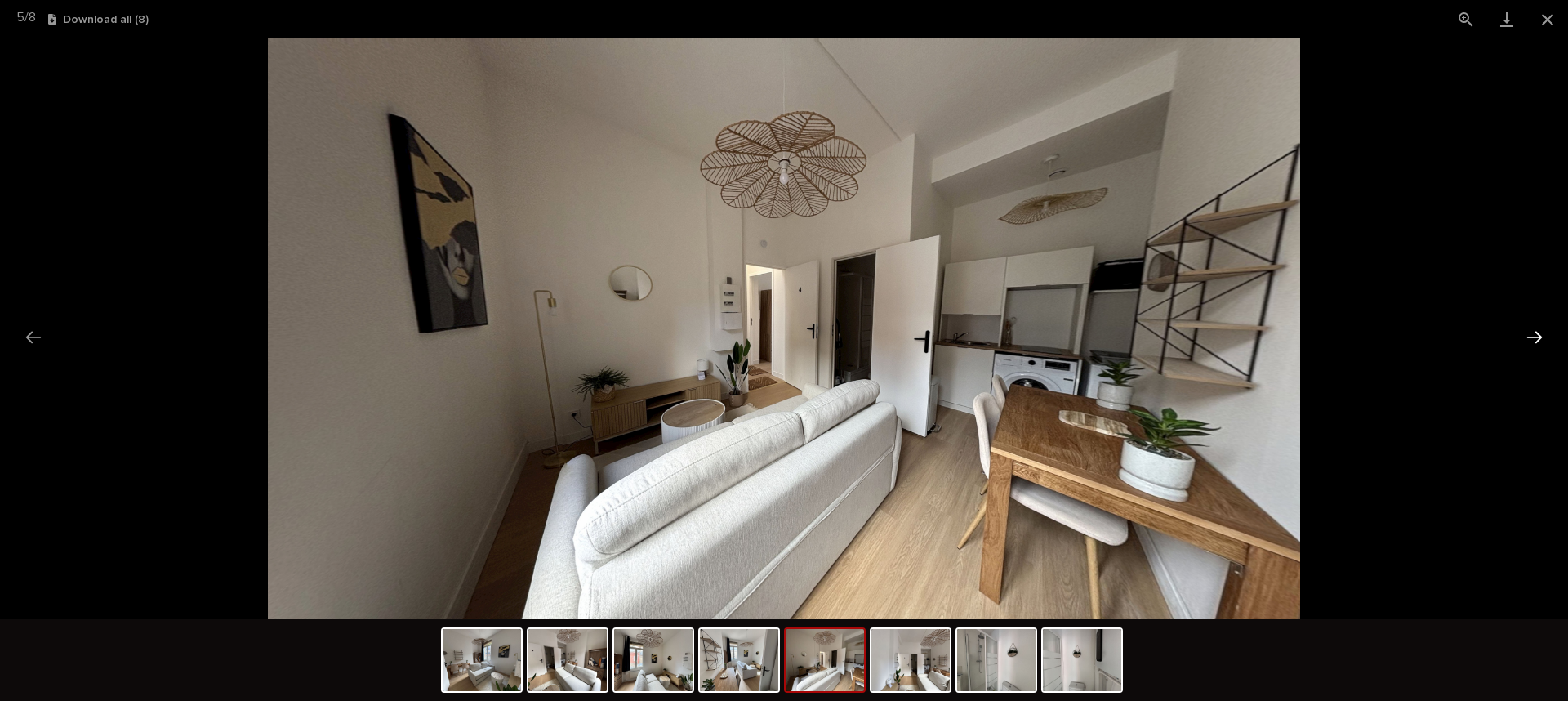
click at [1529, 328] on button "Next slide" at bounding box center [1535, 337] width 34 height 32
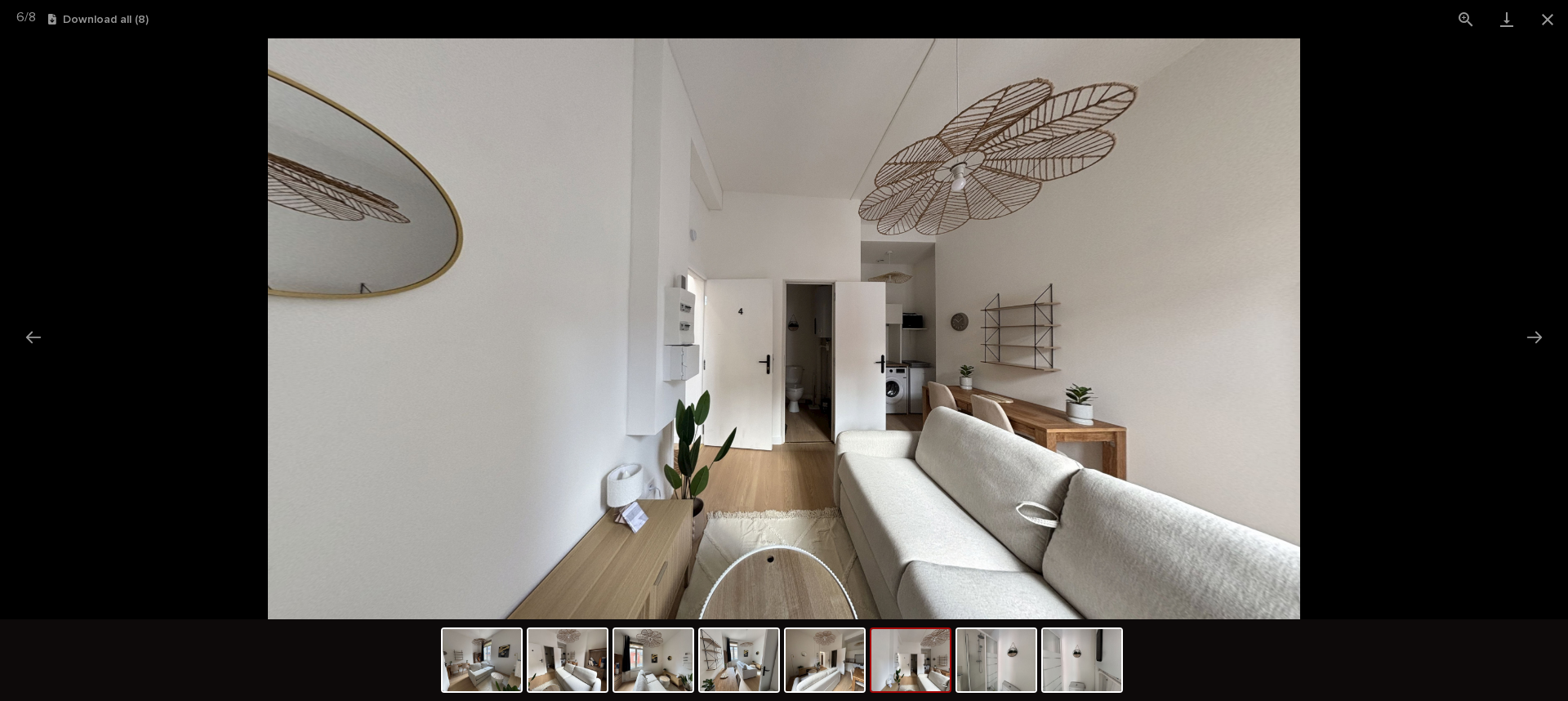
scroll to position [0, 0]
click at [1512, 326] on picture at bounding box center [784, 328] width 1568 height 581
click at [1522, 333] on button "Next slide" at bounding box center [1535, 337] width 34 height 32
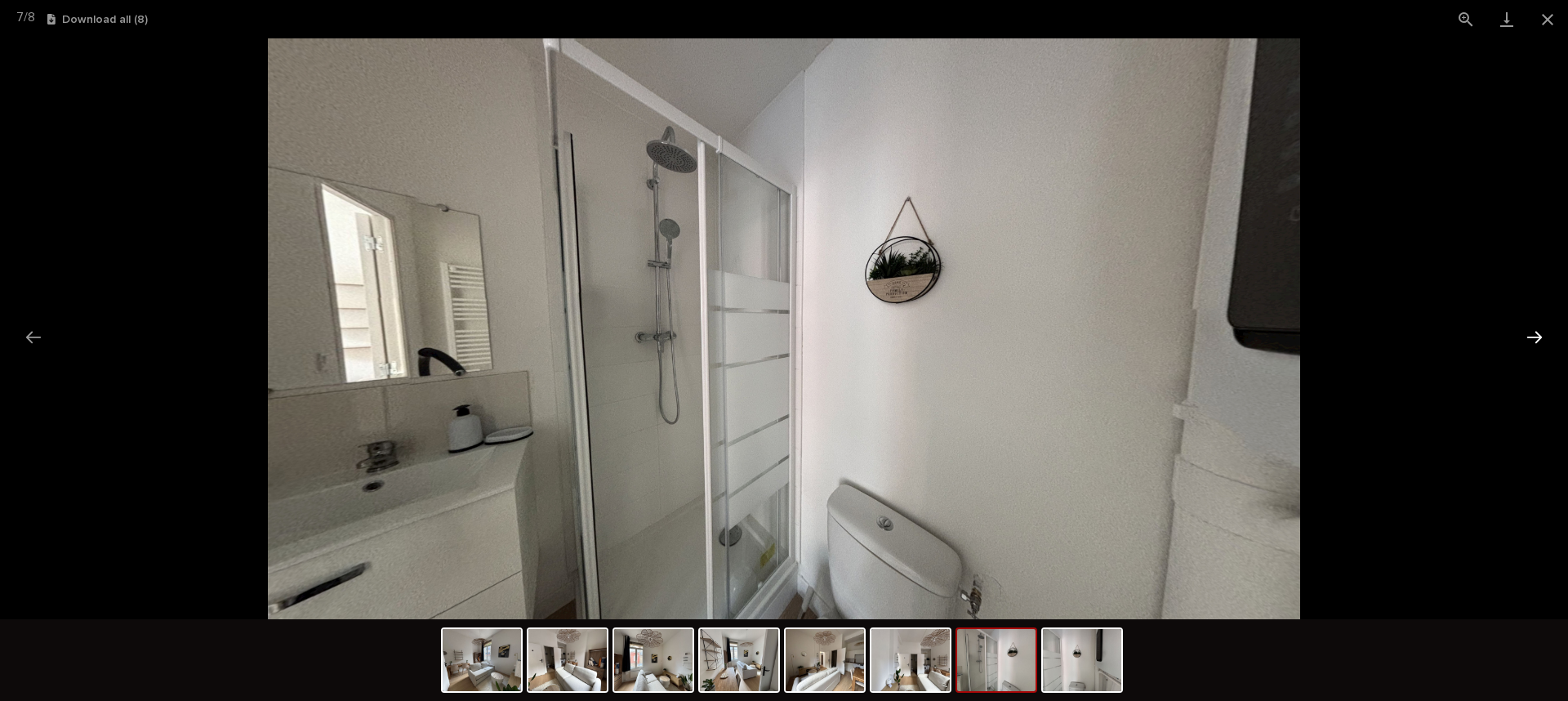
click at [1523, 336] on button "Next slide" at bounding box center [1535, 337] width 34 height 32
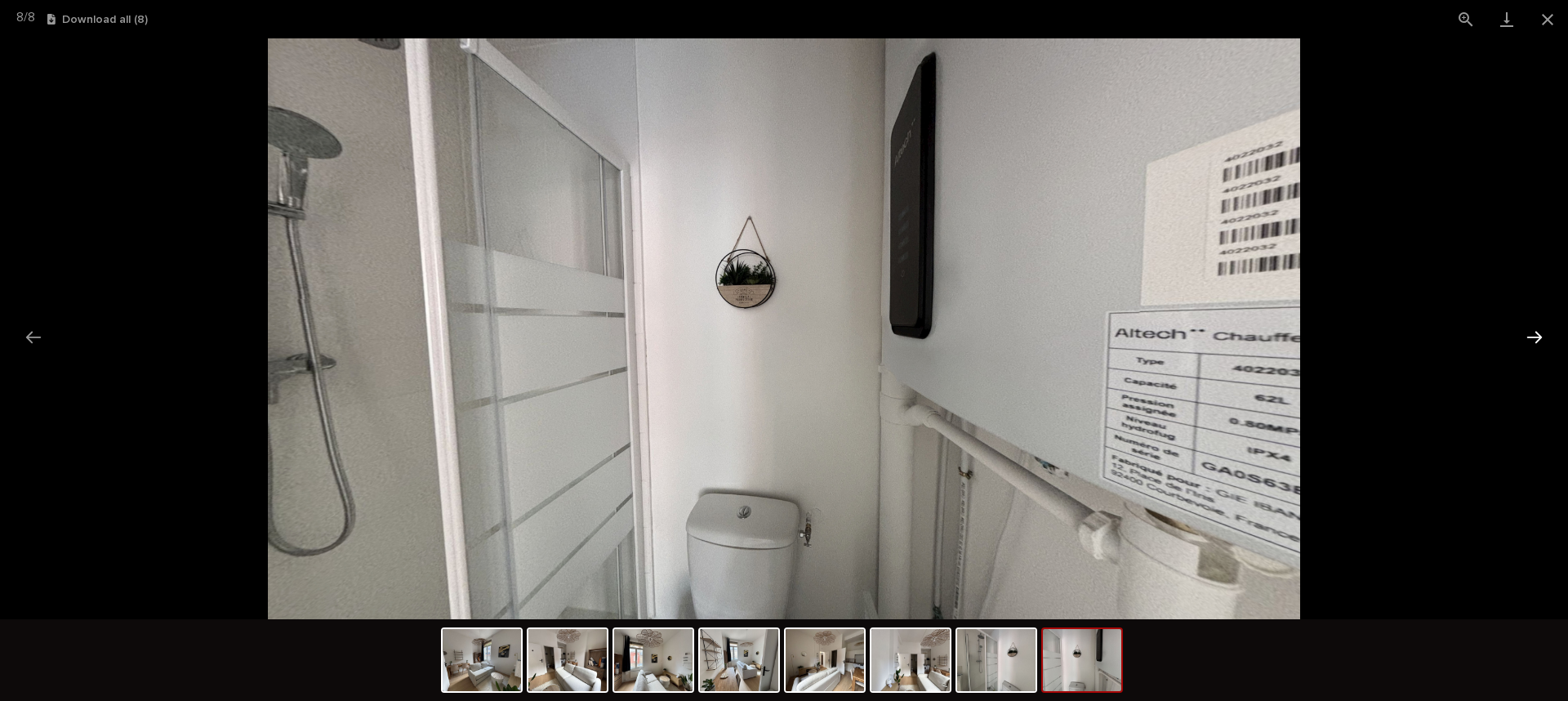
click at [1521, 335] on button "Next slide" at bounding box center [1535, 337] width 34 height 32
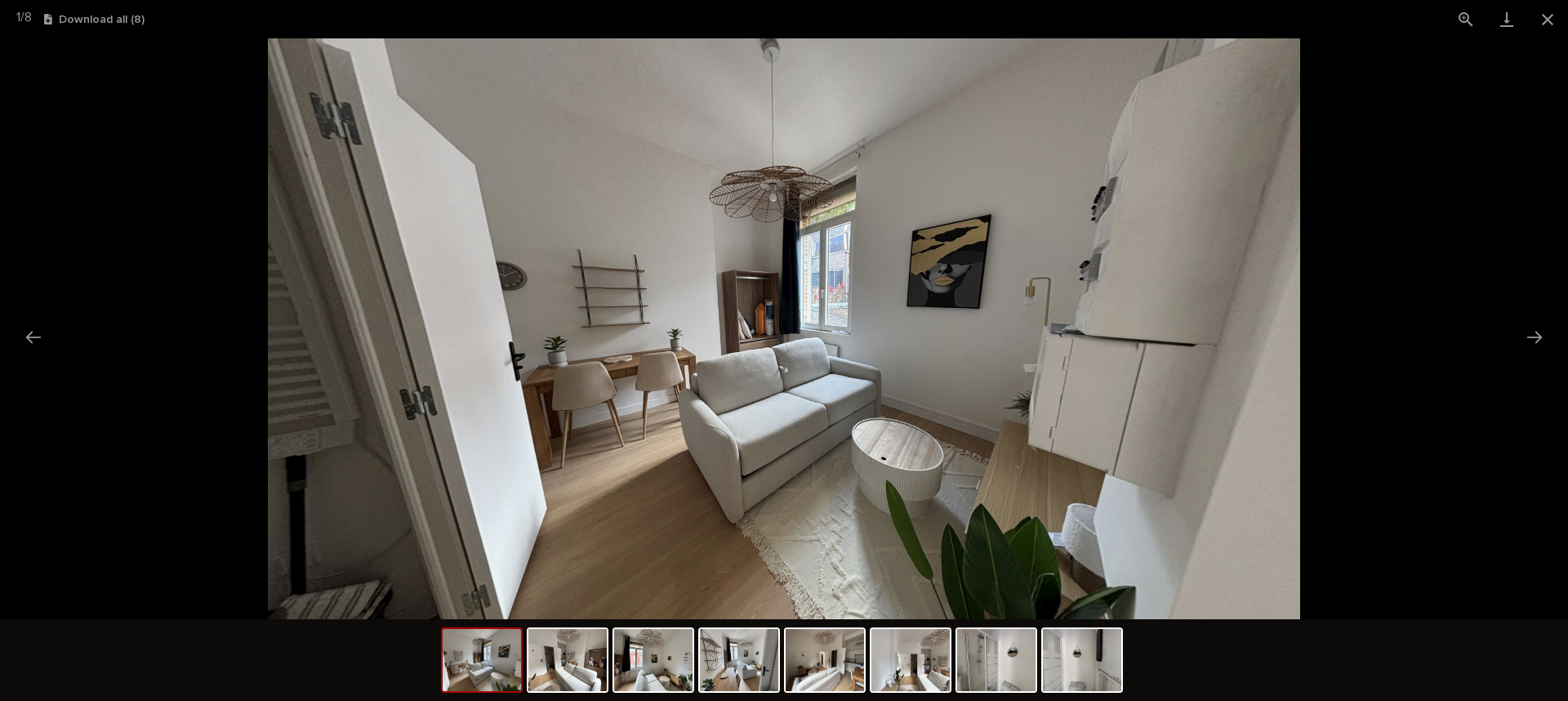
click at [1519, 333] on button "Next slide" at bounding box center [1535, 337] width 34 height 32
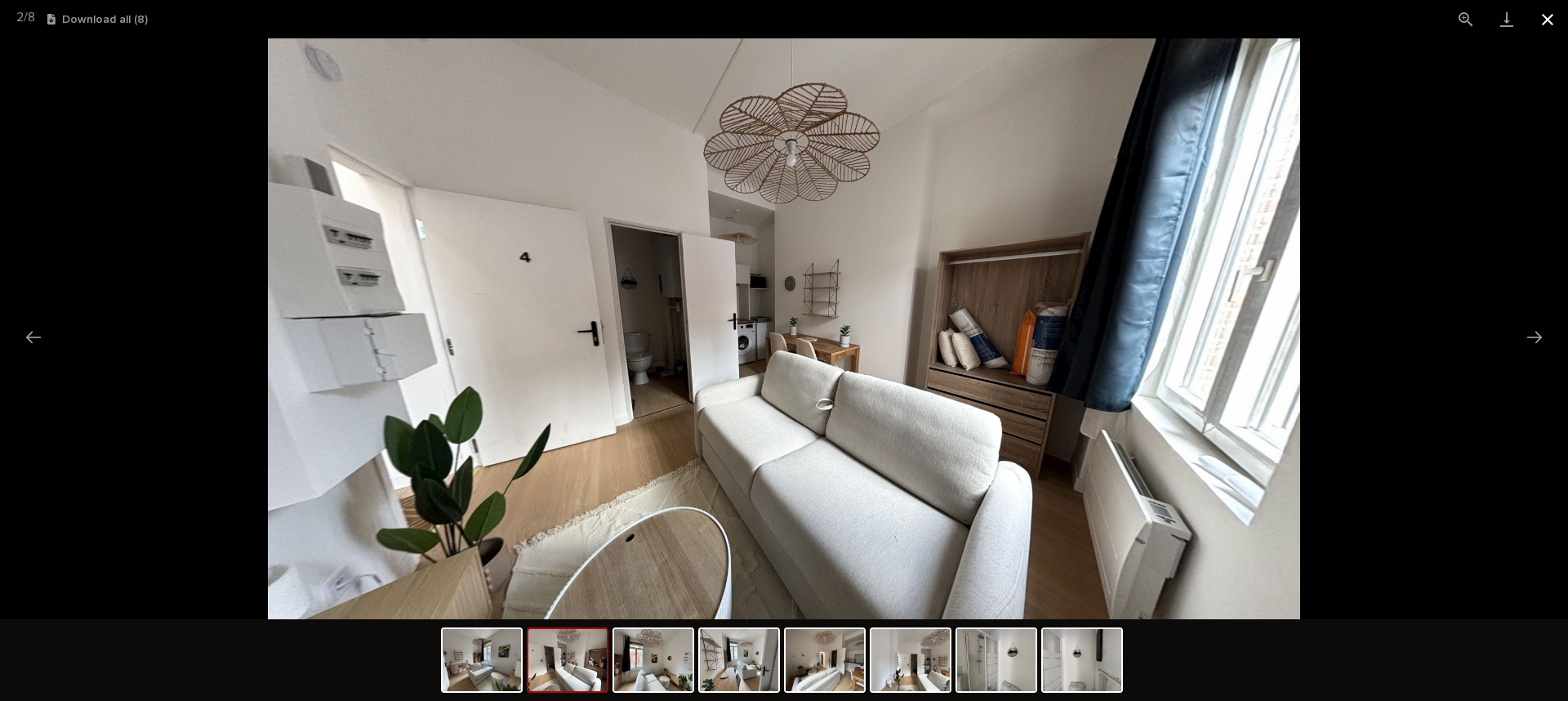
click at [1550, 18] on button "Close gallery" at bounding box center [1547, 19] width 41 height 38
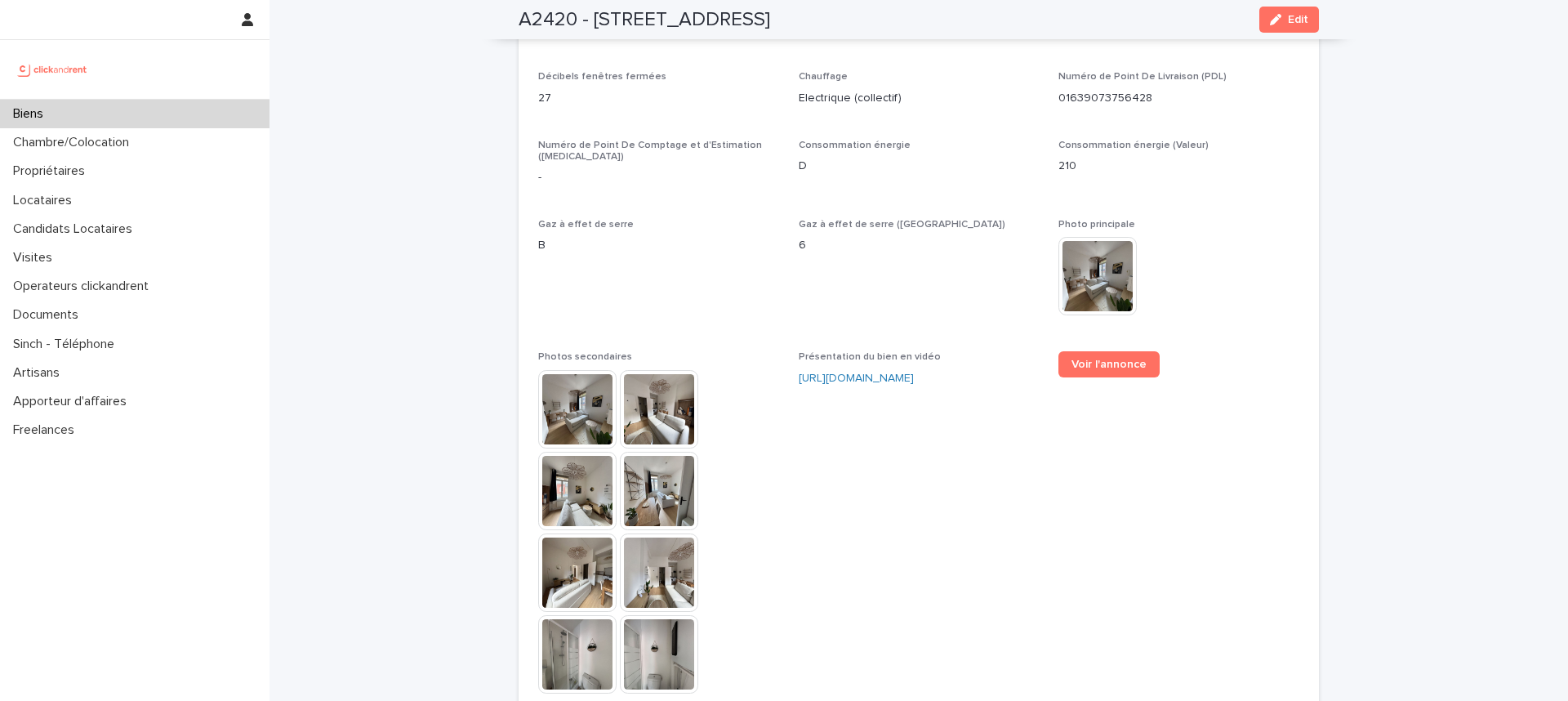
scroll to position [4164, 0]
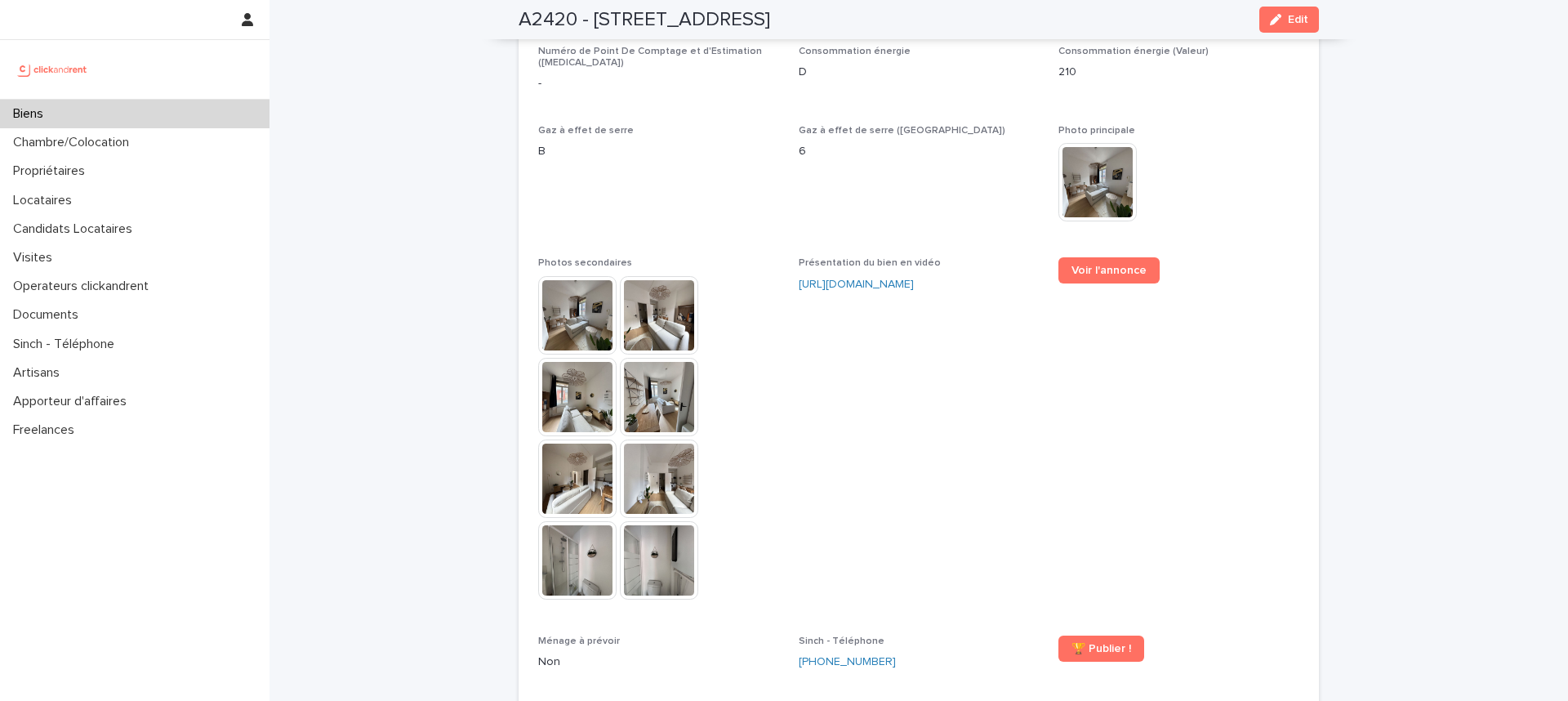
click at [539, 125] on span "Gaz à effet de serre B" at bounding box center [659, 181] width 241 height 113
click at [639, 125] on span "Gaz à effet de serre B" at bounding box center [659, 181] width 241 height 113
click at [1085, 258] on link "Voir l'annonce" at bounding box center [1110, 270] width 102 height 26
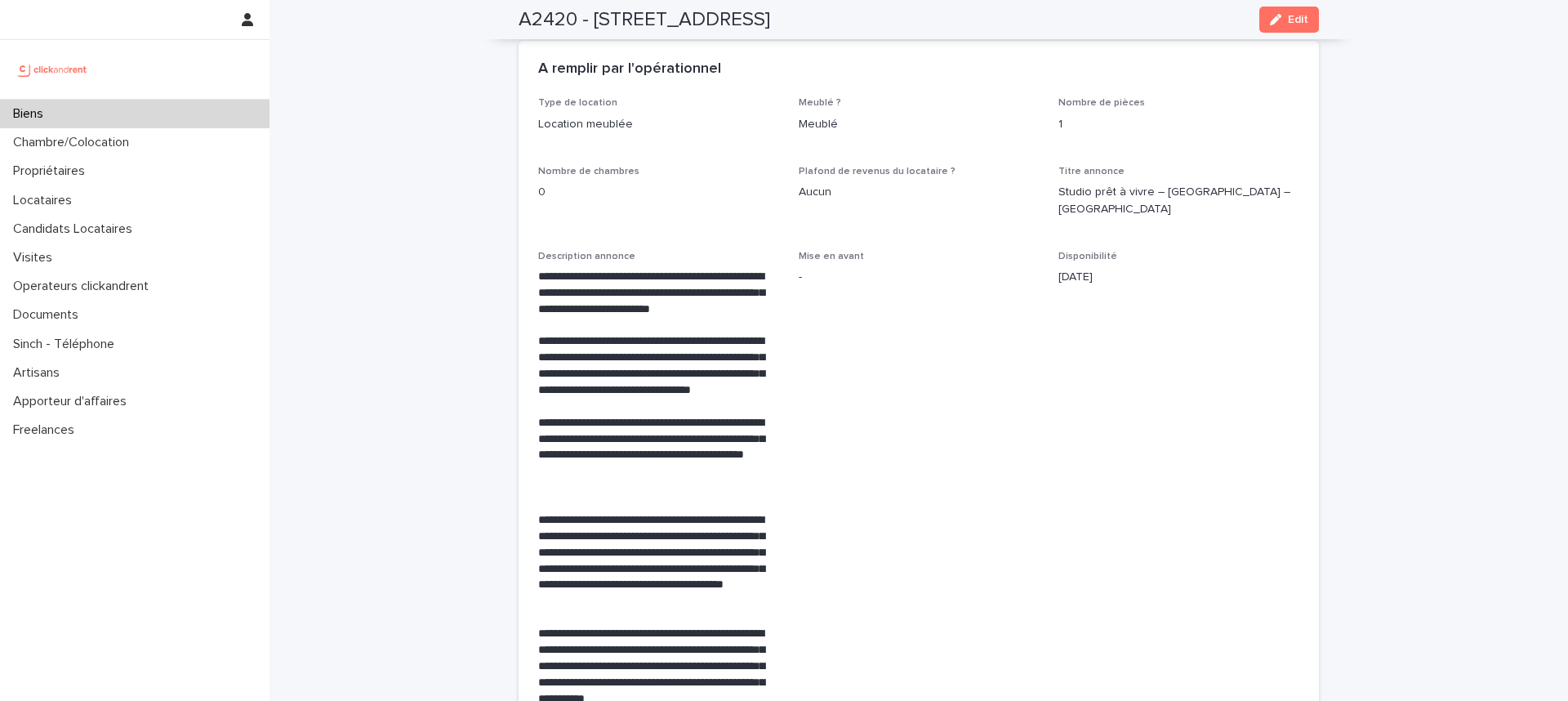
scroll to position [2536, 0]
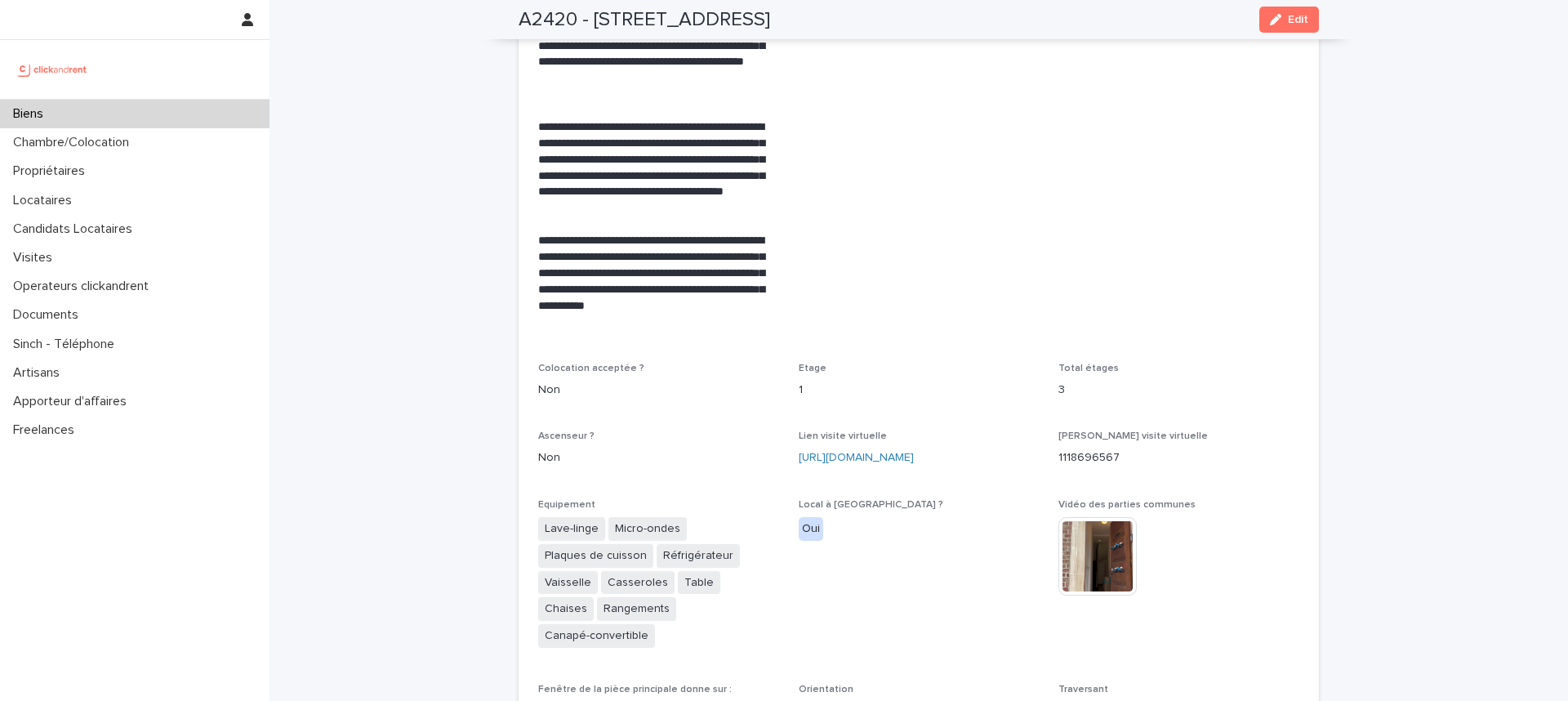
scroll to position [4130, 0]
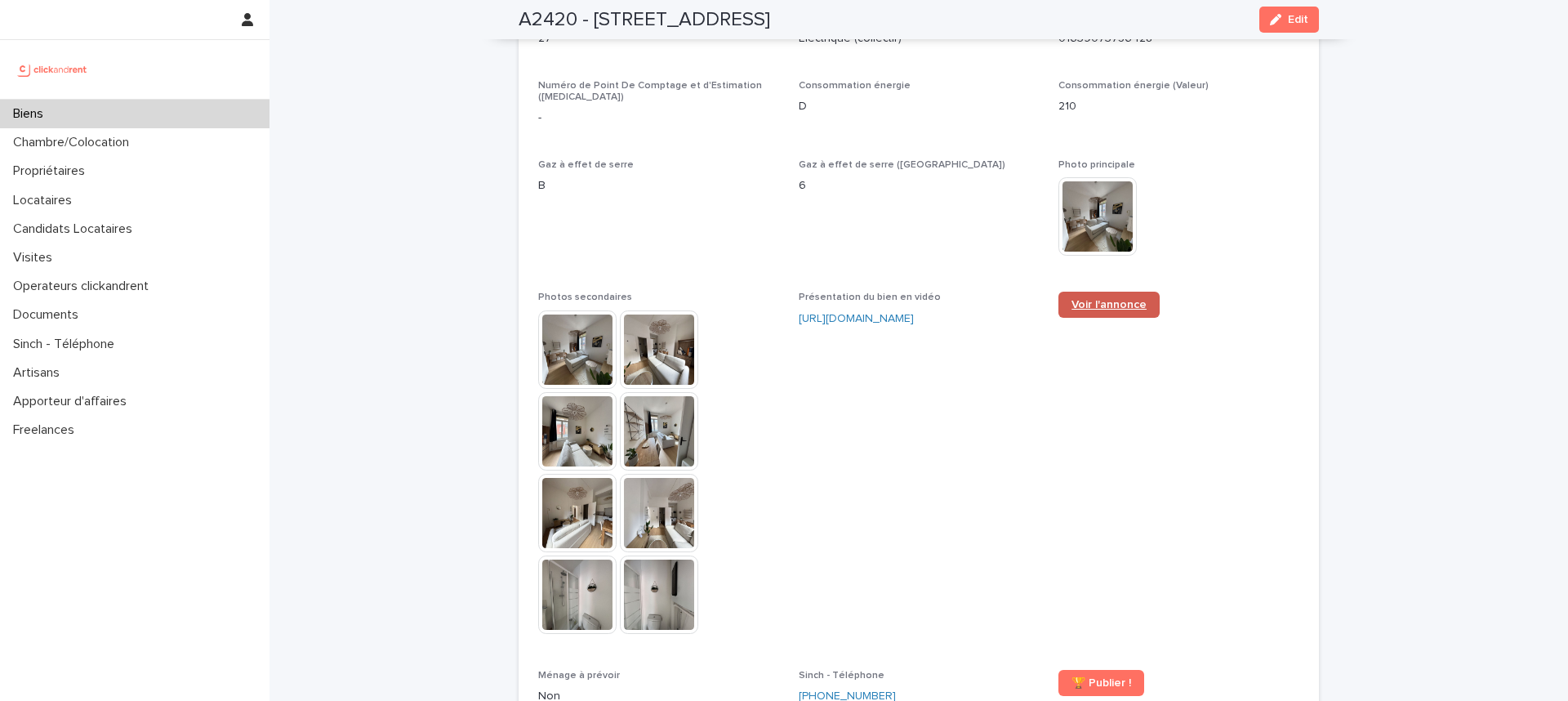
click at [1112, 292] on link "Voir l'annonce" at bounding box center [1110, 304] width 102 height 26
click at [894, 292] on span "Présentation du bien en vidéo https://vimeo.com/1118144768?share=copy" at bounding box center [919, 470] width 241 height 358
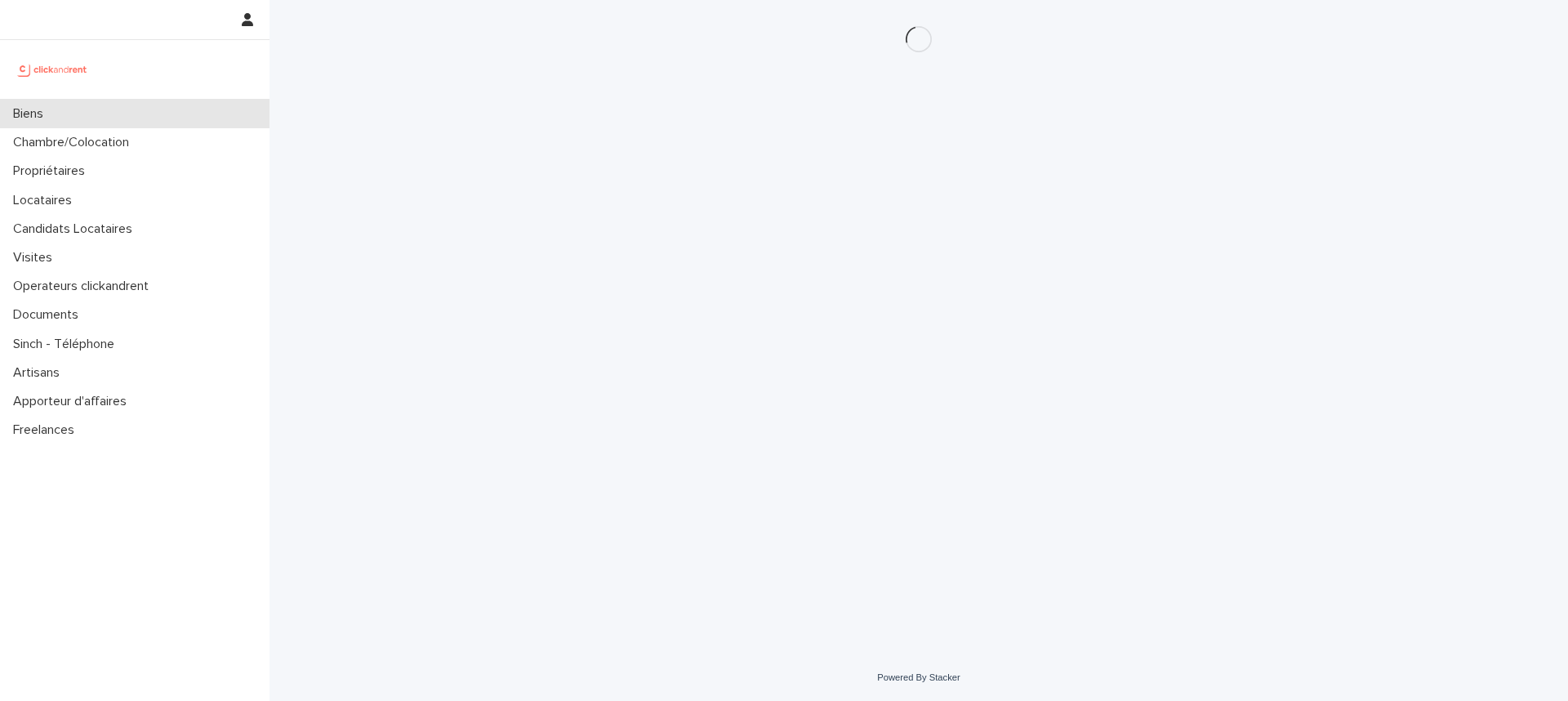
click at [129, 113] on div "Biens" at bounding box center [134, 114] width 269 height 28
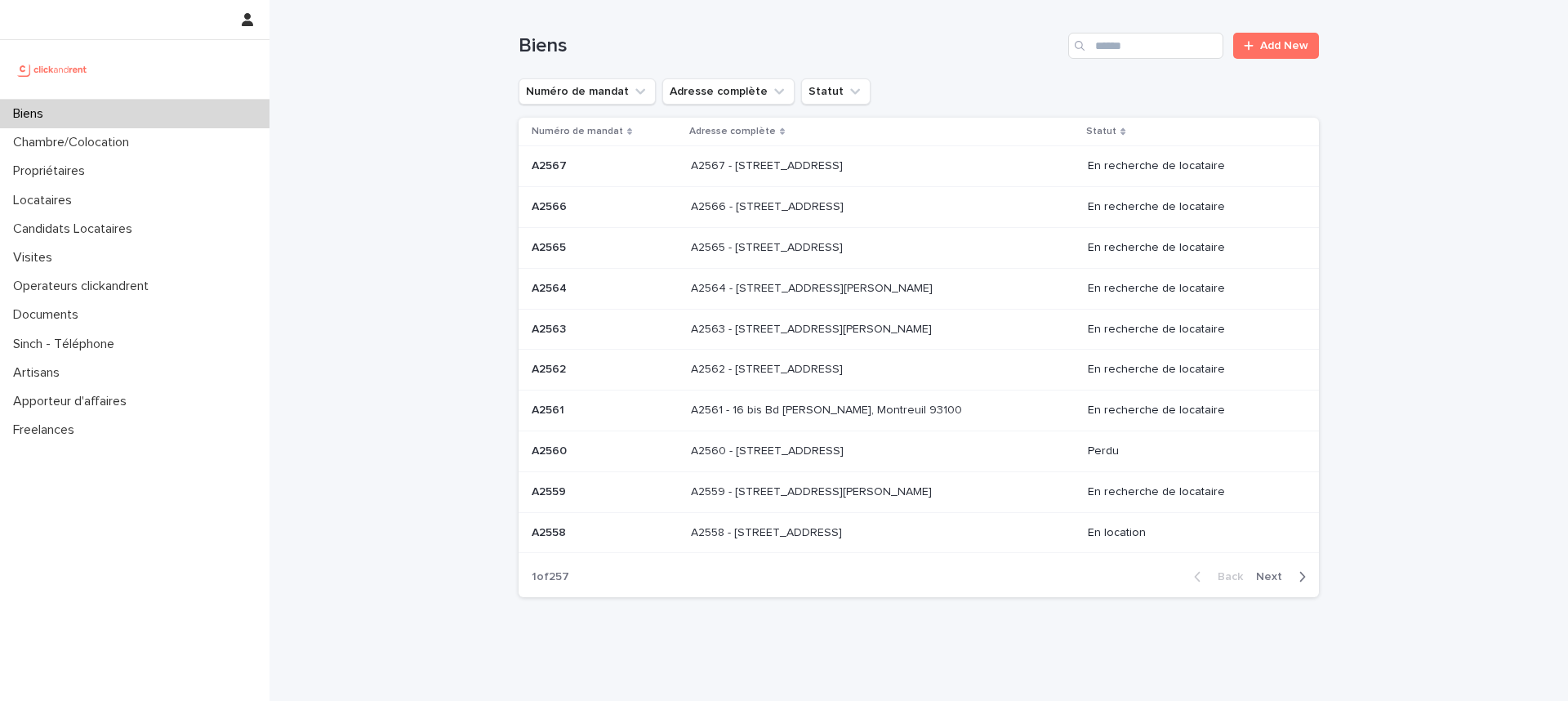
click at [1113, 16] on div "Biens Add New" at bounding box center [919, 39] width 800 height 78
click at [1149, 62] on div "Biens Add New" at bounding box center [919, 39] width 800 height 78
click at [1129, 61] on div "Biens Add New" at bounding box center [919, 39] width 800 height 78
click at [1114, 52] on input "Search" at bounding box center [1146, 45] width 155 height 26
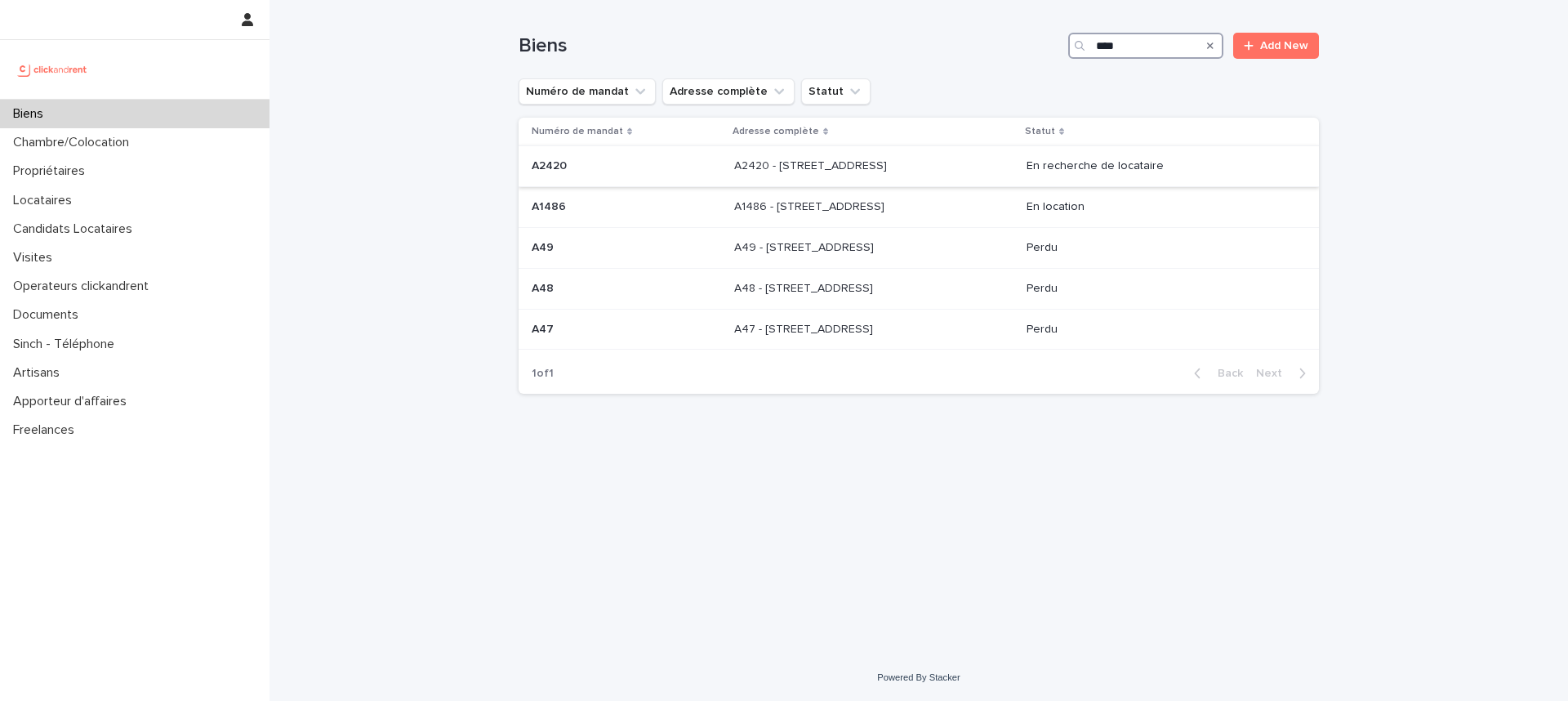
type input "****"
click at [935, 164] on p at bounding box center [870, 166] width 272 height 14
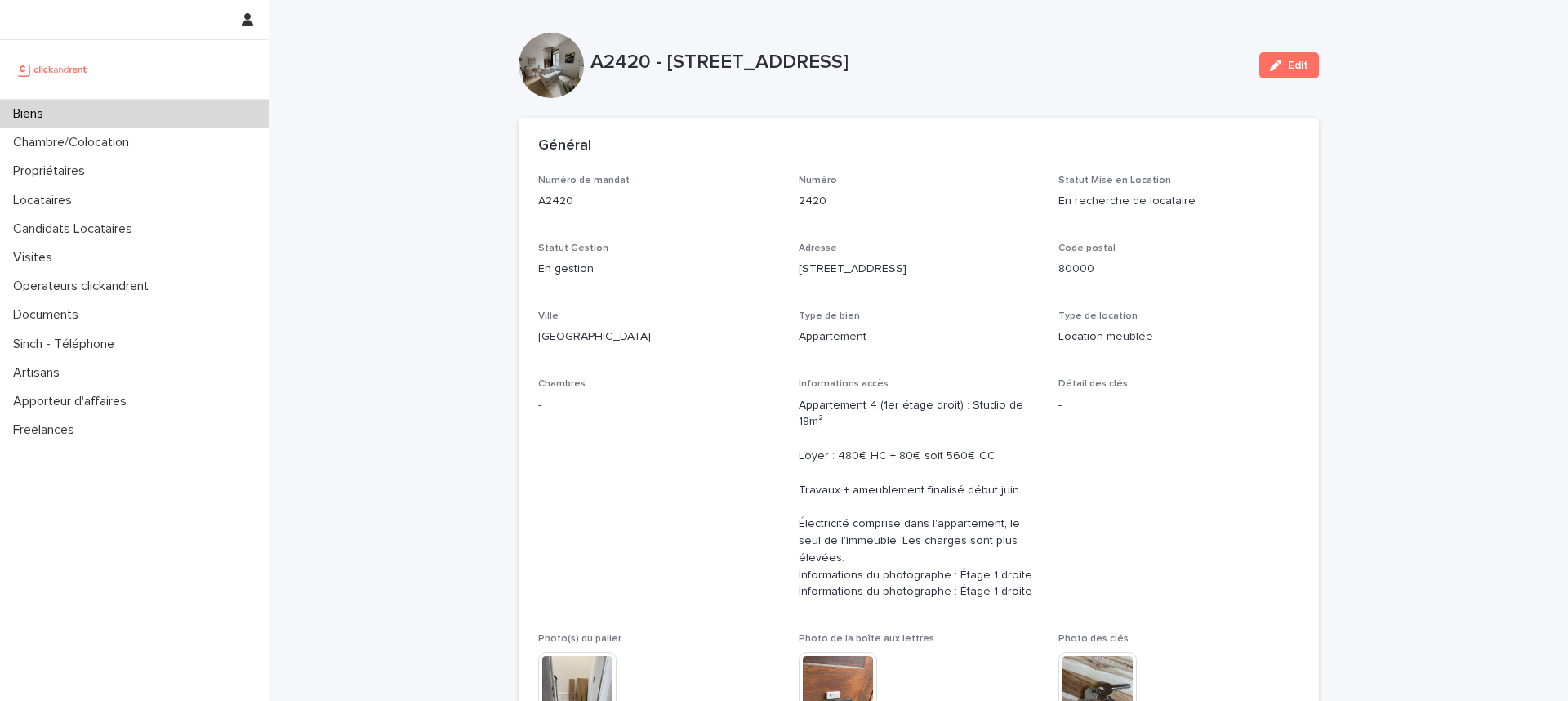
click at [111, 121] on div "Biens" at bounding box center [134, 114] width 269 height 28
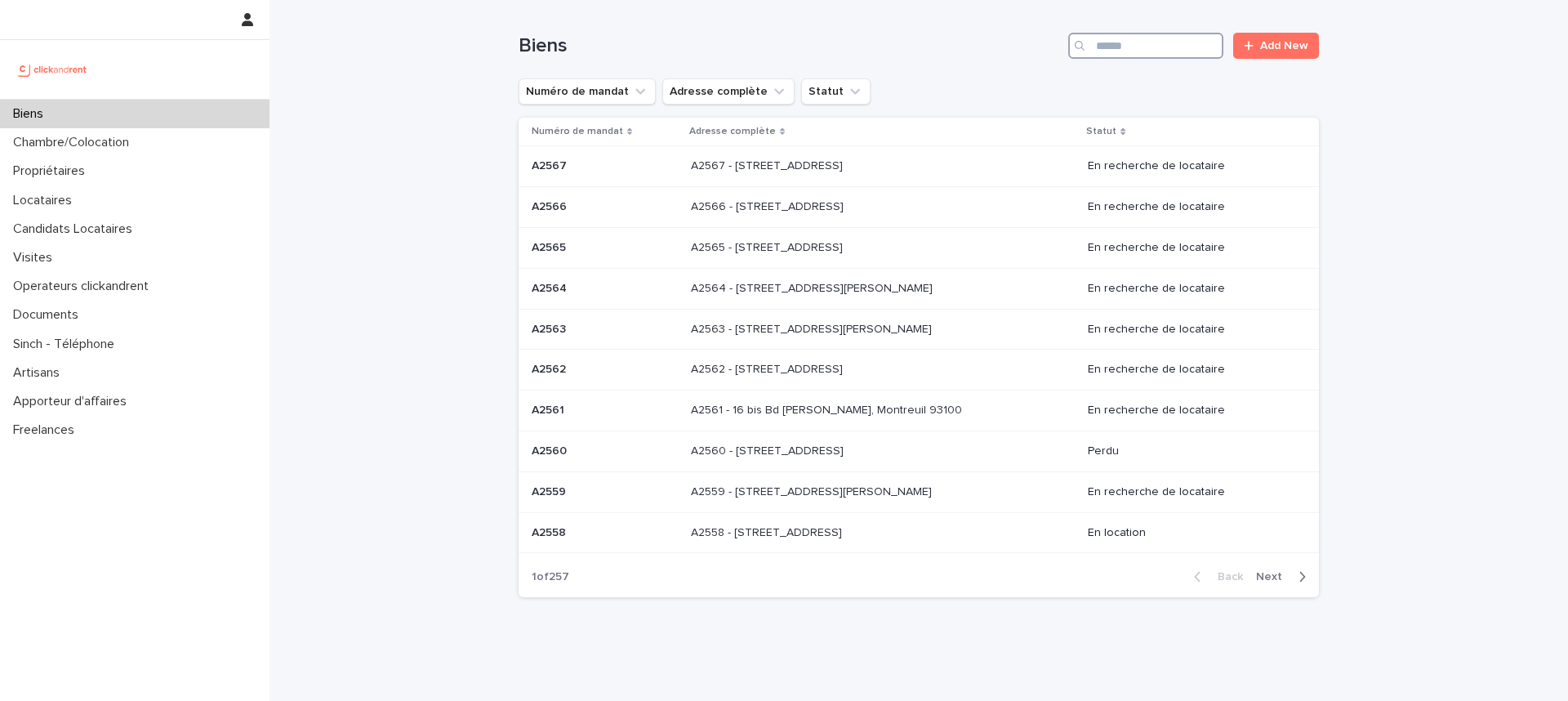
click at [1180, 43] on input "Search" at bounding box center [1146, 45] width 155 height 26
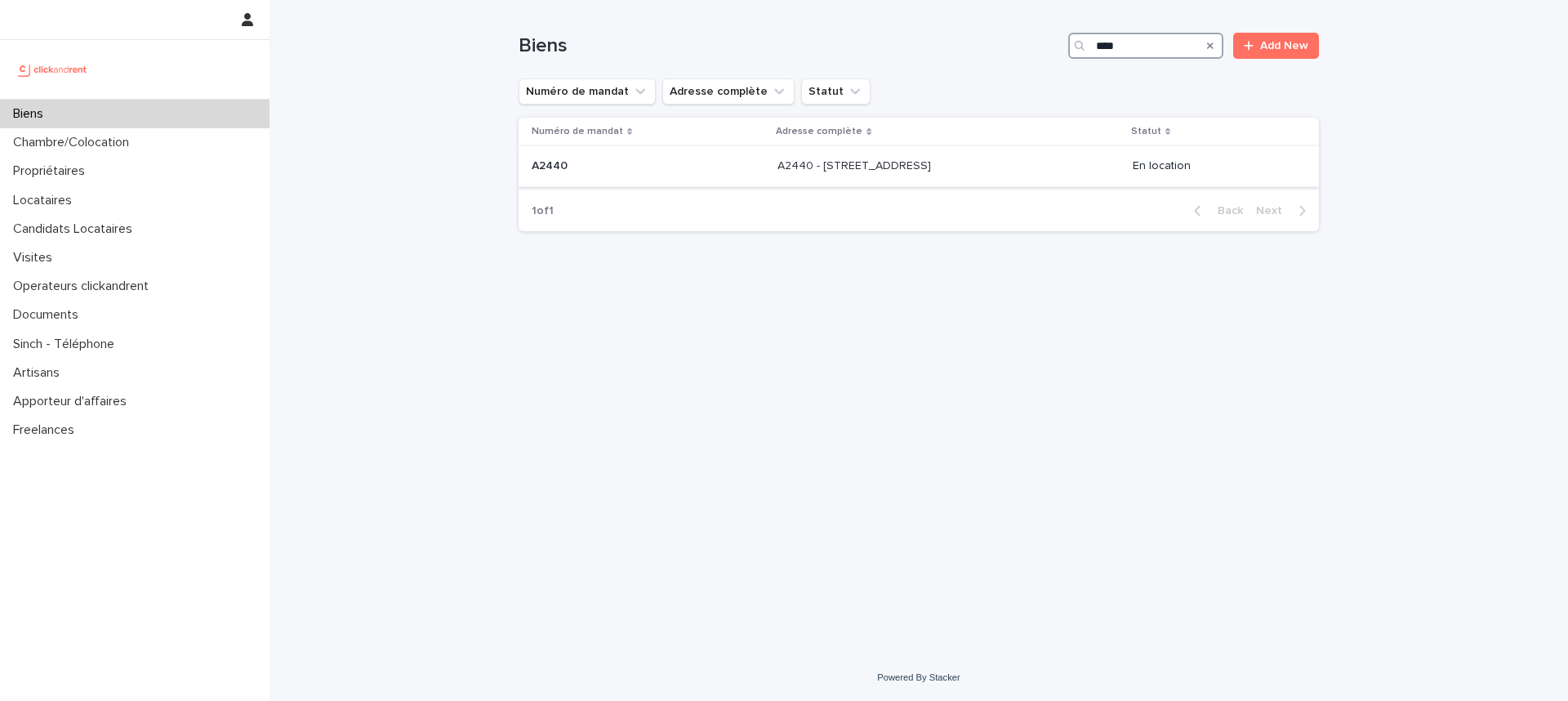
type input "****"
click at [1002, 175] on div "A2440 - [STREET_ADDRESS] A2440 - [STREET_ADDRESS]" at bounding box center [949, 166] width 342 height 27
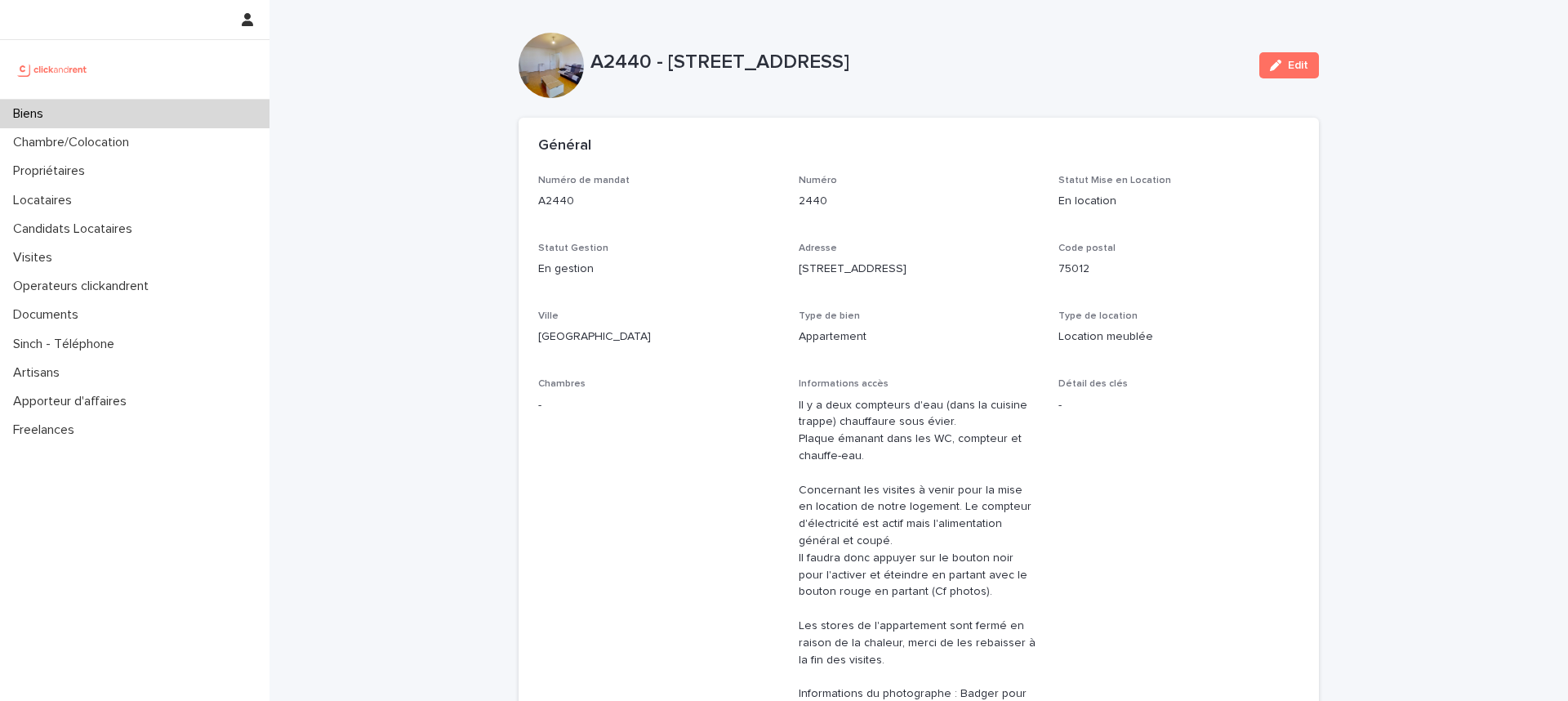
drag, startPoint x: 743, startPoint y: 321, endPoint x: 746, endPoint y: 330, distance: 9.5
click at [741, 321] on p "Ville" at bounding box center [659, 316] width 241 height 12
click at [1027, 194] on div "Numéro de mandat A2440 Numéro 2440 Statut Mise en Location En location Statut G…" at bounding box center [919, 622] width 761 height 894
click at [1065, 207] on p "En location" at bounding box center [1179, 201] width 241 height 18
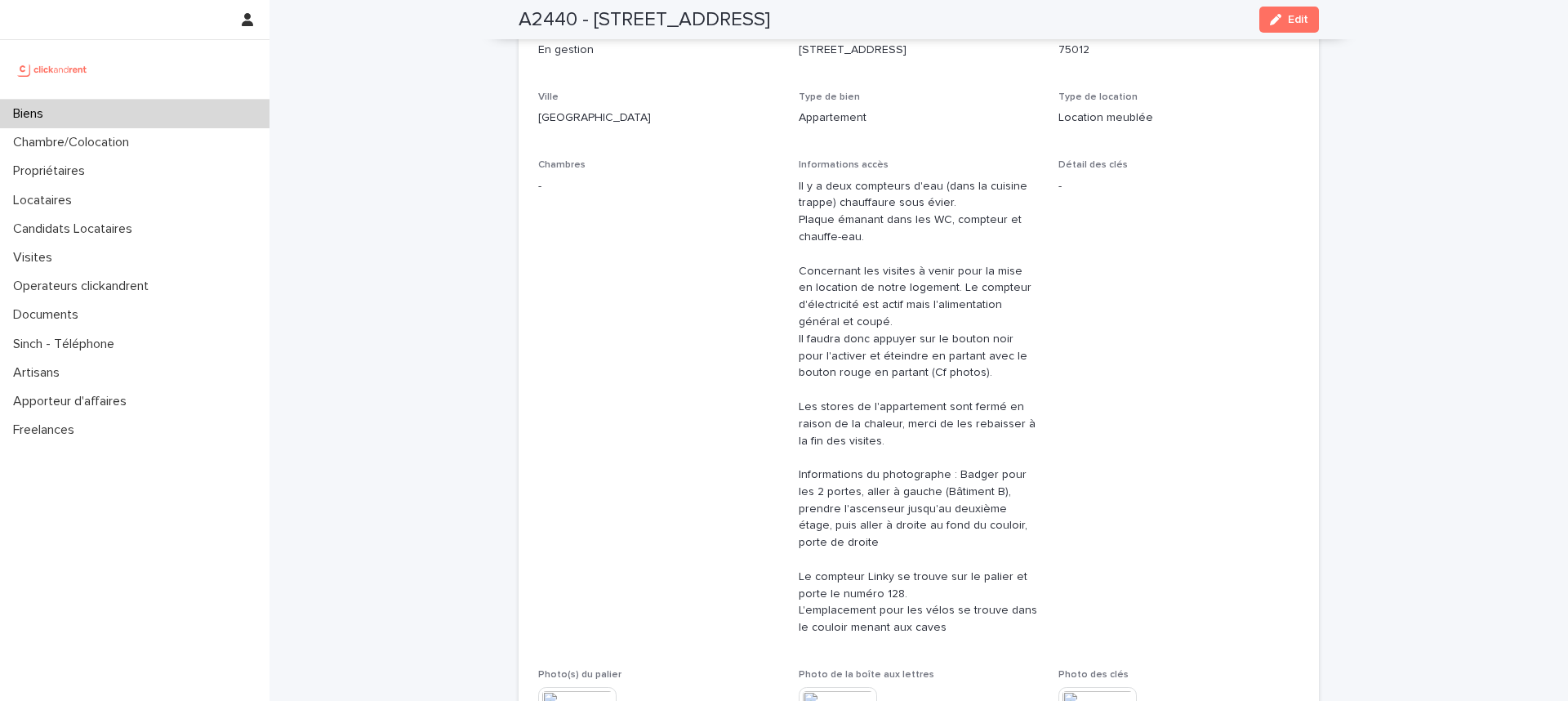
scroll to position [208, 0]
